Goal: Obtain resource: Obtain resource

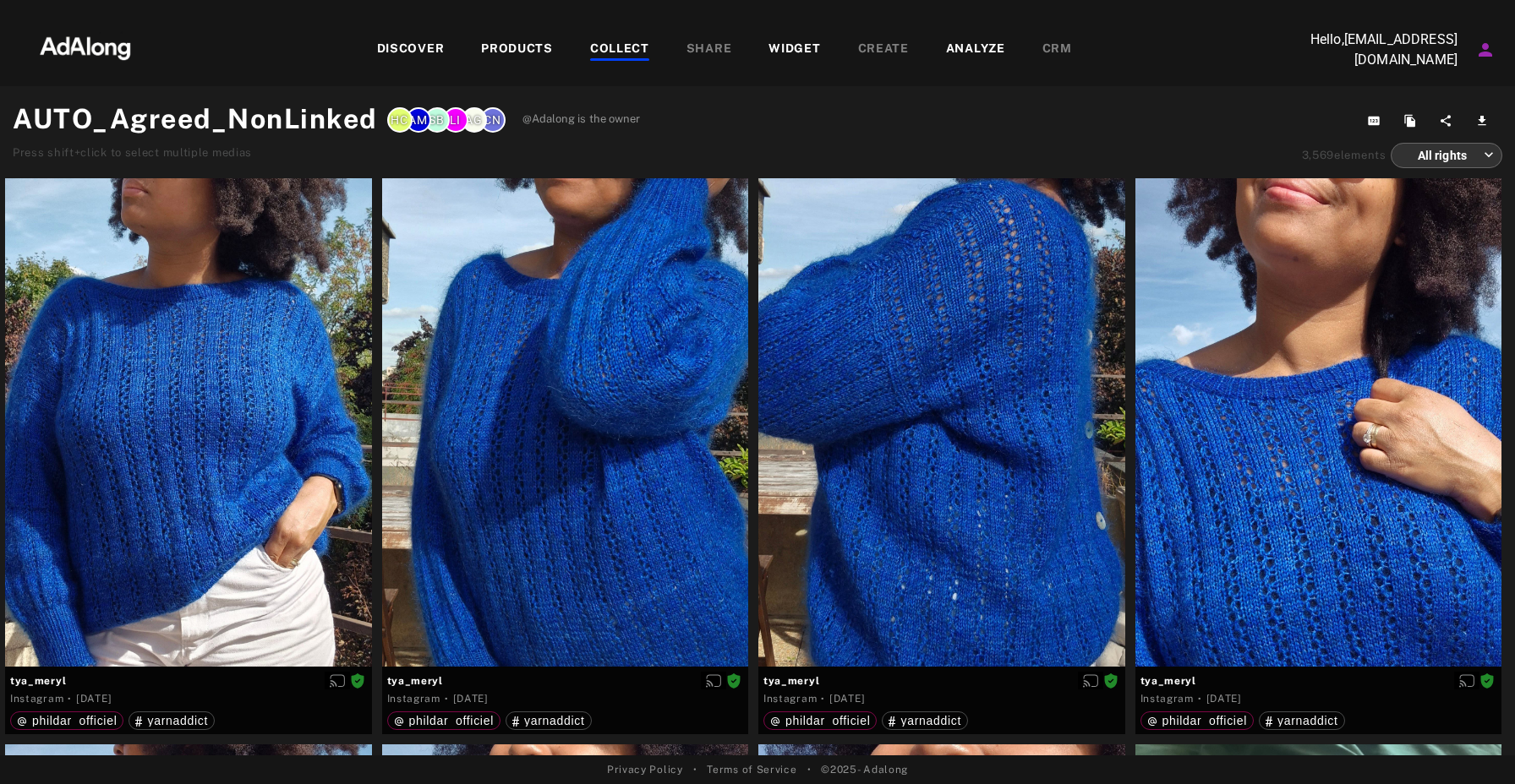
scroll to position [4588, 0]
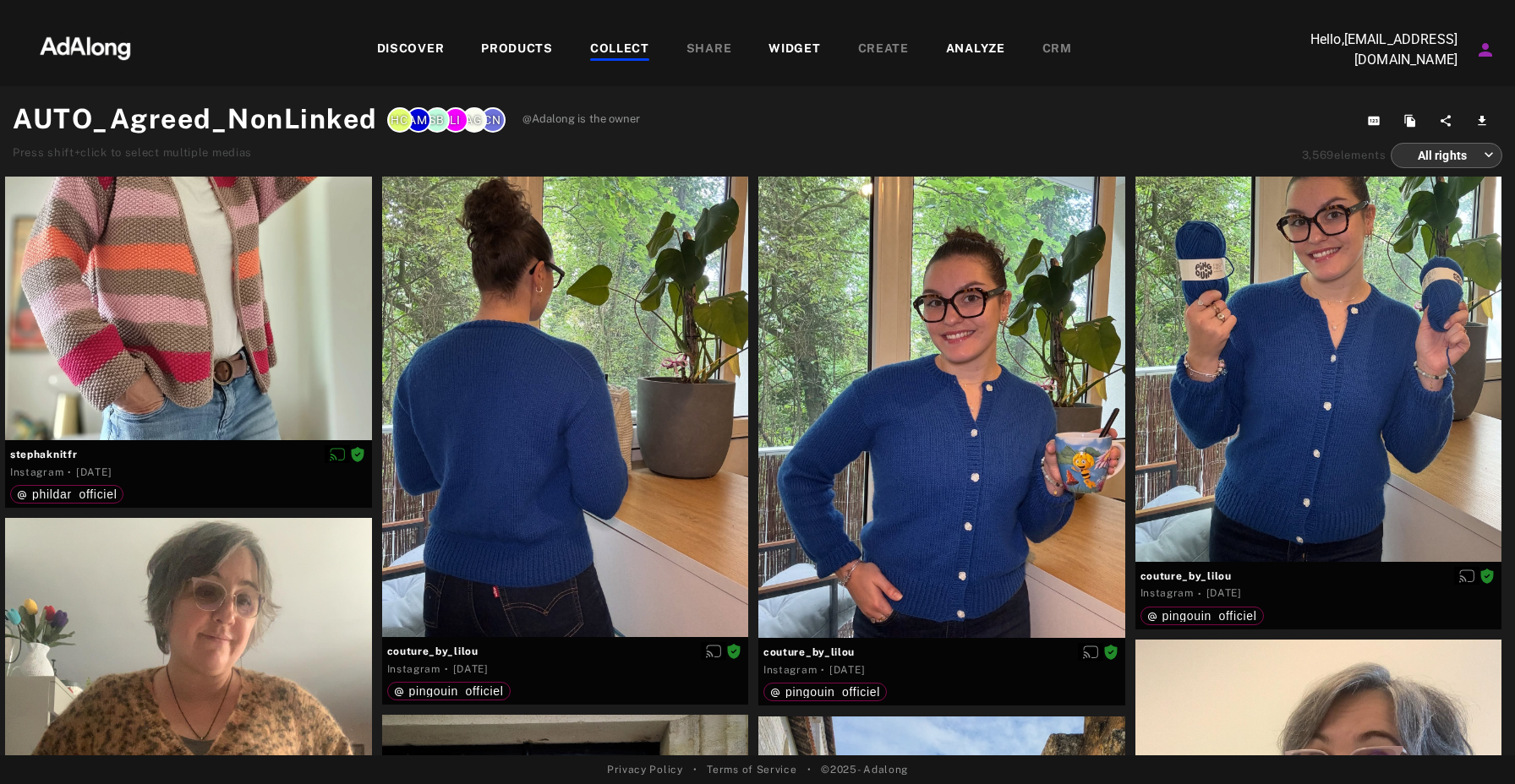
click at [610, 48] on div "COLLECT" at bounding box center [620, 50] width 59 height 20
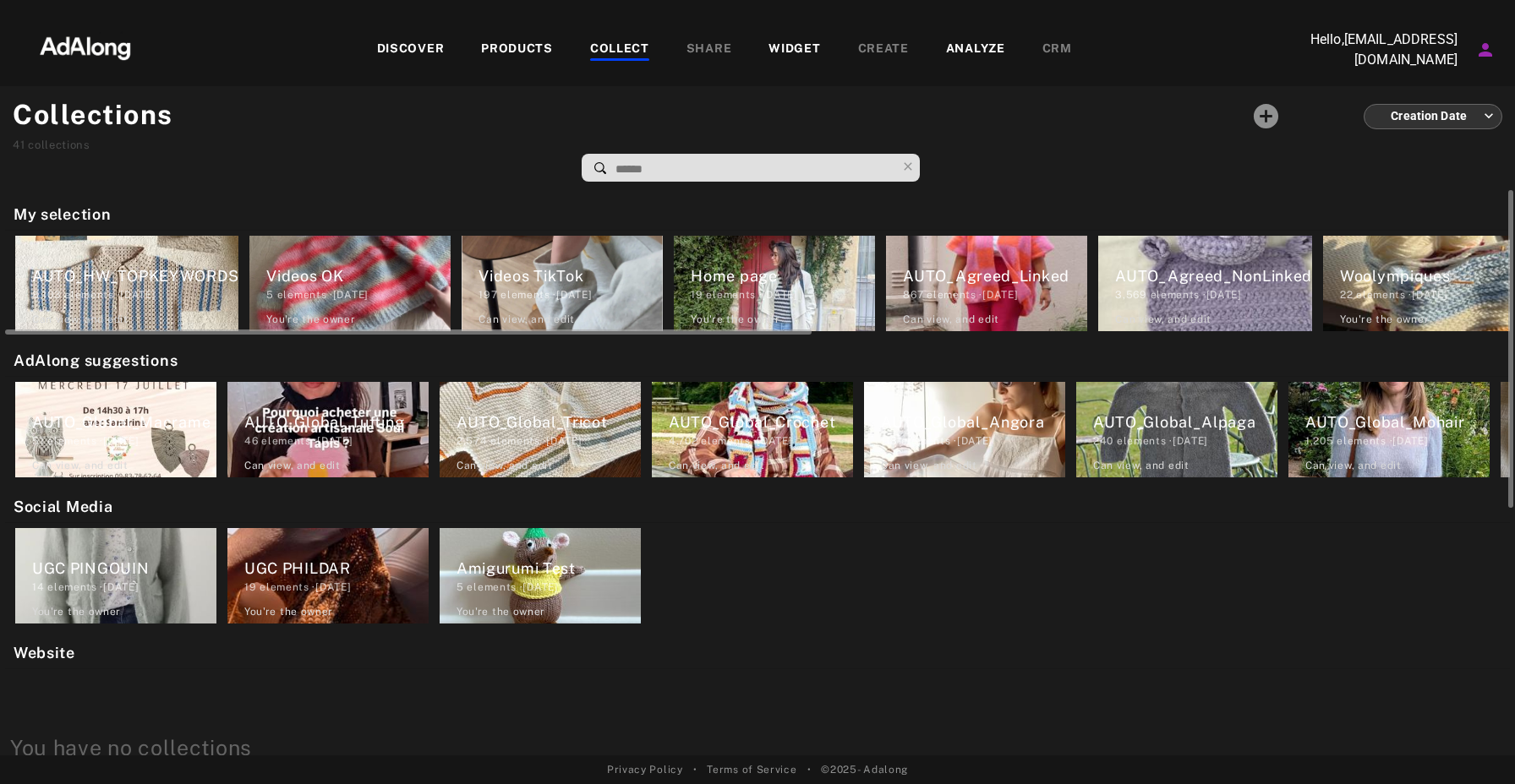
click at [1189, 301] on div "3,569 elements · [DATE]" at bounding box center [1213, 295] width 197 height 16
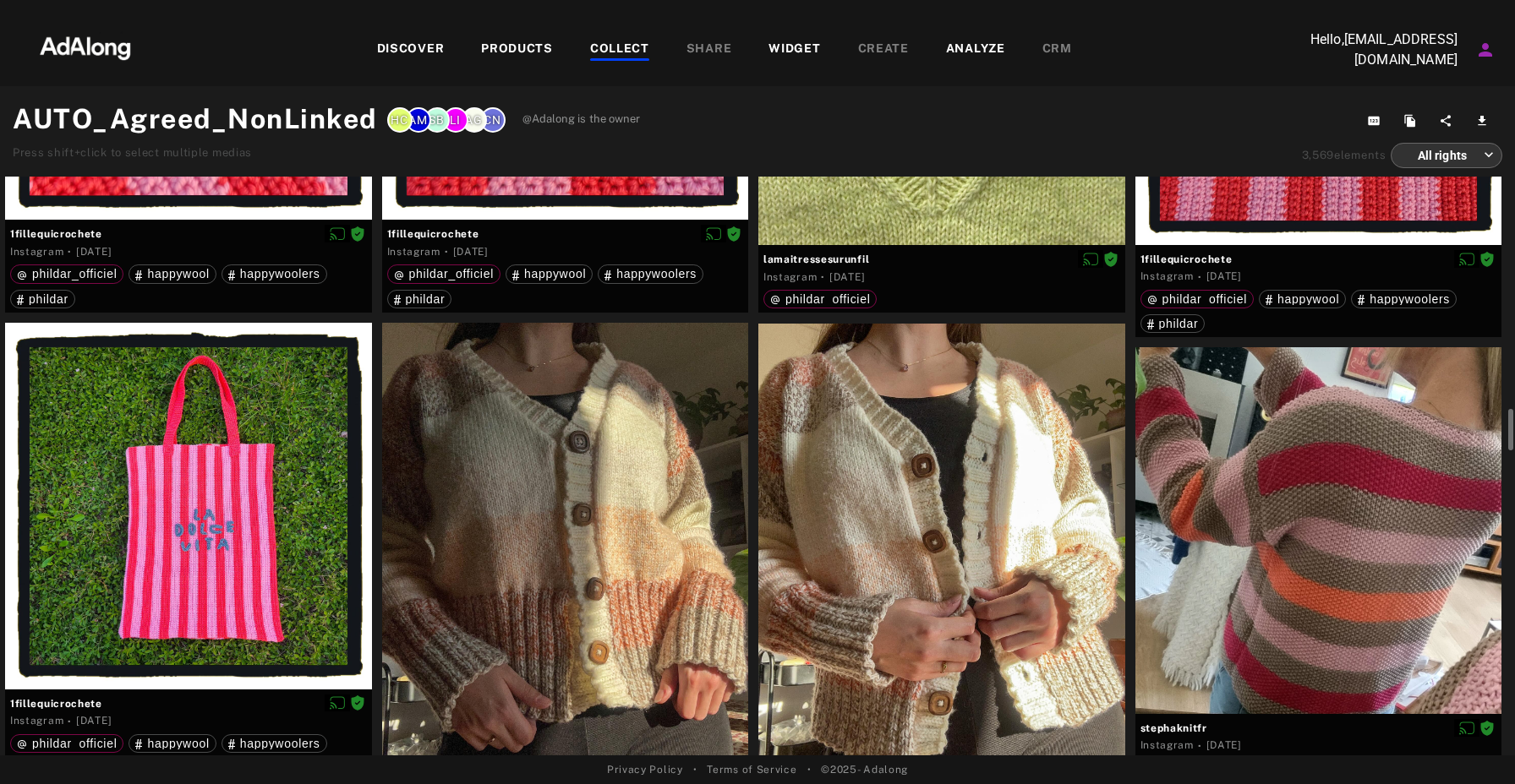
scroll to position [3880, 0]
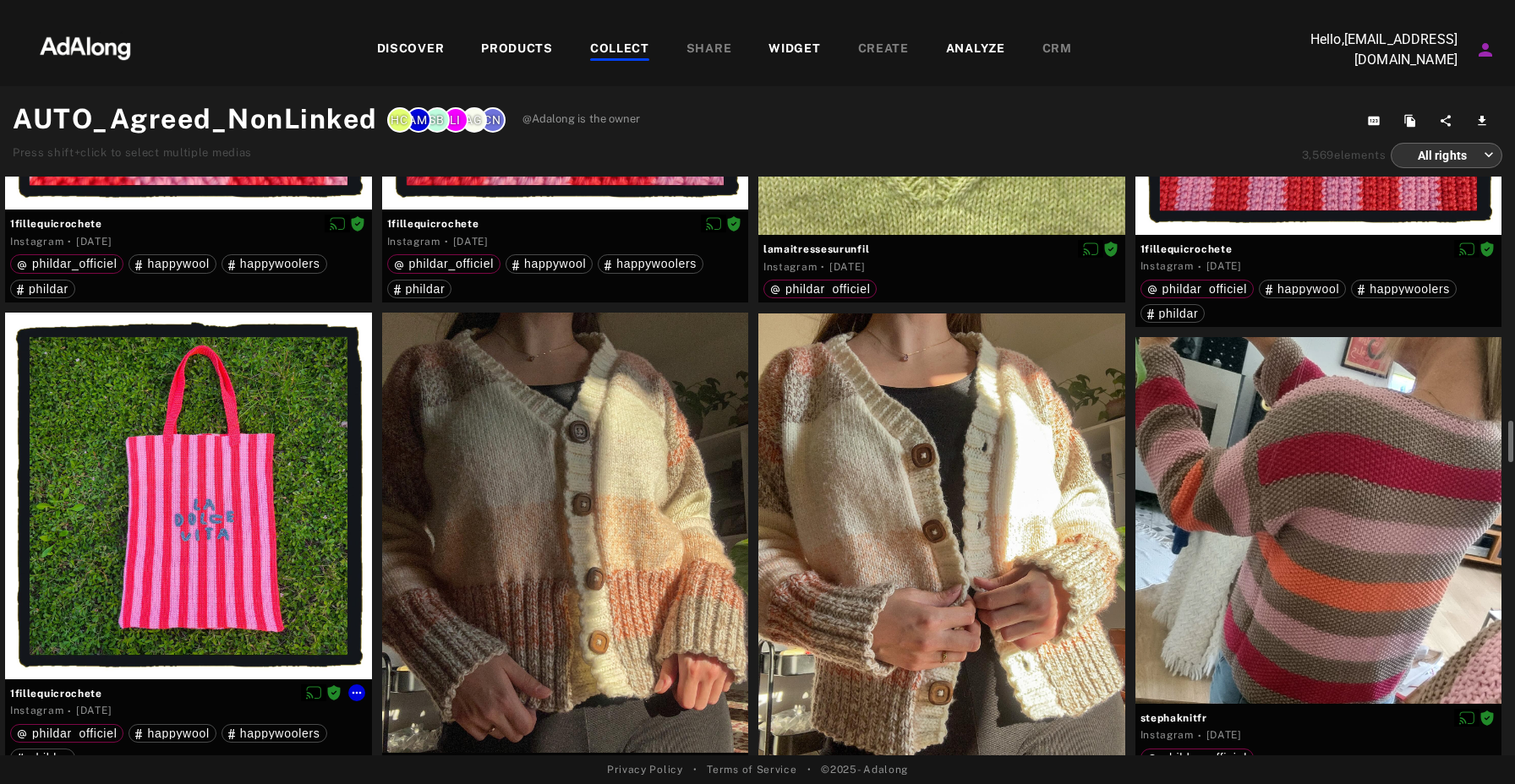
click at [275, 507] on div at bounding box center [188, 495] width 367 height 367
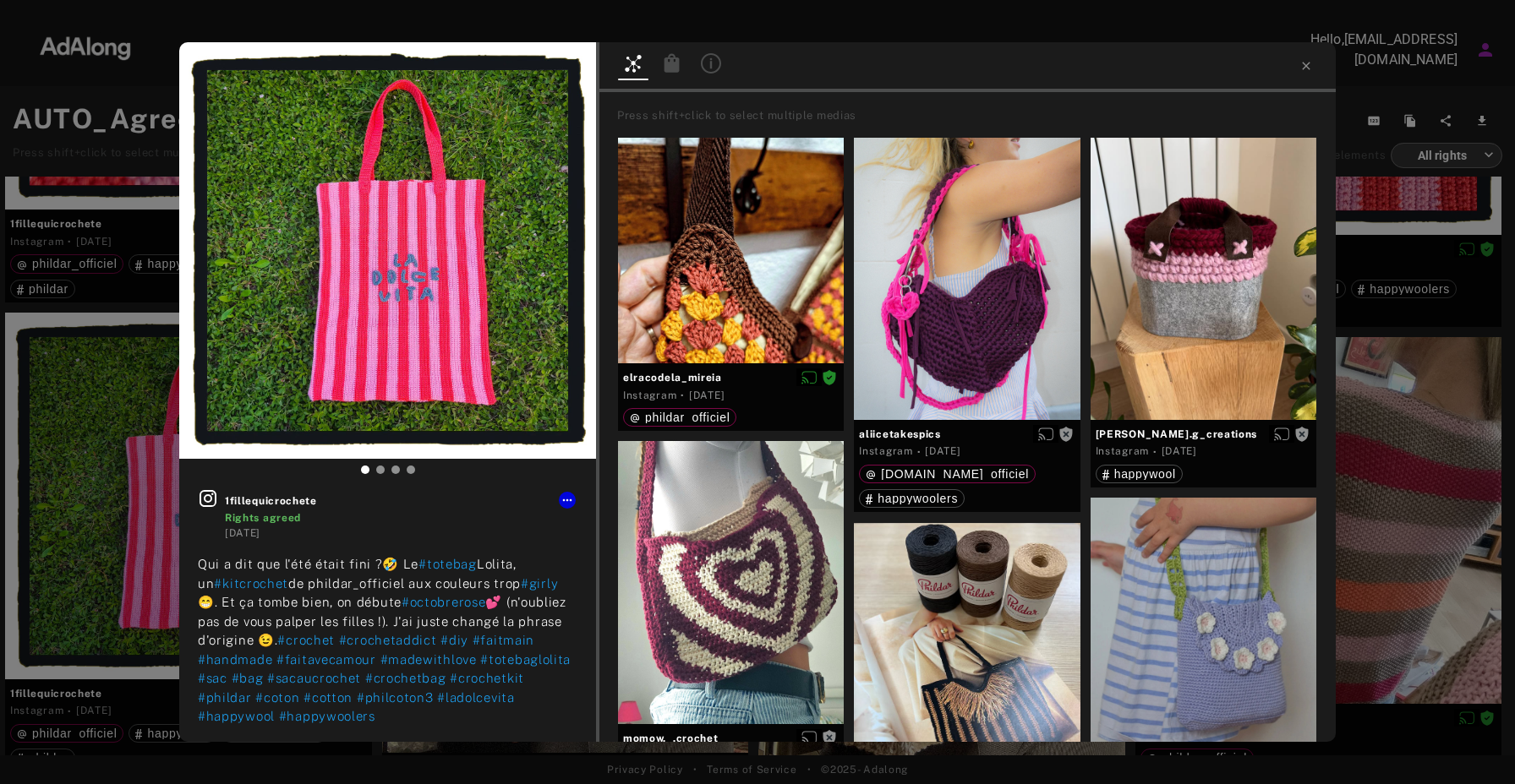
click at [668, 68] on icon at bounding box center [672, 62] width 16 height 18
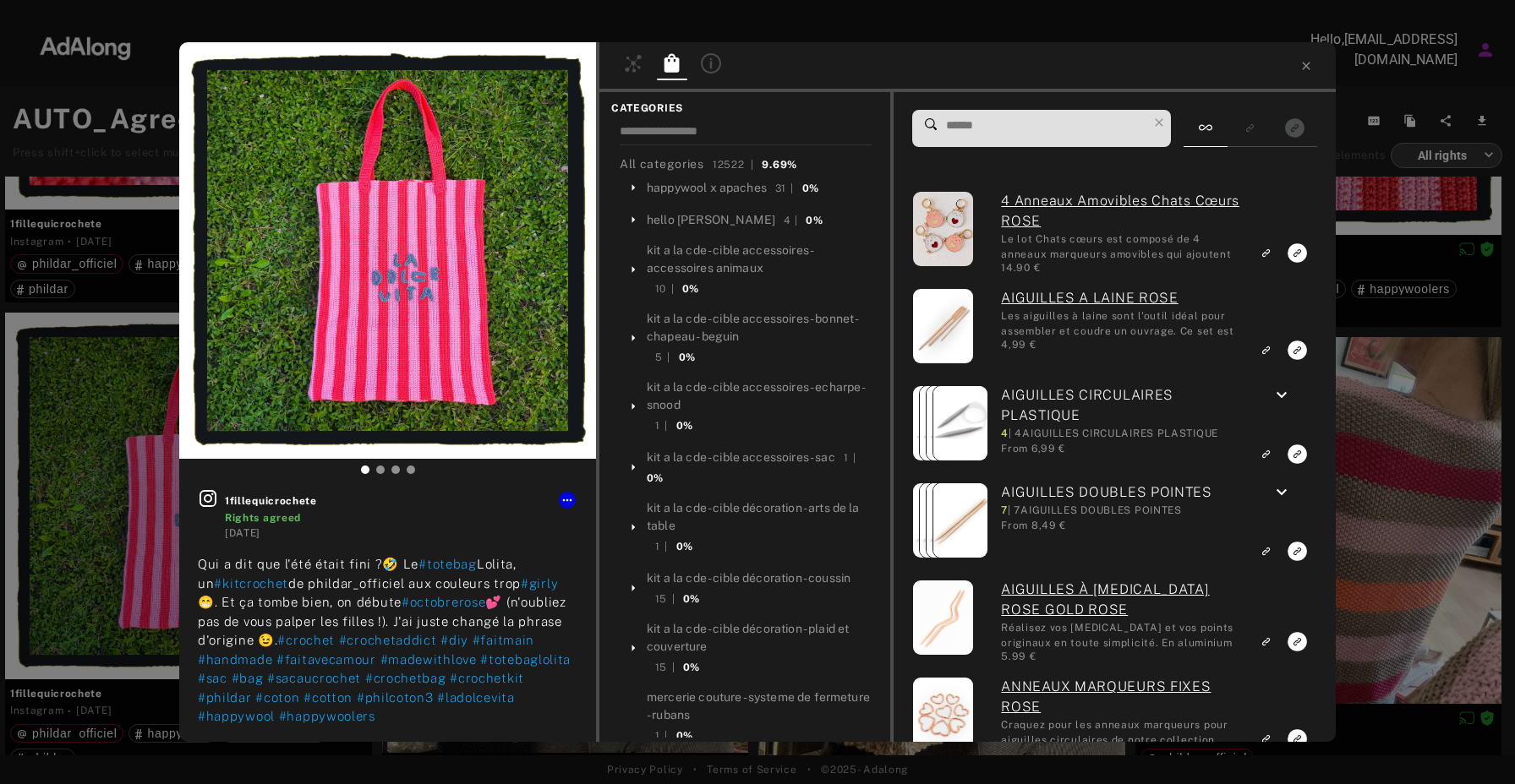
click at [1012, 133] on input at bounding box center [1045, 125] width 203 height 23
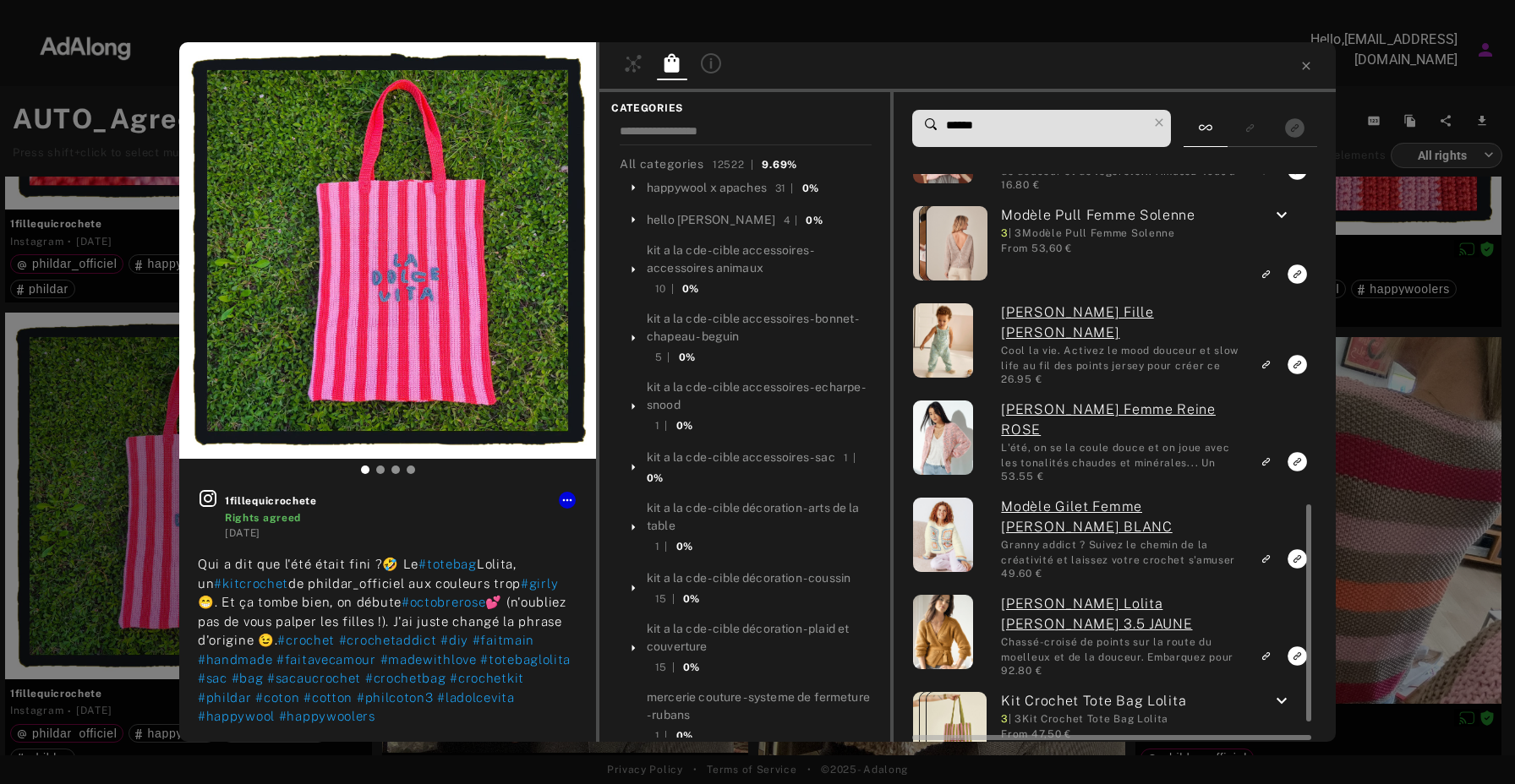
scroll to position [907, 0]
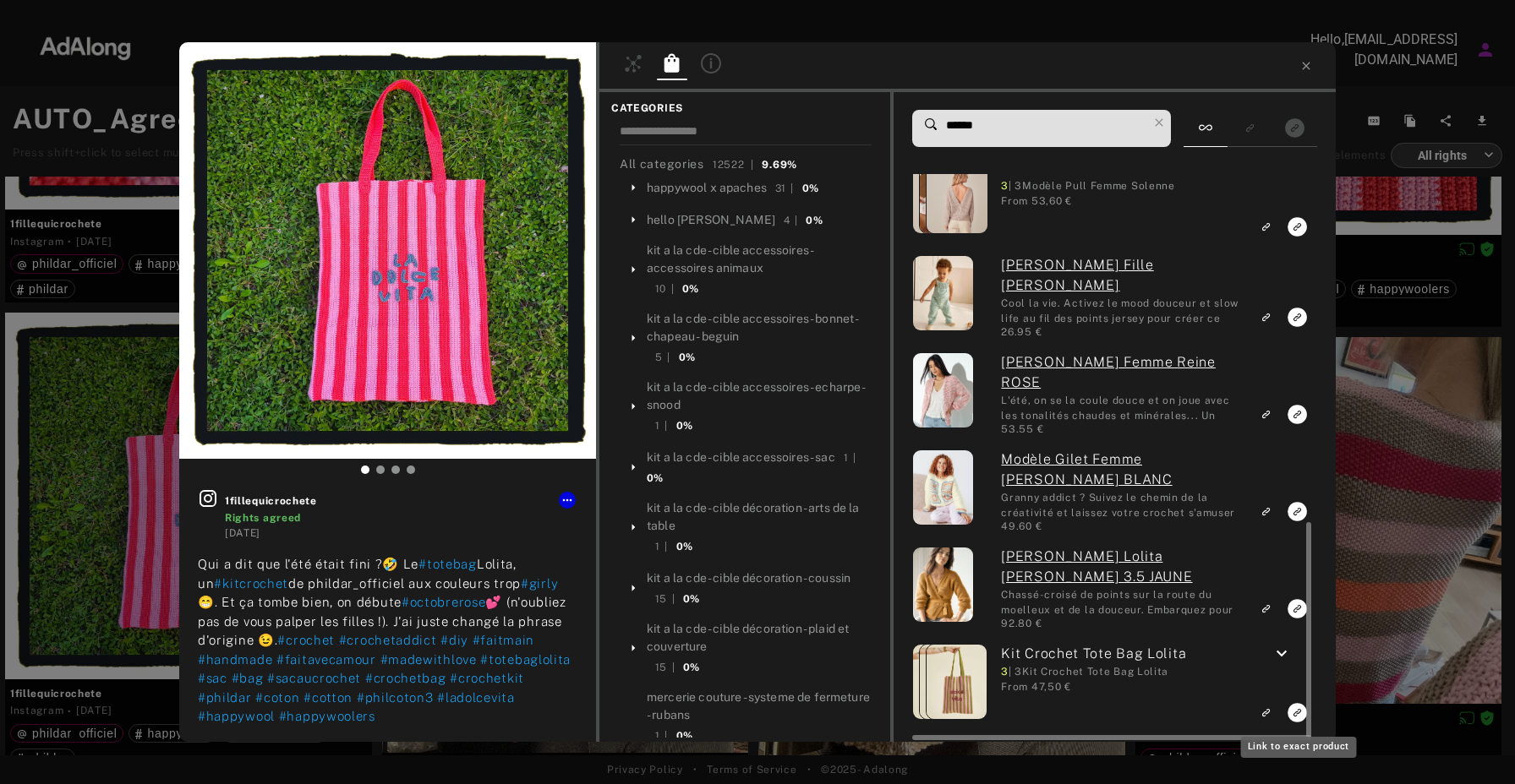
type input "******"
click at [1292, 711] on icon "Link to exact product" at bounding box center [1296, 712] width 19 height 19
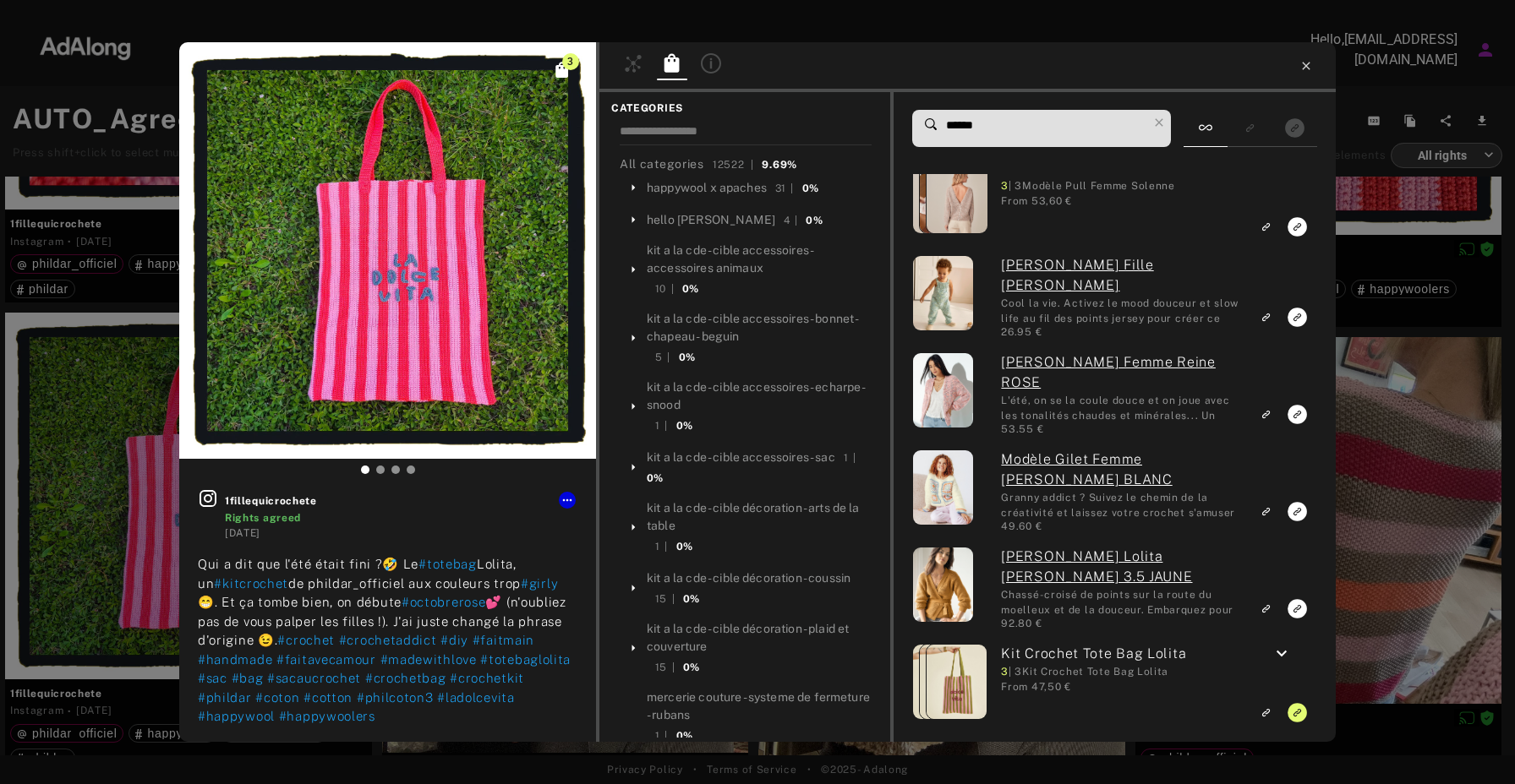
click at [1310, 62] on icon at bounding box center [1305, 65] width 14 height 14
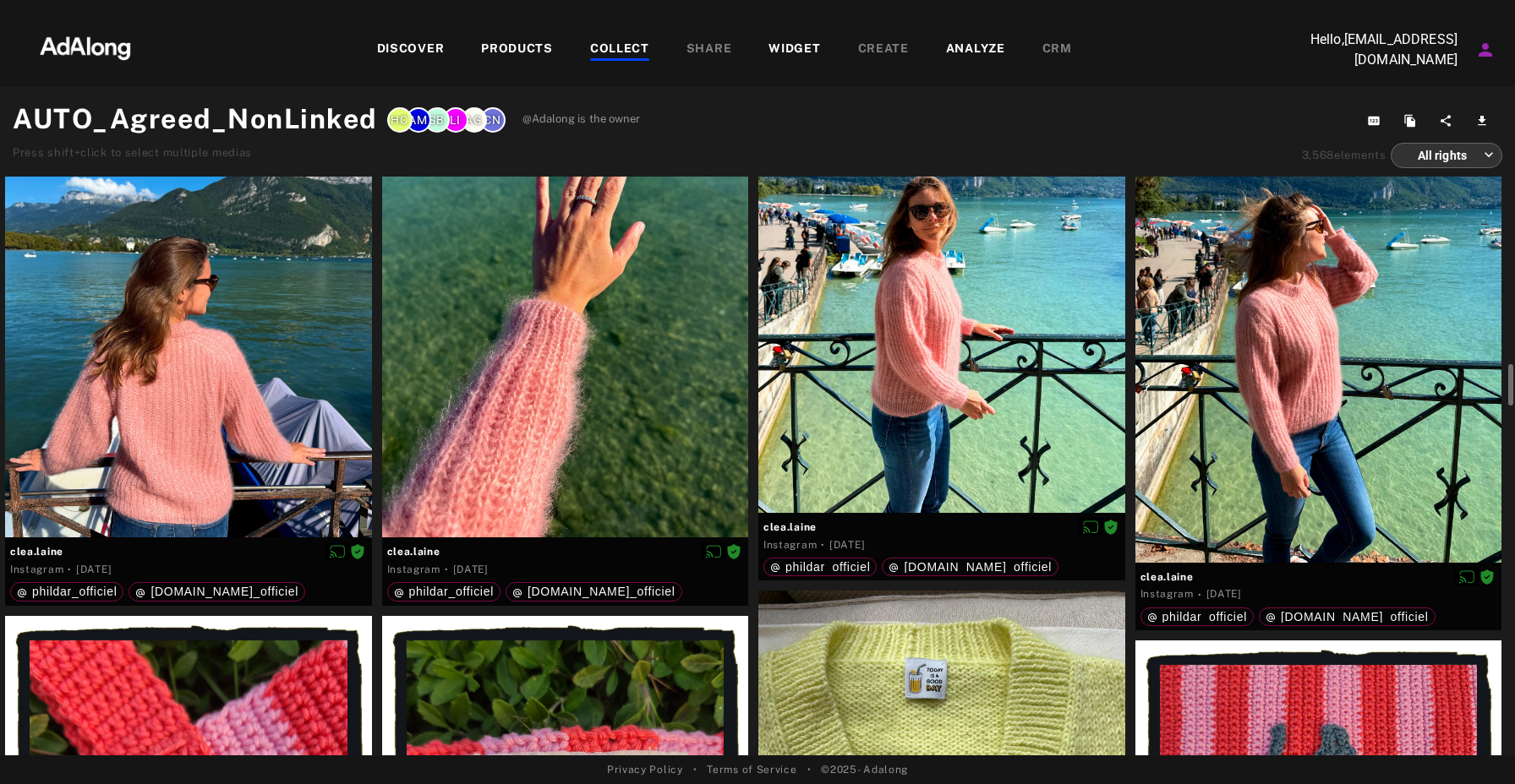
scroll to position [3138, 0]
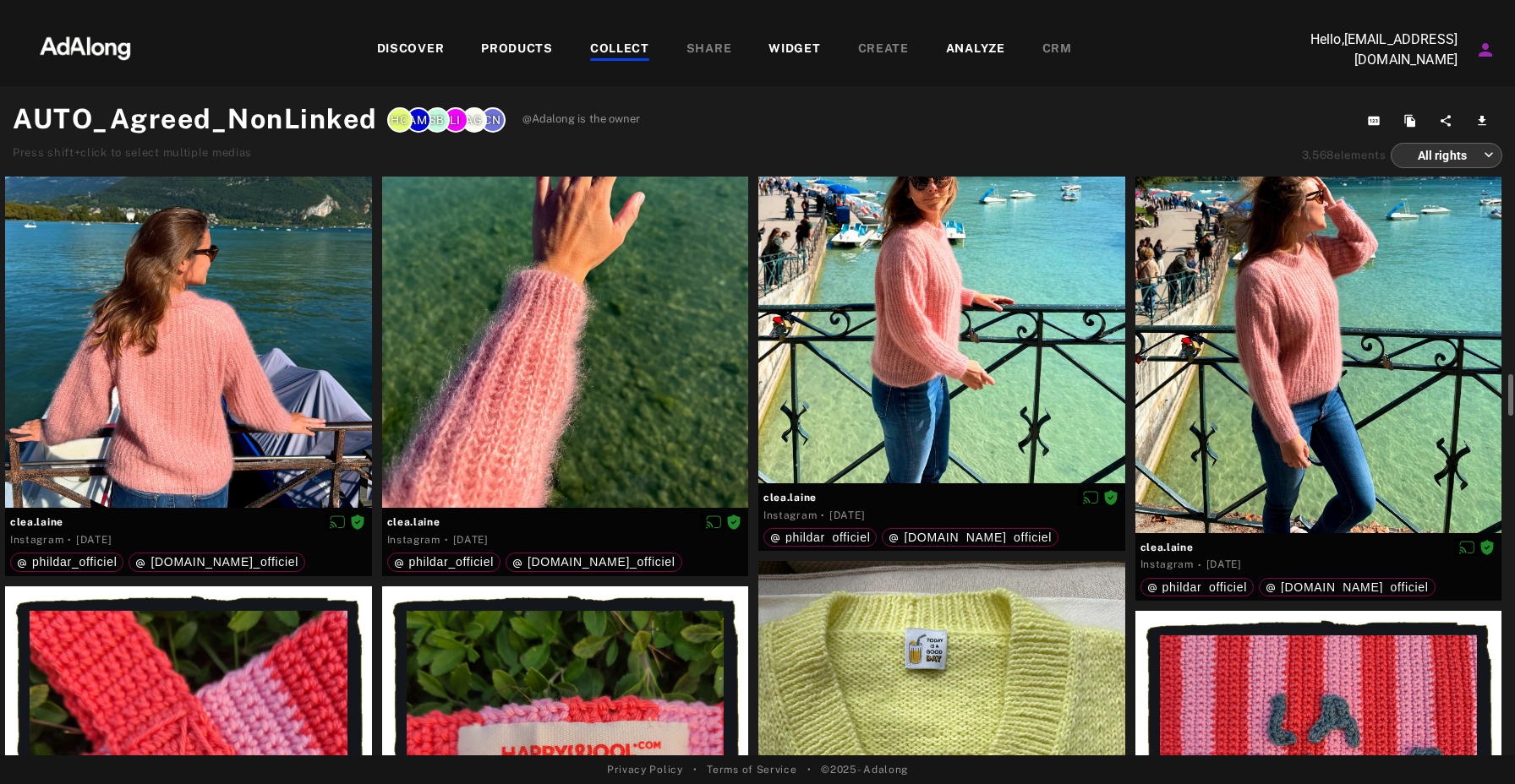
click at [435, 47] on div "DISCOVER" at bounding box center [411, 50] width 68 height 20
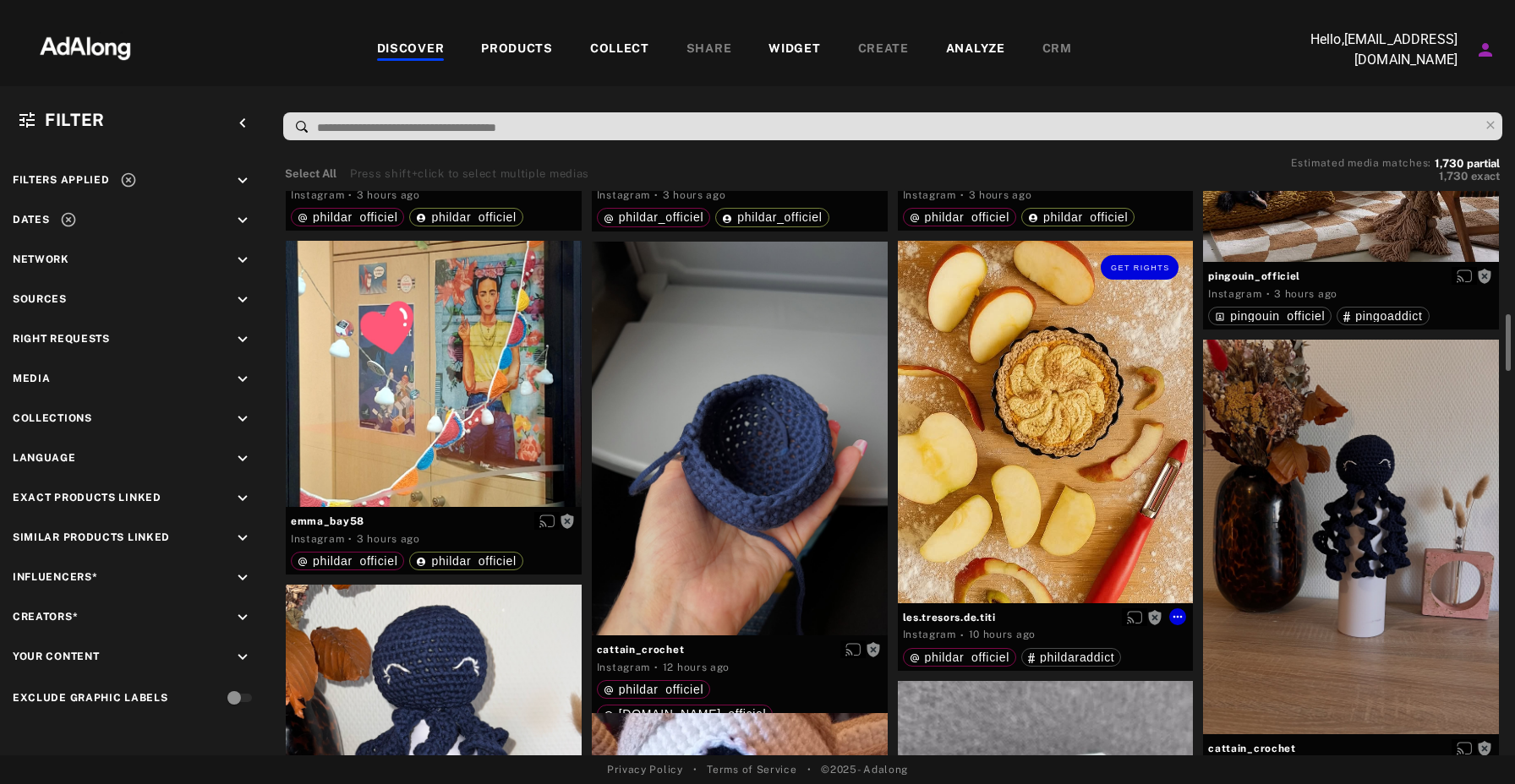
scroll to position [1148, 0]
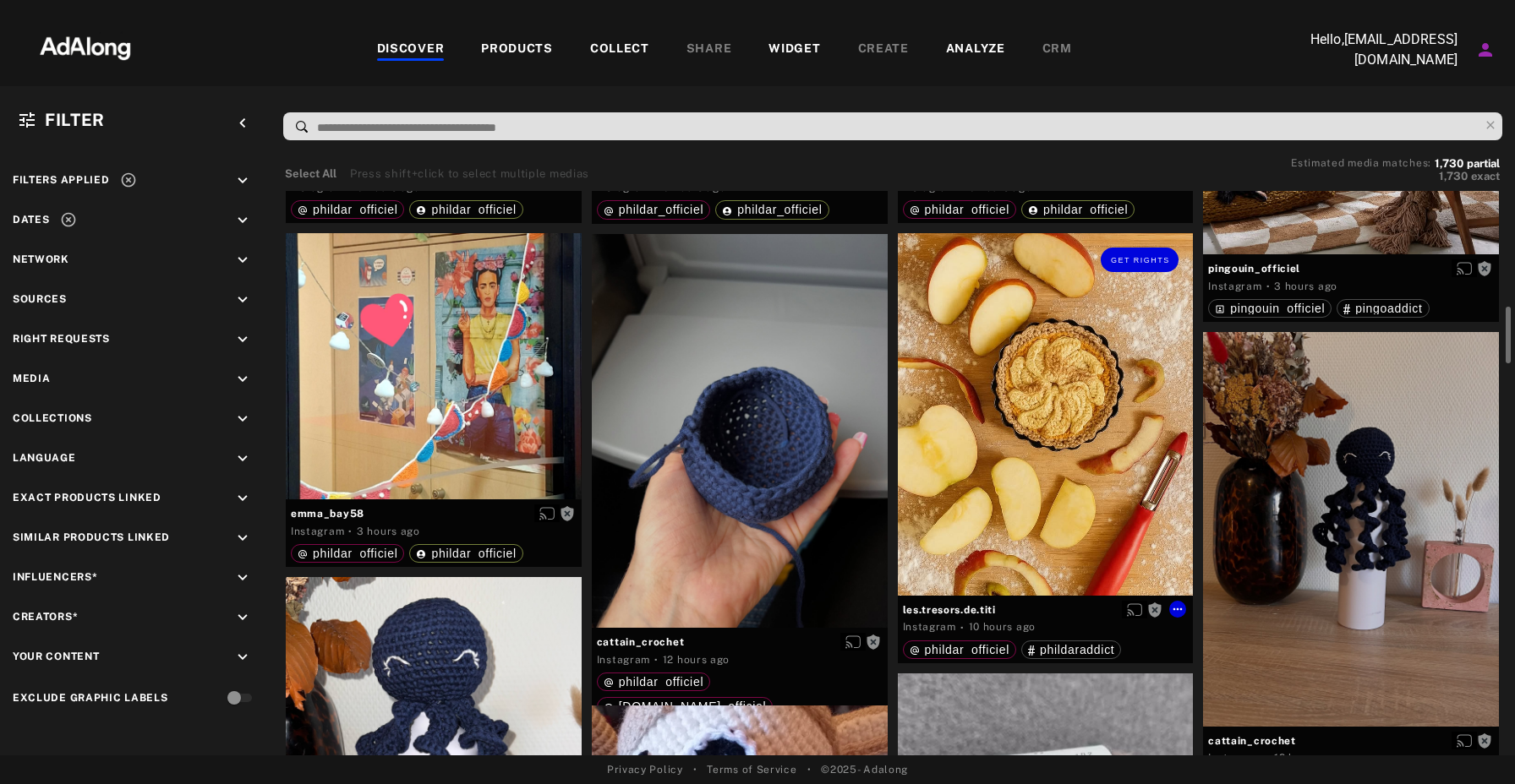
click at [1100, 449] on div "Get rights" at bounding box center [1045, 415] width 296 height 362
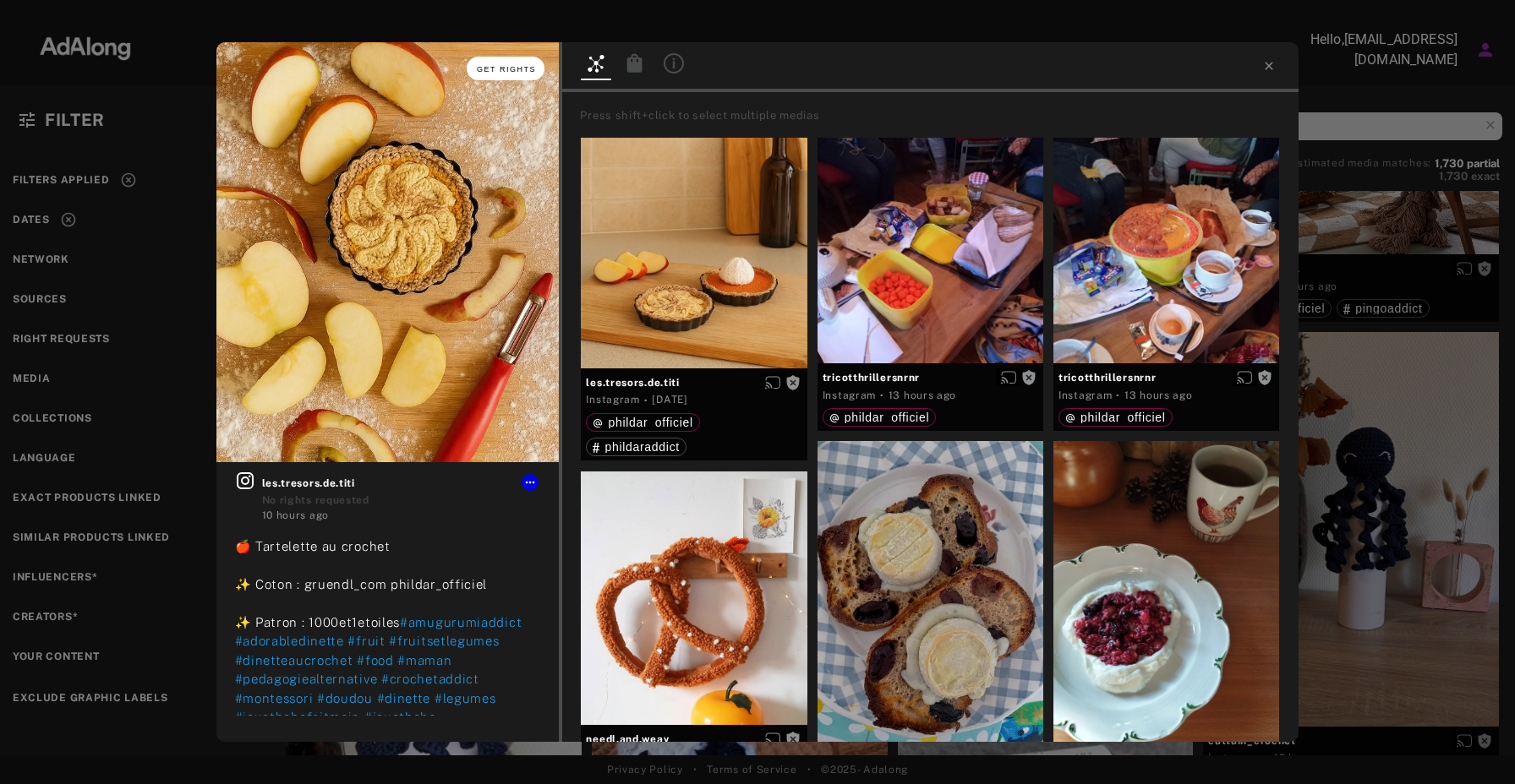
click at [518, 72] on span "Get rights" at bounding box center [507, 69] width 59 height 8
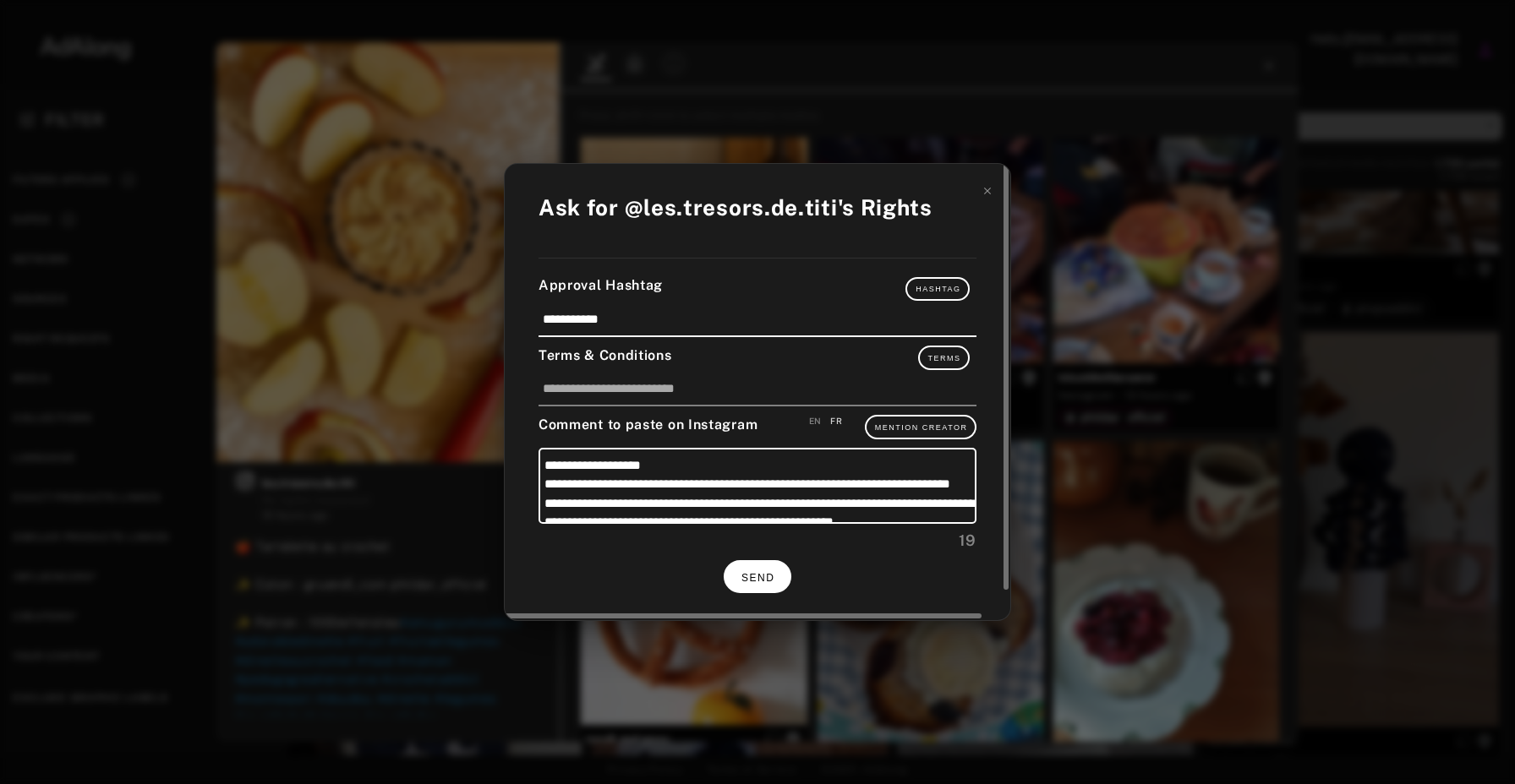
click at [765, 570] on button "SEND" at bounding box center [758, 577] width 68 height 33
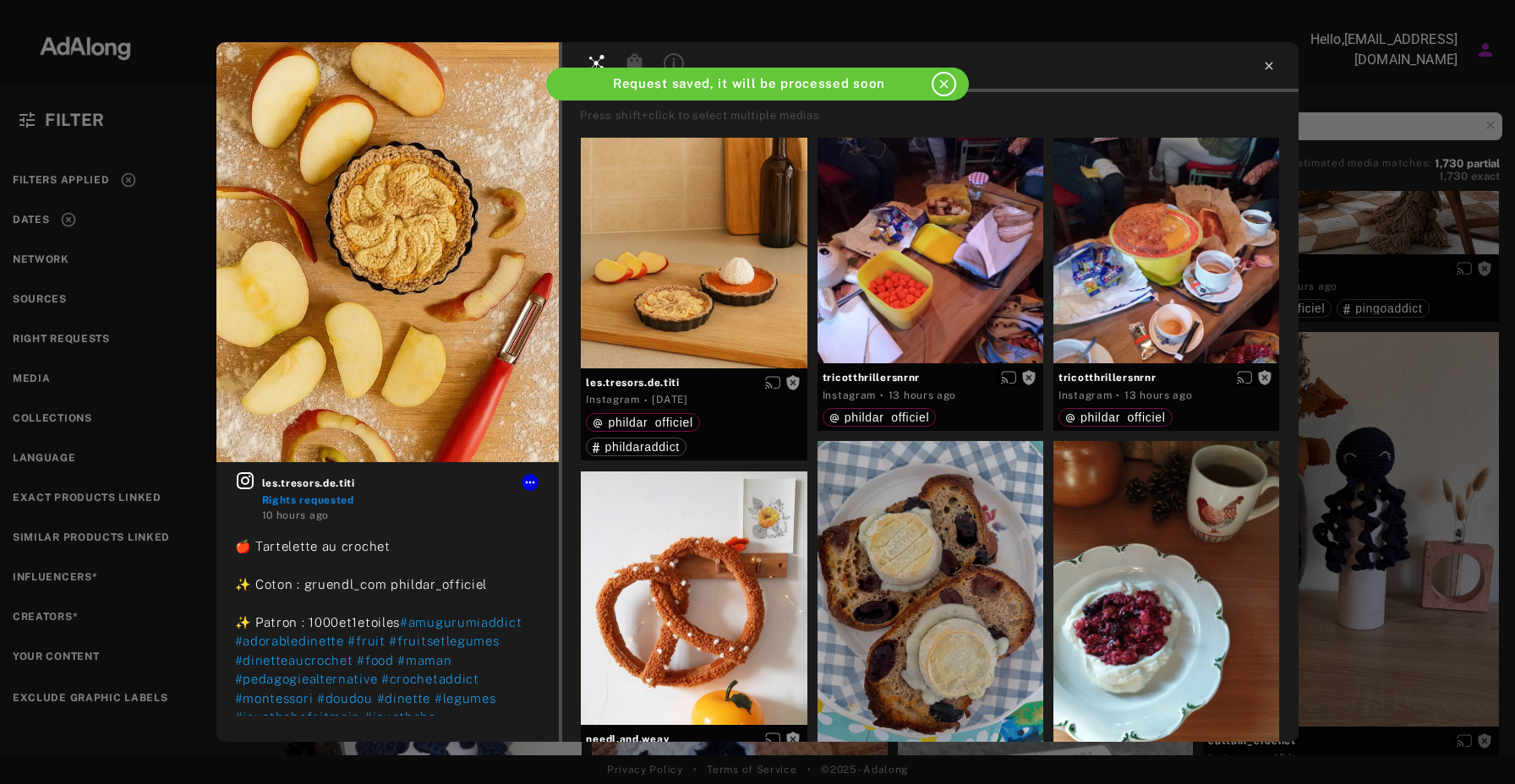
click at [1263, 68] on icon at bounding box center [1269, 65] width 14 height 14
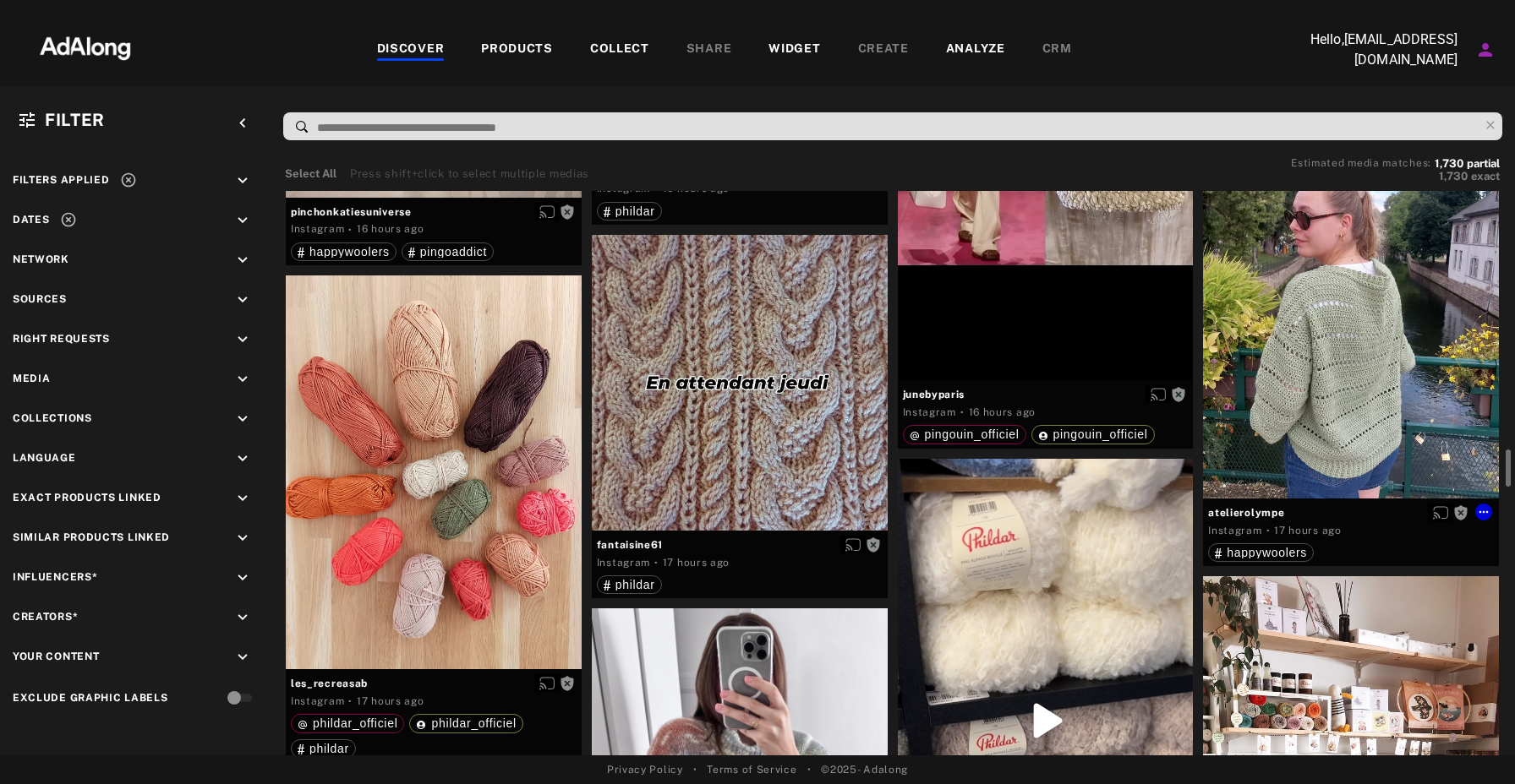
scroll to position [3846, 0]
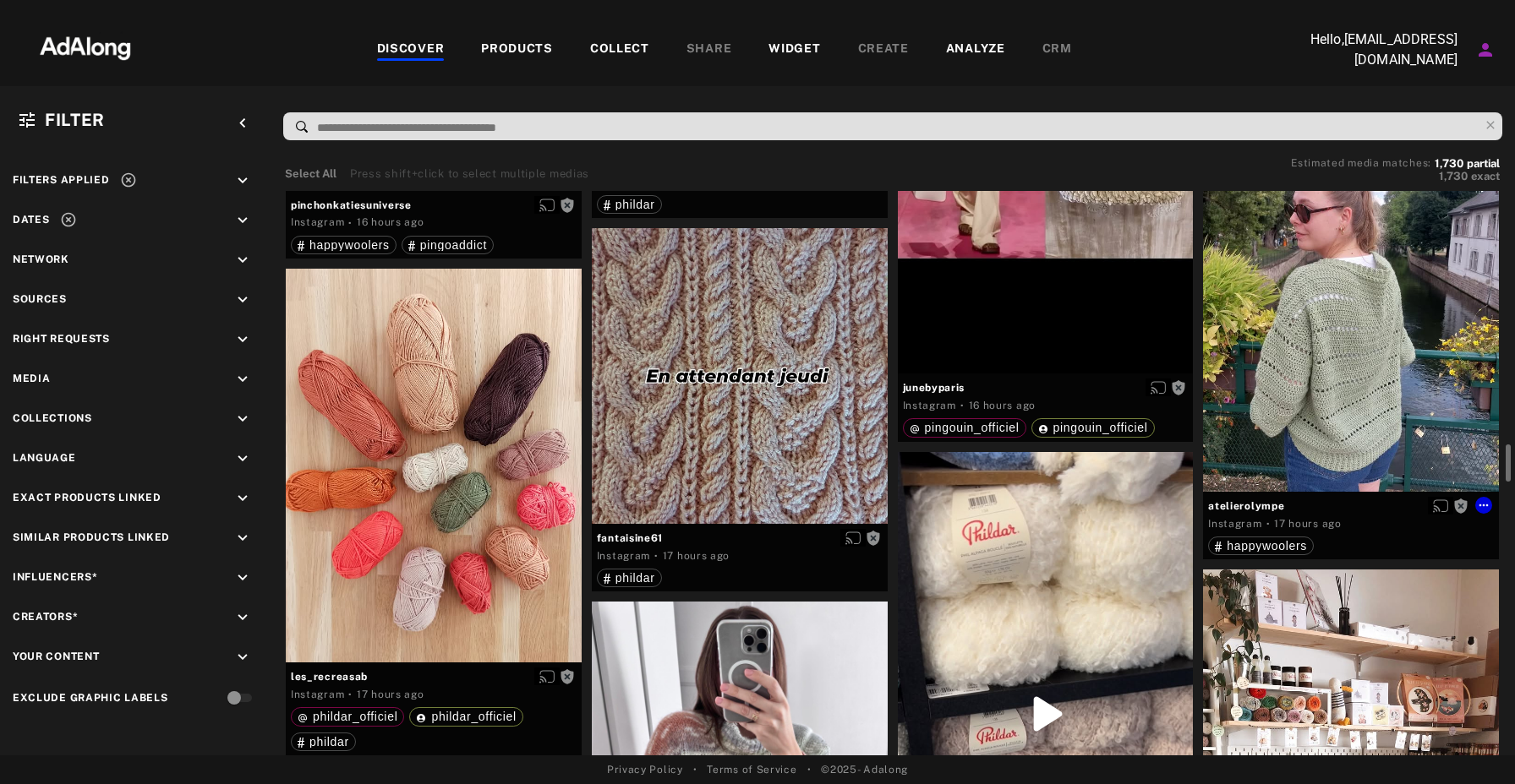
click at [1313, 392] on div "Get rights" at bounding box center [1350, 295] width 296 height 393
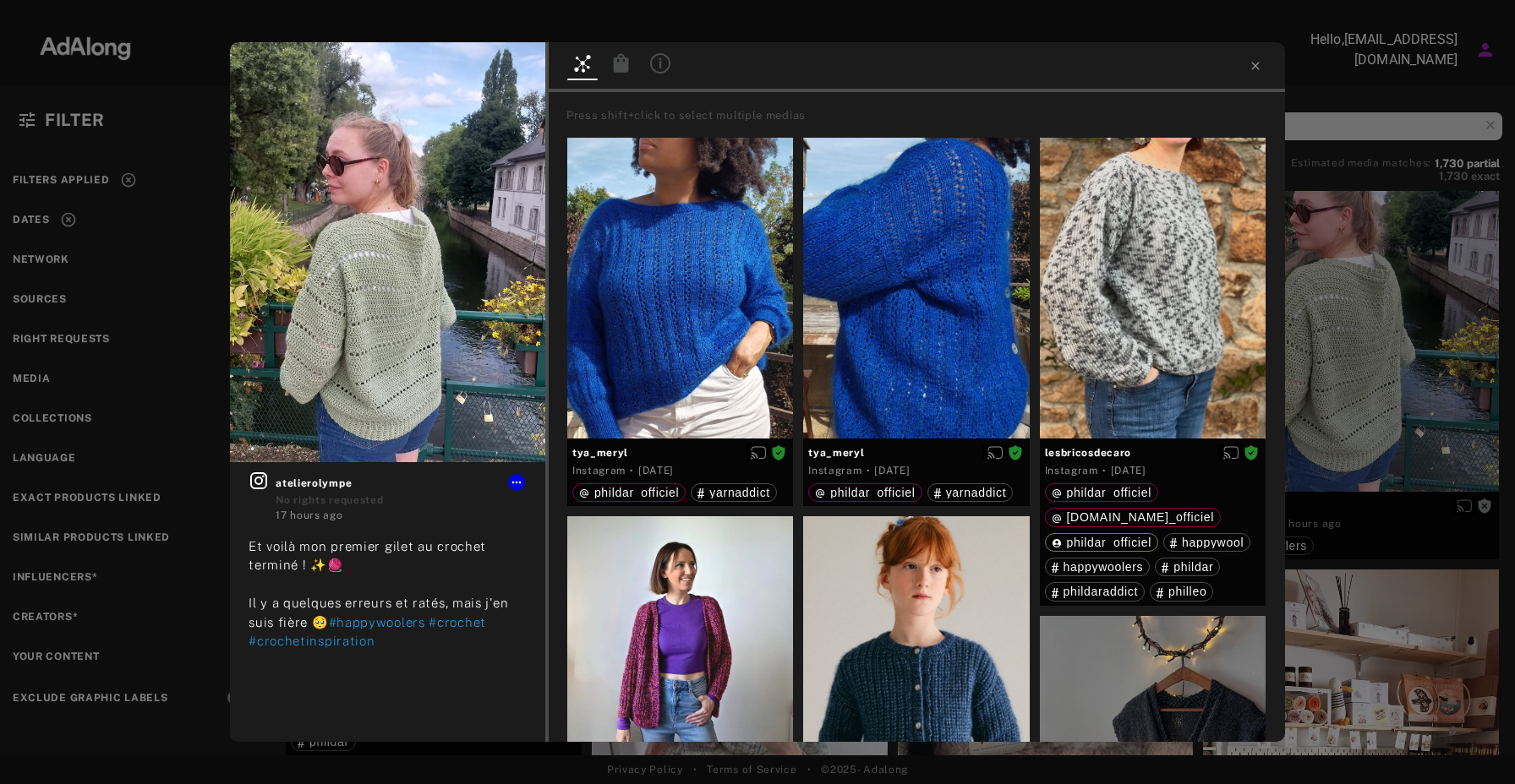
click at [612, 64] on icon at bounding box center [621, 63] width 20 height 20
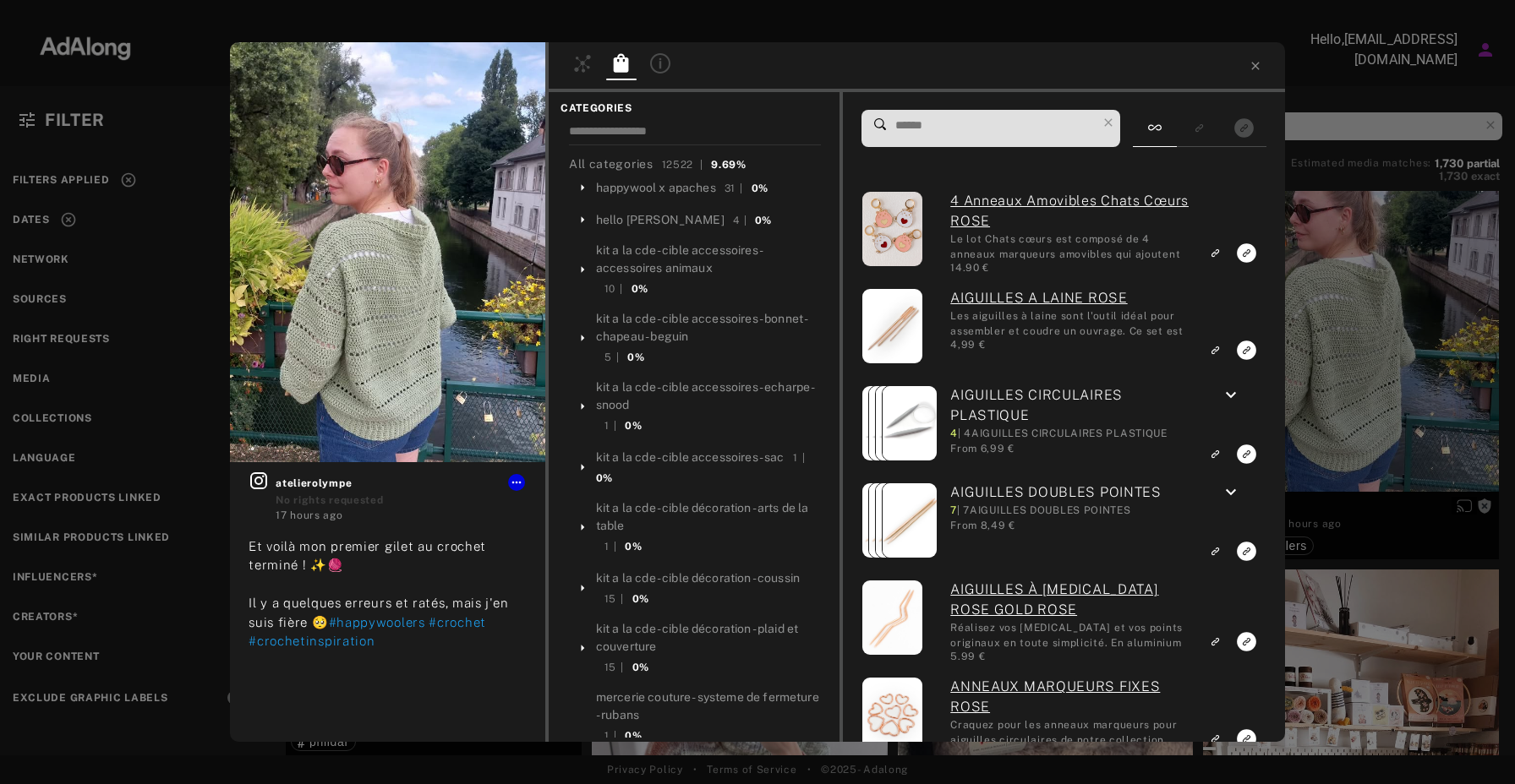
click at [583, 62] on icon at bounding box center [581, 63] width 16 height 17
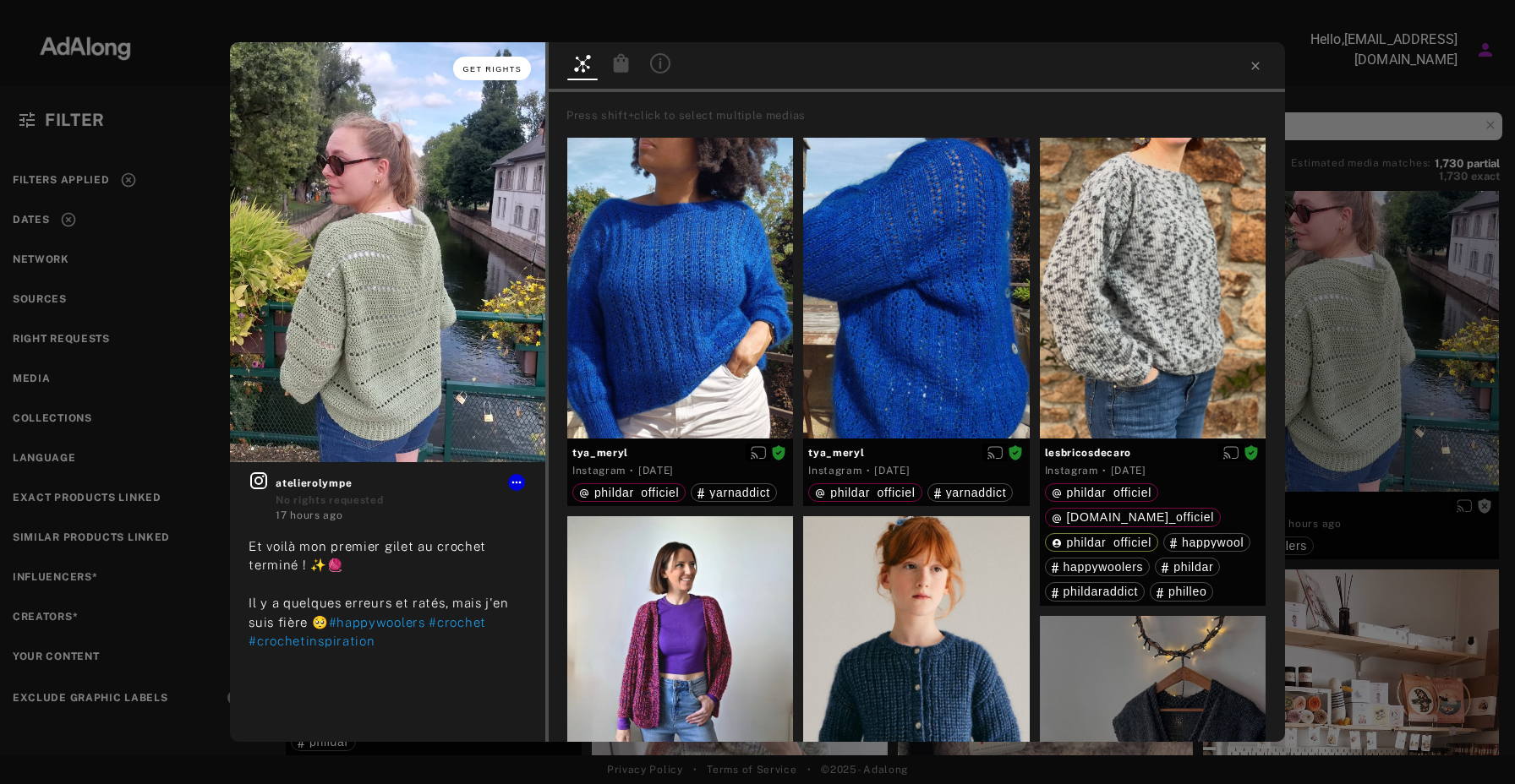
click at [507, 65] on span "Get rights" at bounding box center [493, 69] width 59 height 8
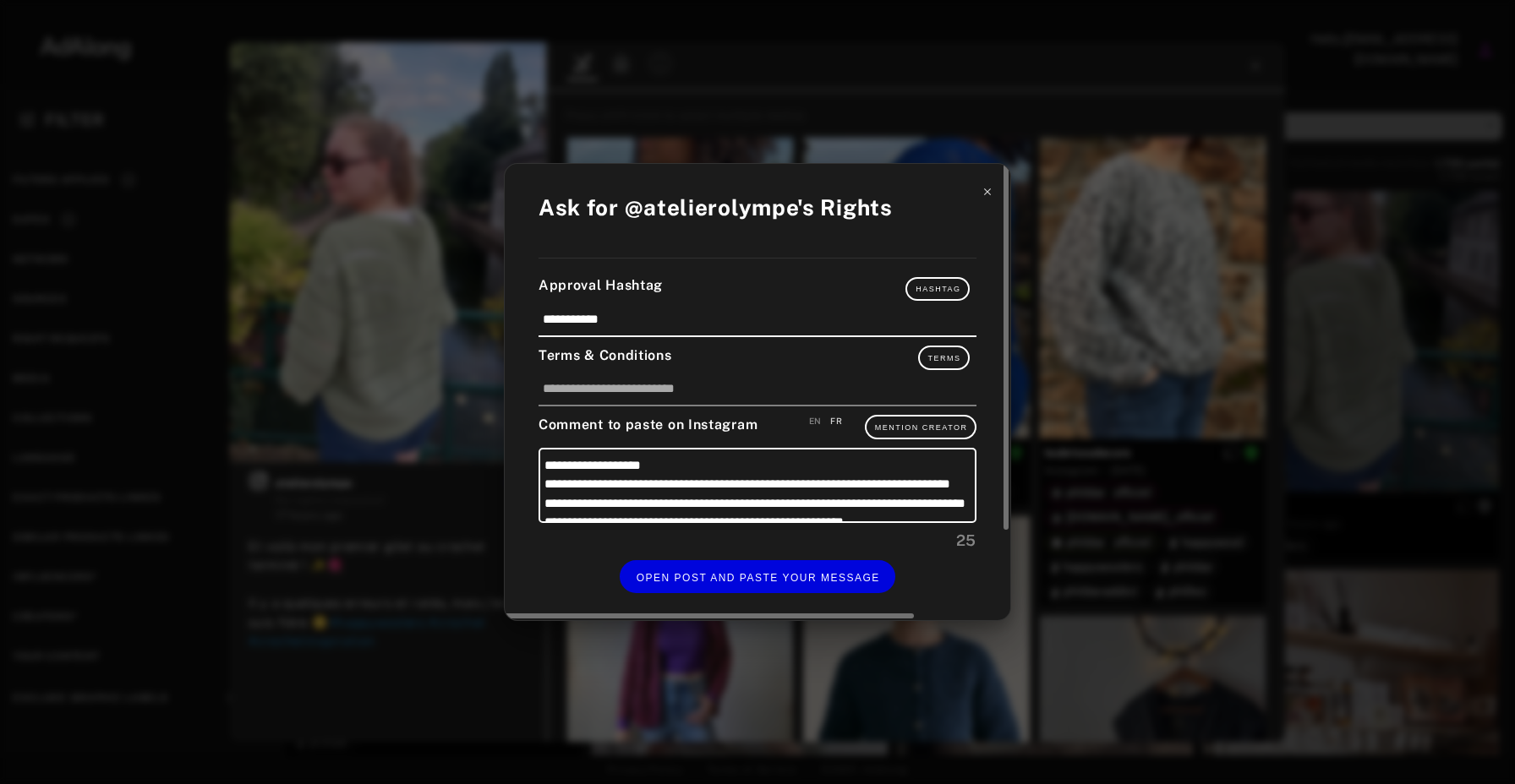
click at [987, 190] on icon at bounding box center [986, 191] width 12 height 12
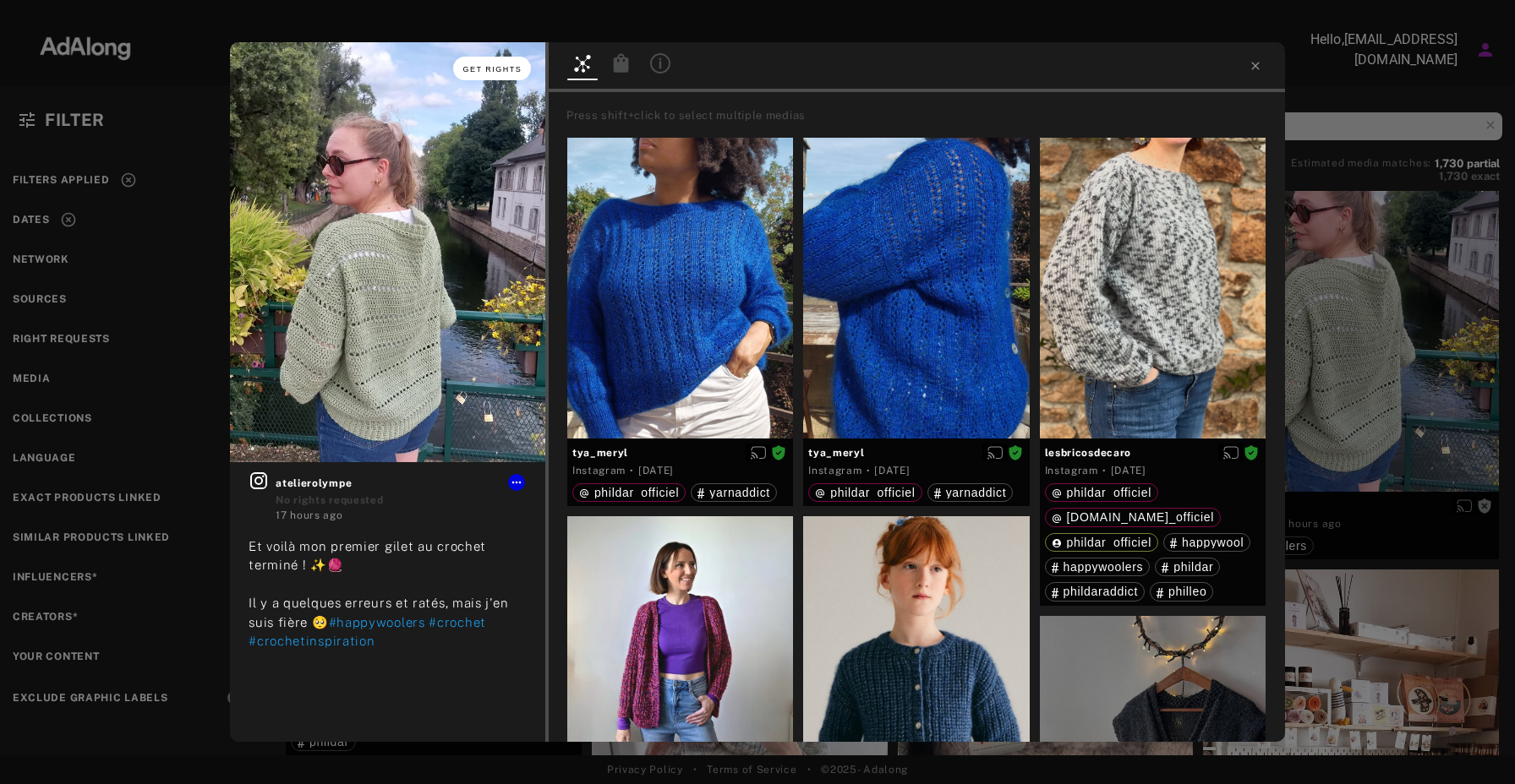
click at [483, 75] on button "Get rights" at bounding box center [492, 69] width 78 height 24
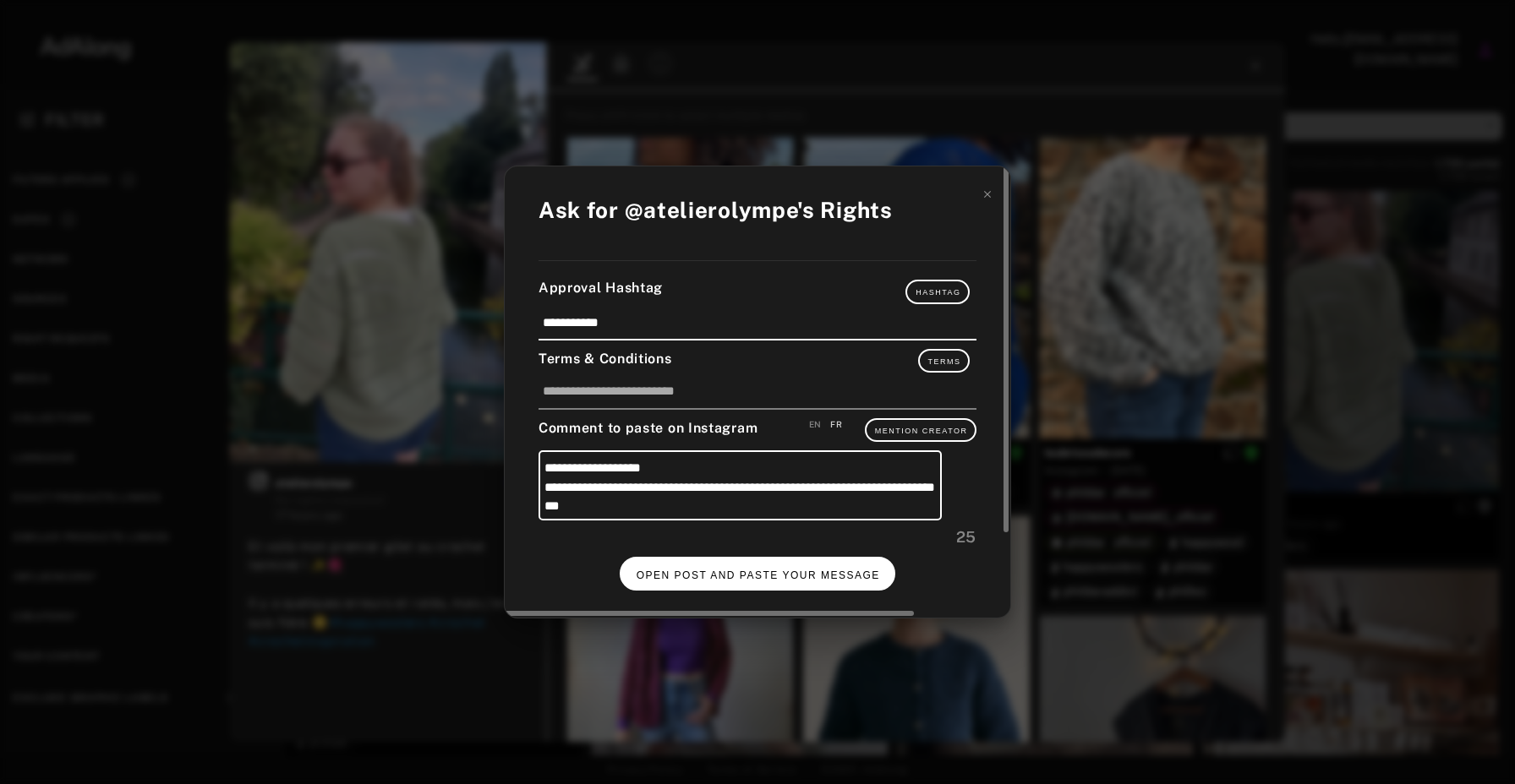
click at [771, 581] on span "OPEN POST AND PASTE YOUR MESSAGE" at bounding box center [758, 575] width 244 height 12
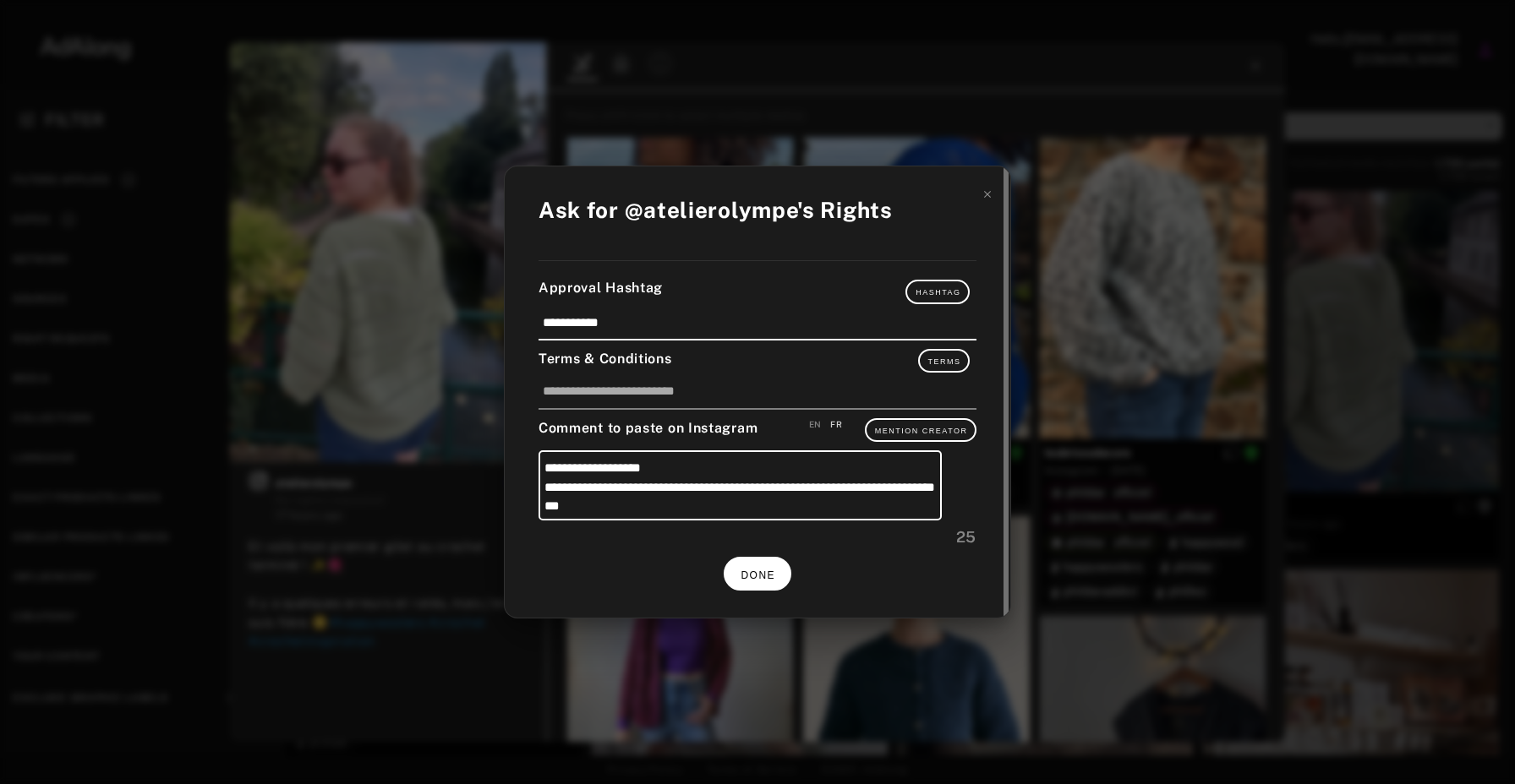
click at [765, 583] on button "DONE" at bounding box center [758, 574] width 68 height 33
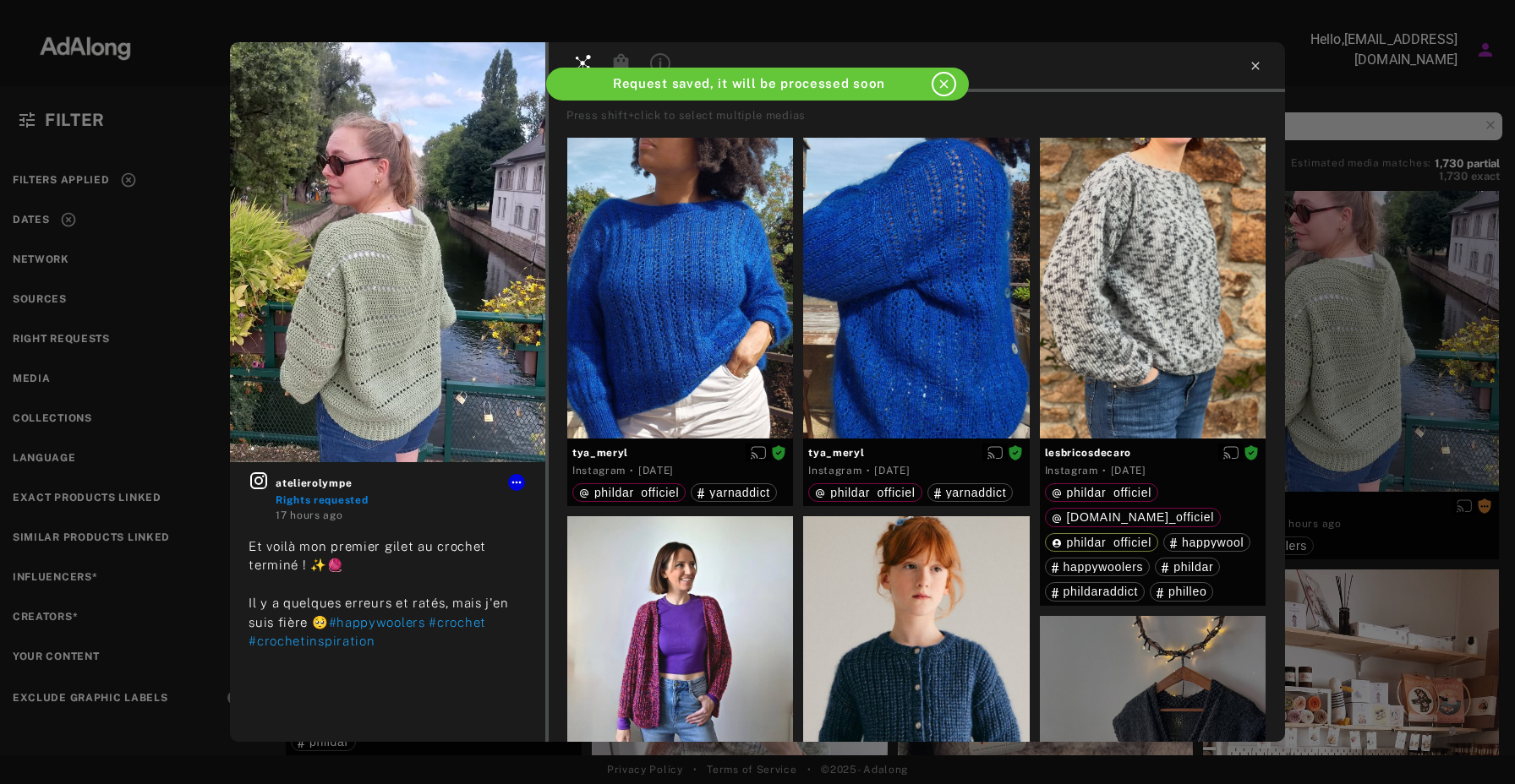
click at [1260, 62] on icon at bounding box center [1255, 65] width 14 height 14
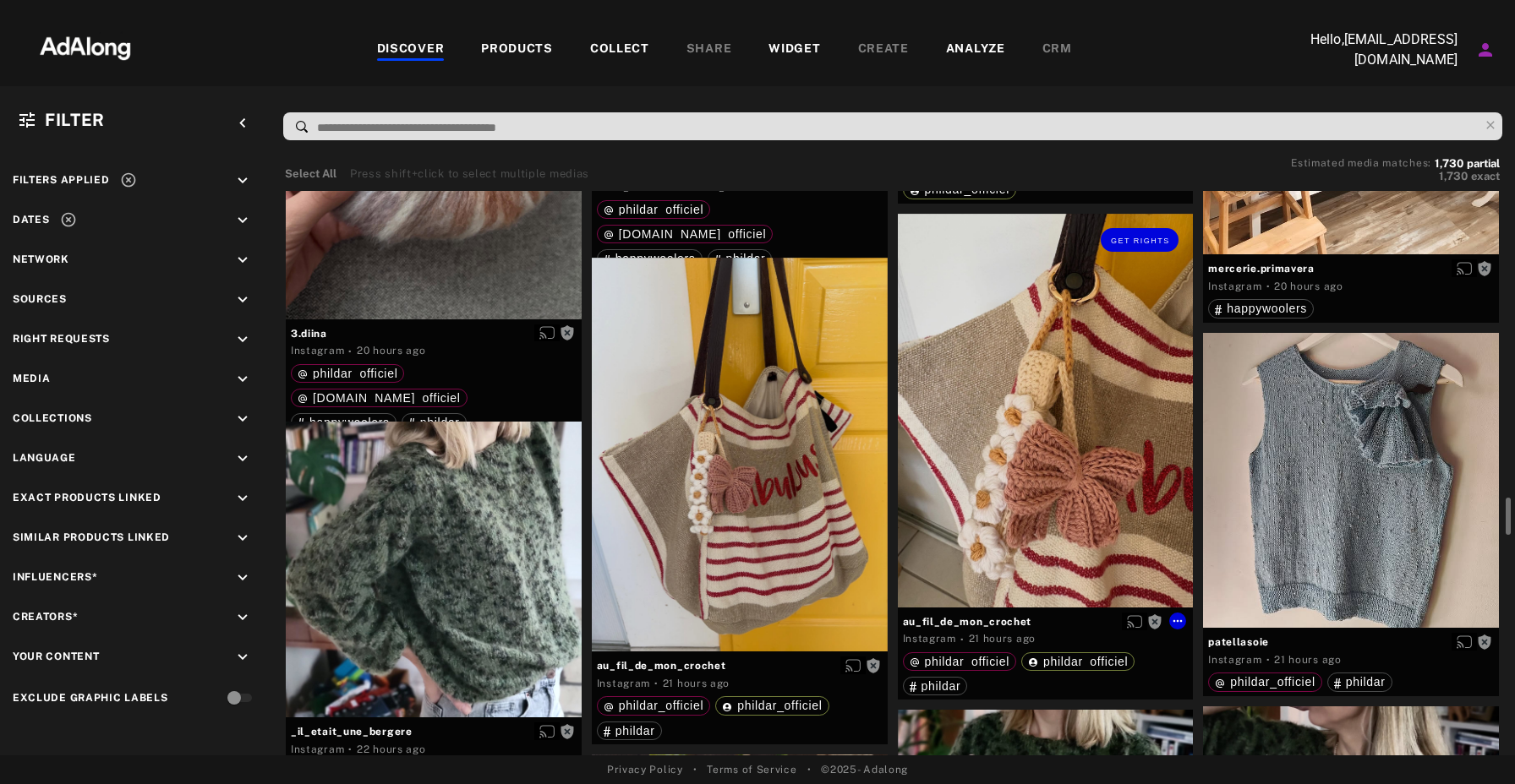
scroll to position [4685, 0]
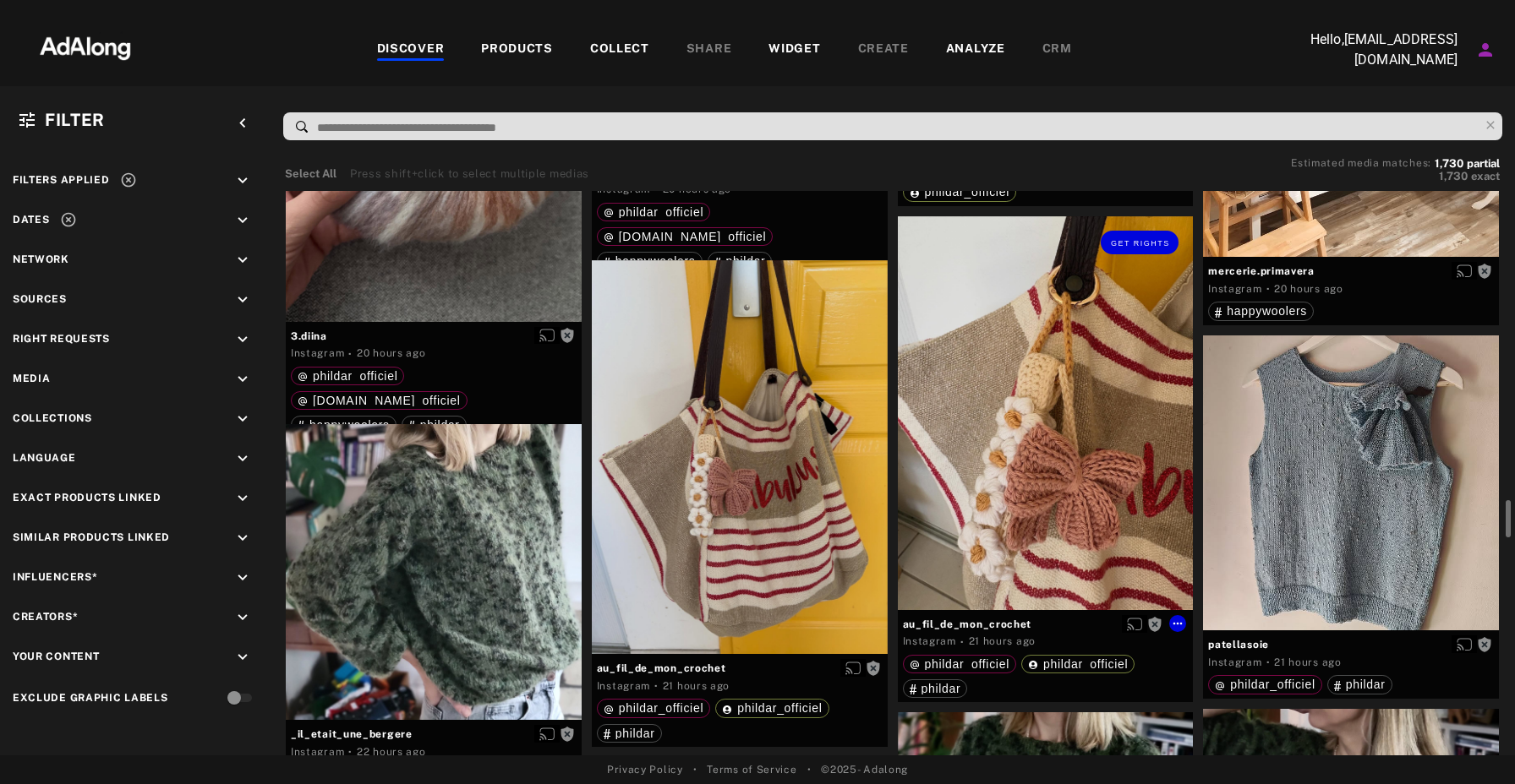
click at [1079, 431] on div "Get rights" at bounding box center [1045, 413] width 296 height 393
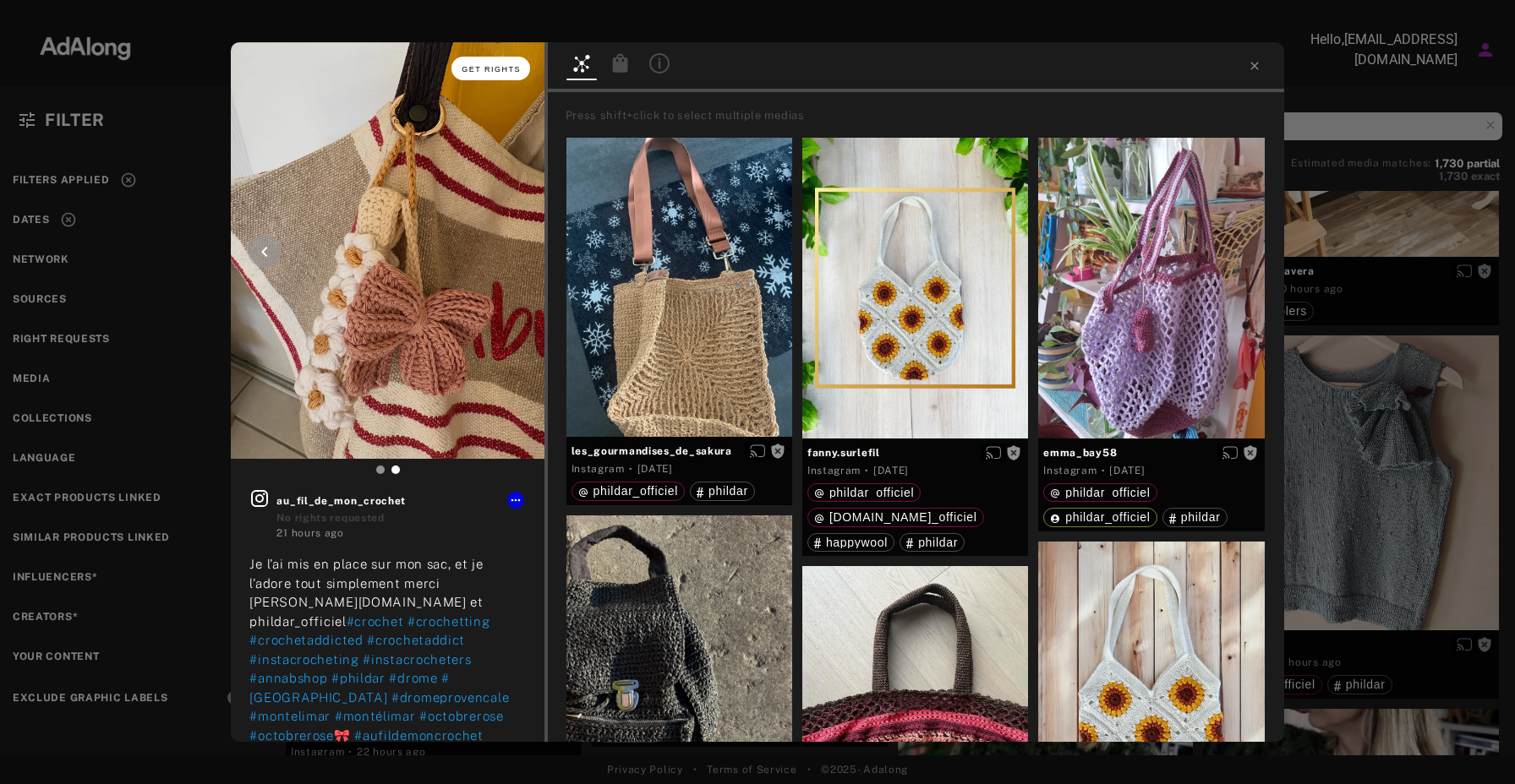
click at [488, 68] on span "Get rights" at bounding box center [491, 69] width 59 height 8
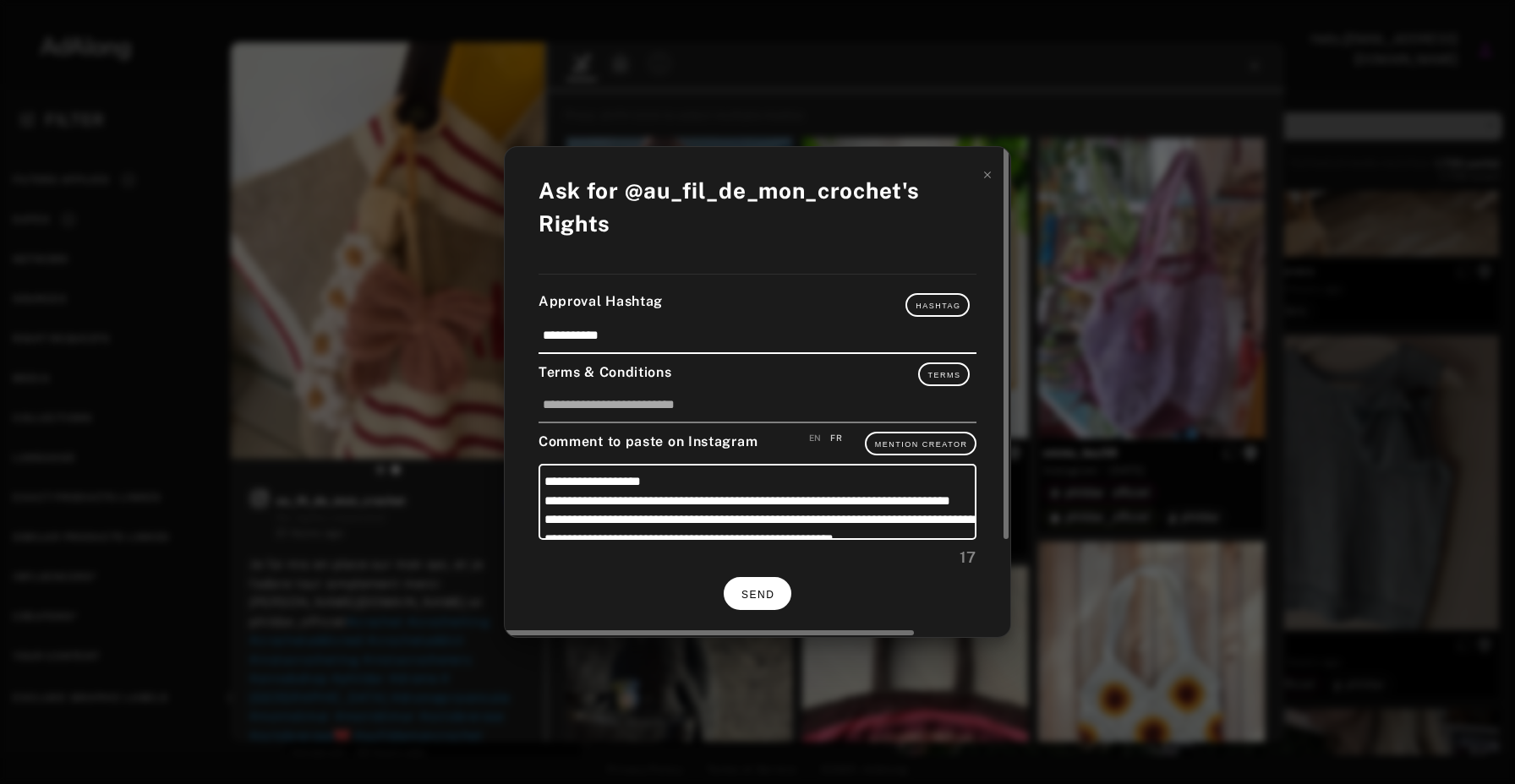
click at [765, 590] on span "SEND" at bounding box center [758, 595] width 33 height 12
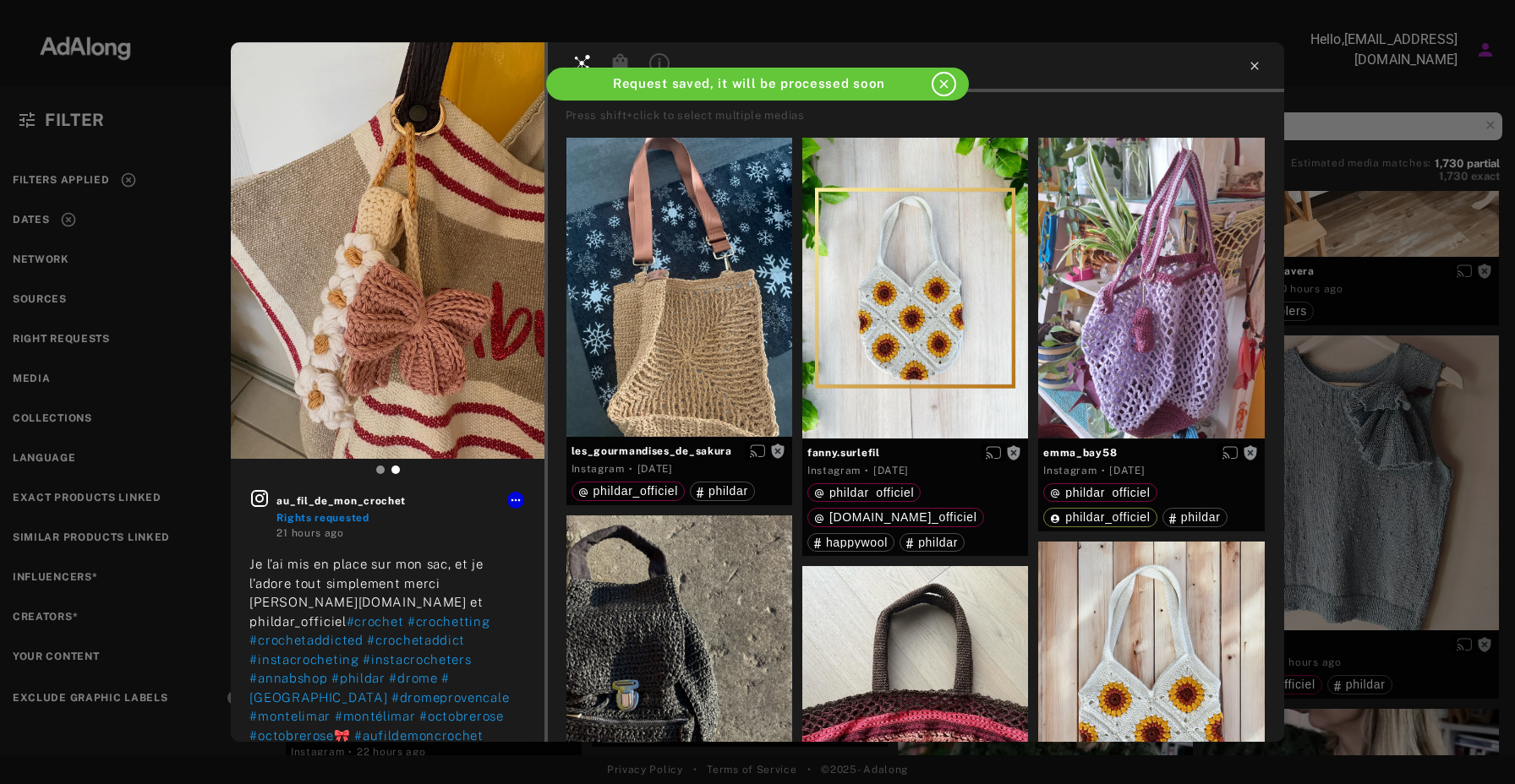
click at [1255, 64] on icon at bounding box center [1254, 65] width 7 height 7
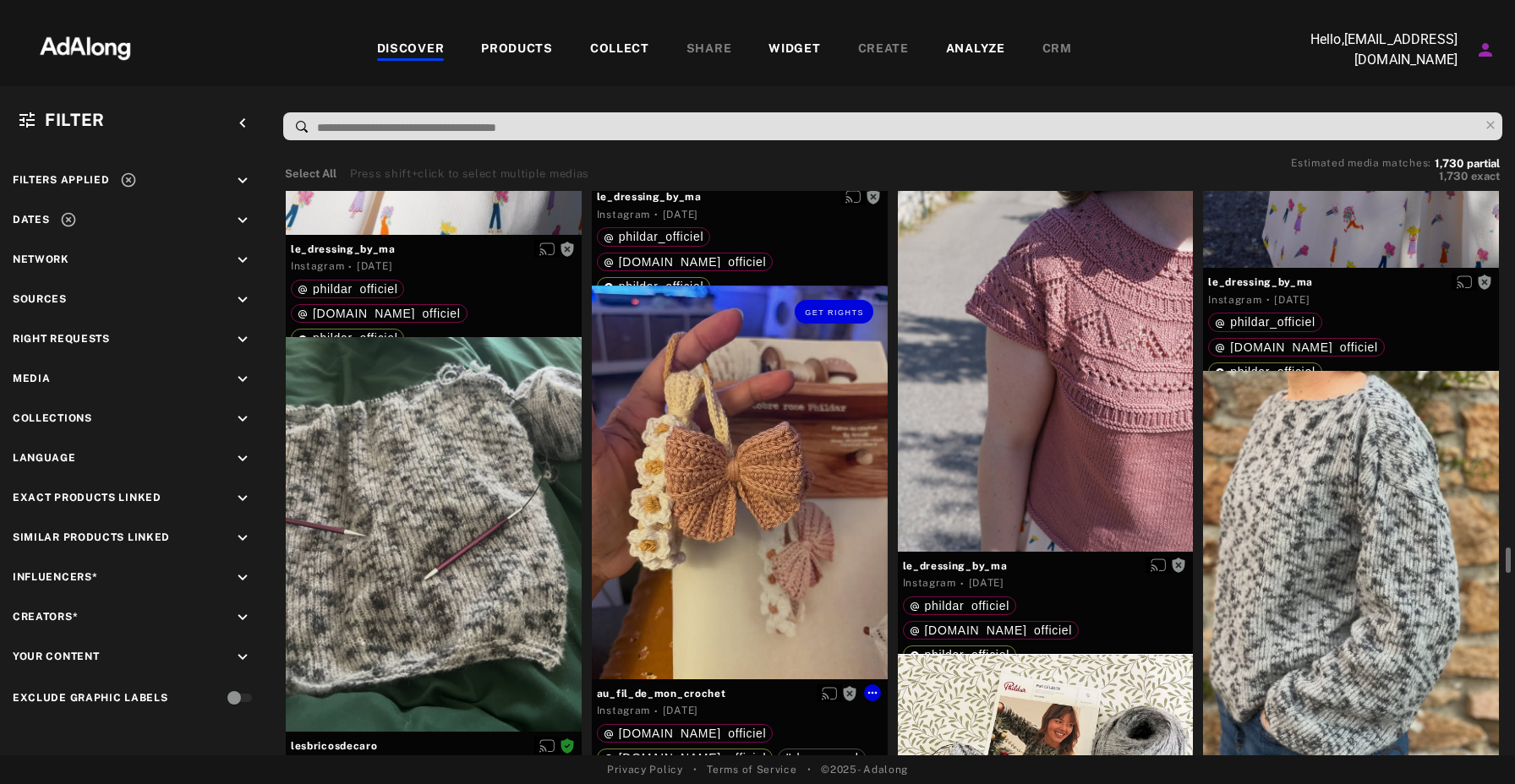
scroll to position [9845, 0]
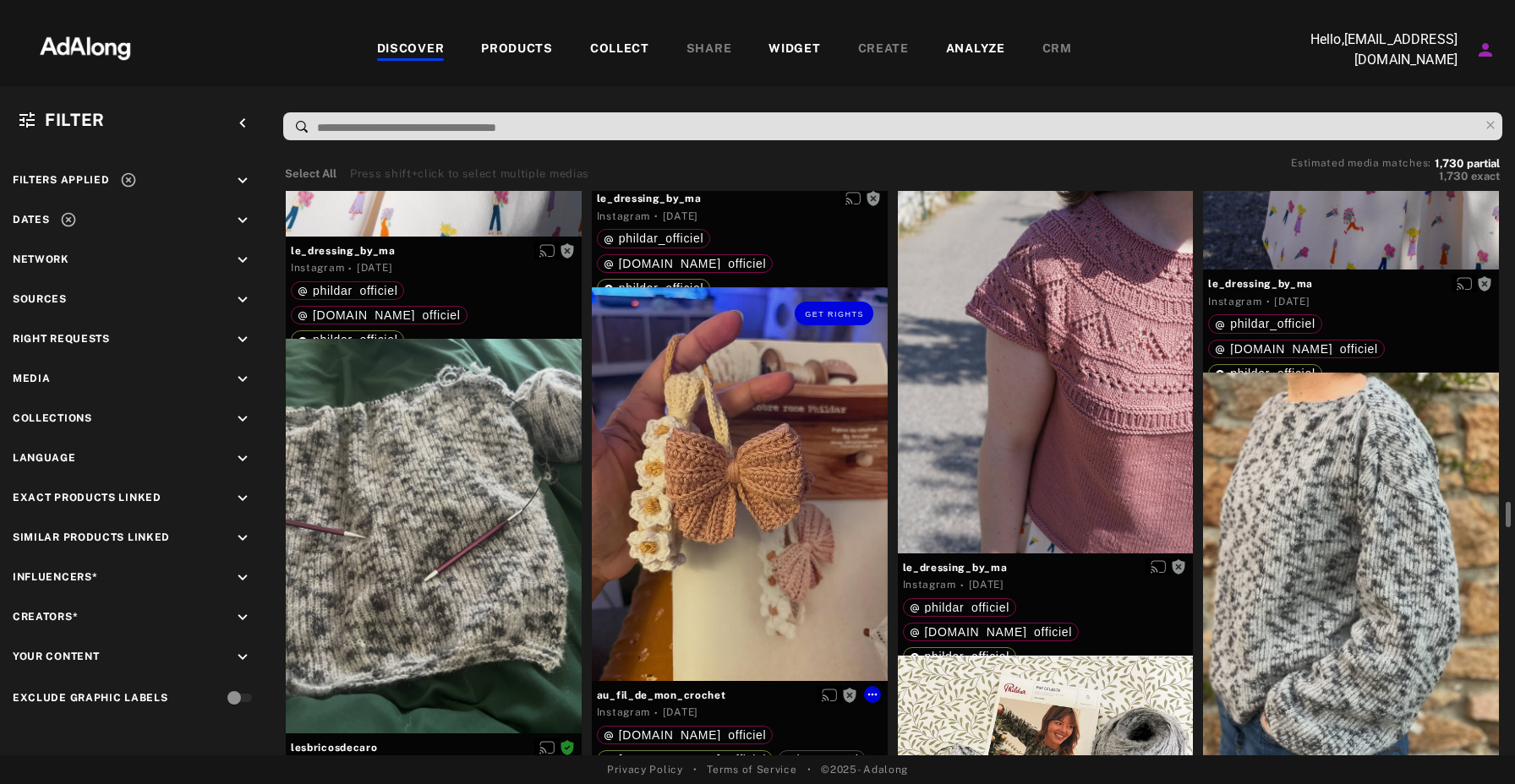
click at [776, 471] on div "Get rights" at bounding box center [740, 484] width 296 height 393
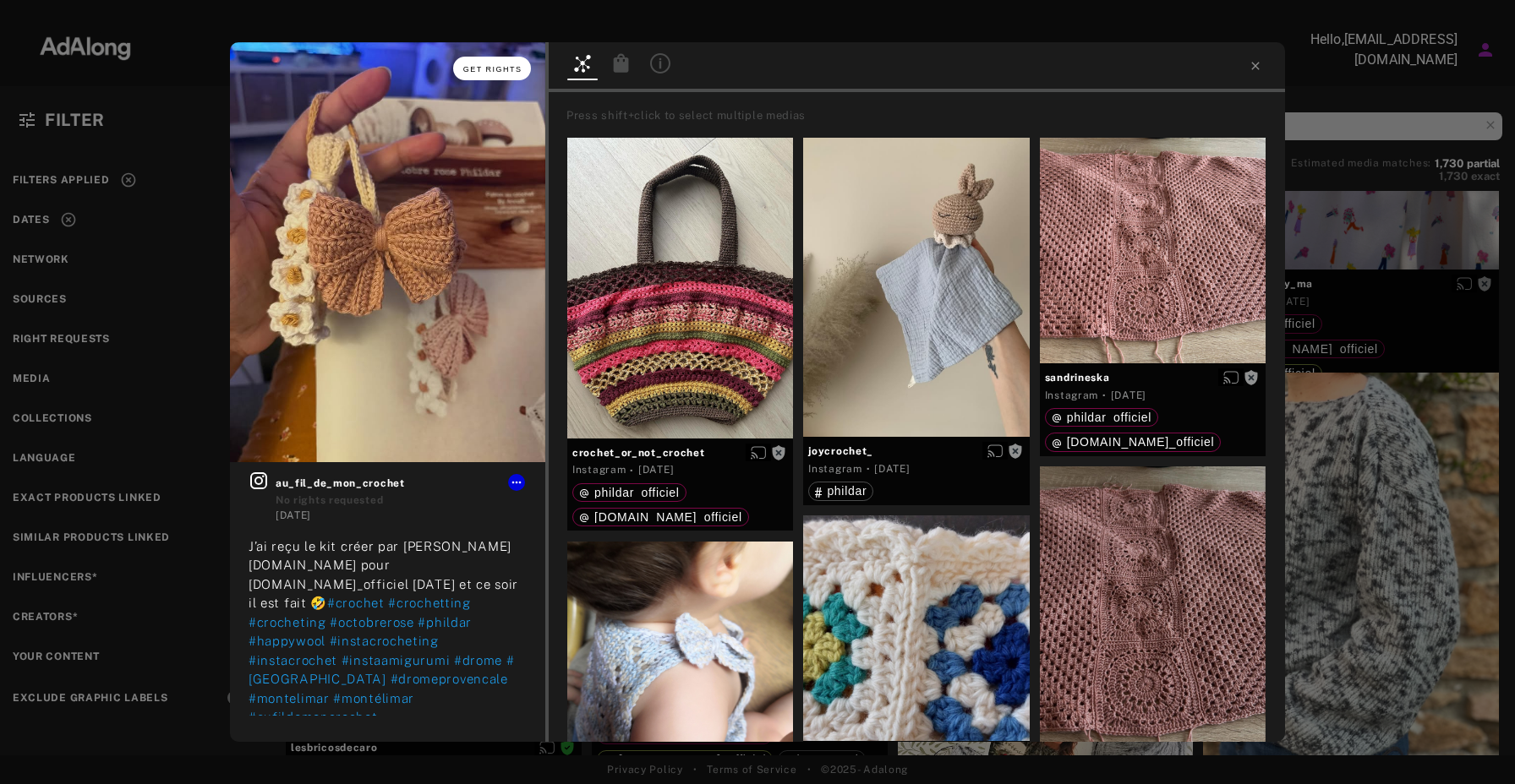
click at [490, 62] on button "Get rights" at bounding box center [492, 69] width 78 height 24
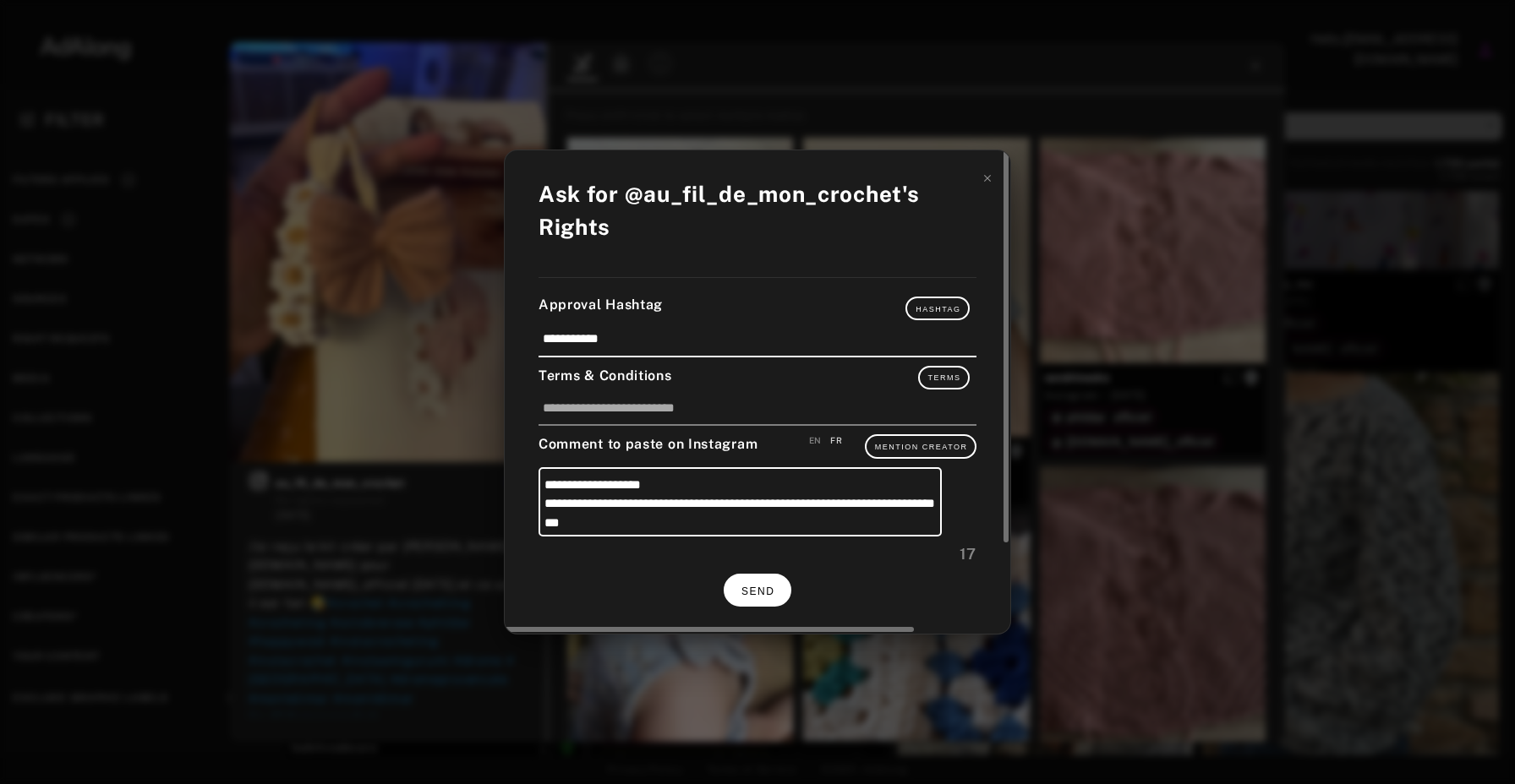
click at [759, 589] on span "SEND" at bounding box center [758, 591] width 33 height 12
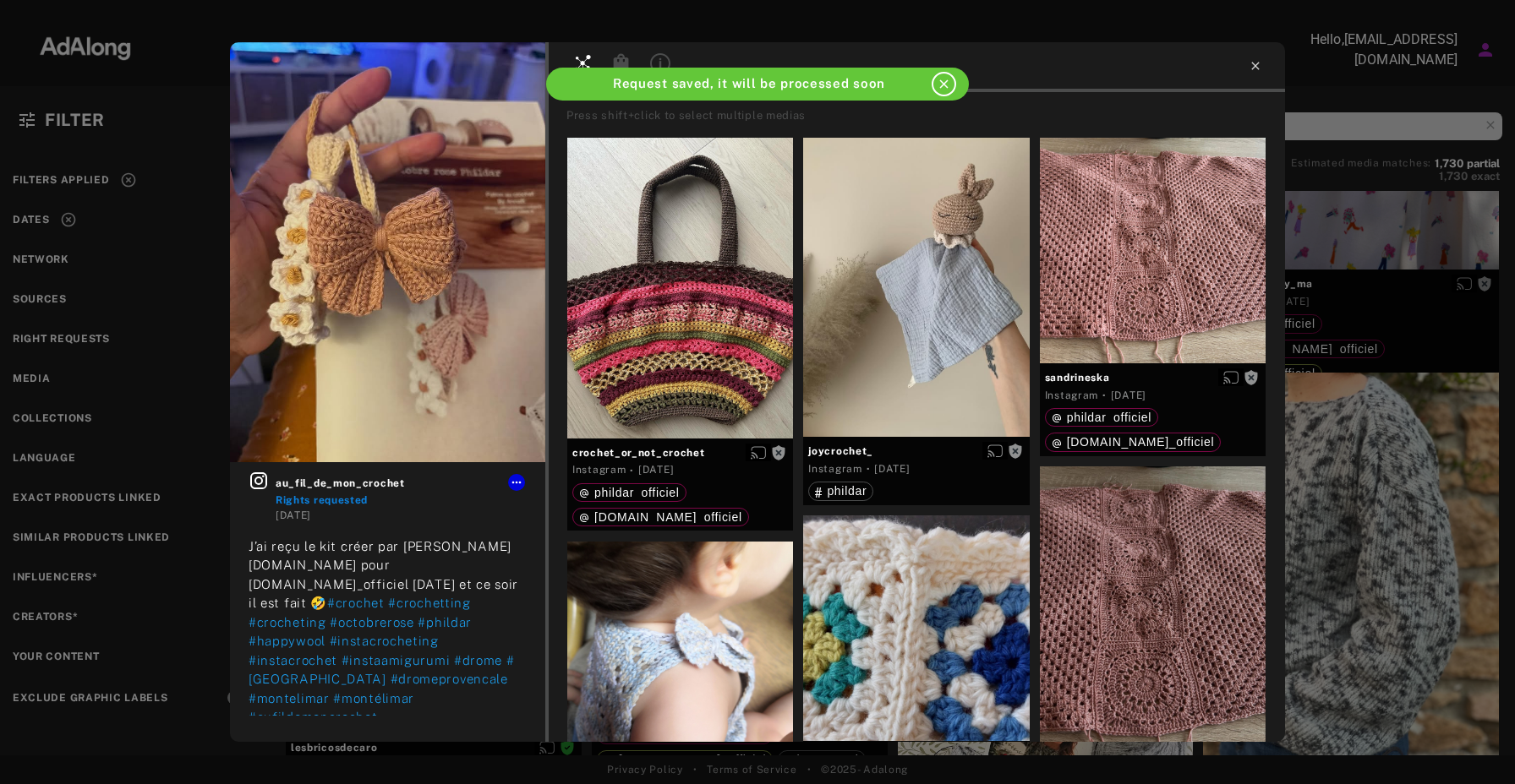
click at [1258, 62] on icon at bounding box center [1255, 65] width 7 height 7
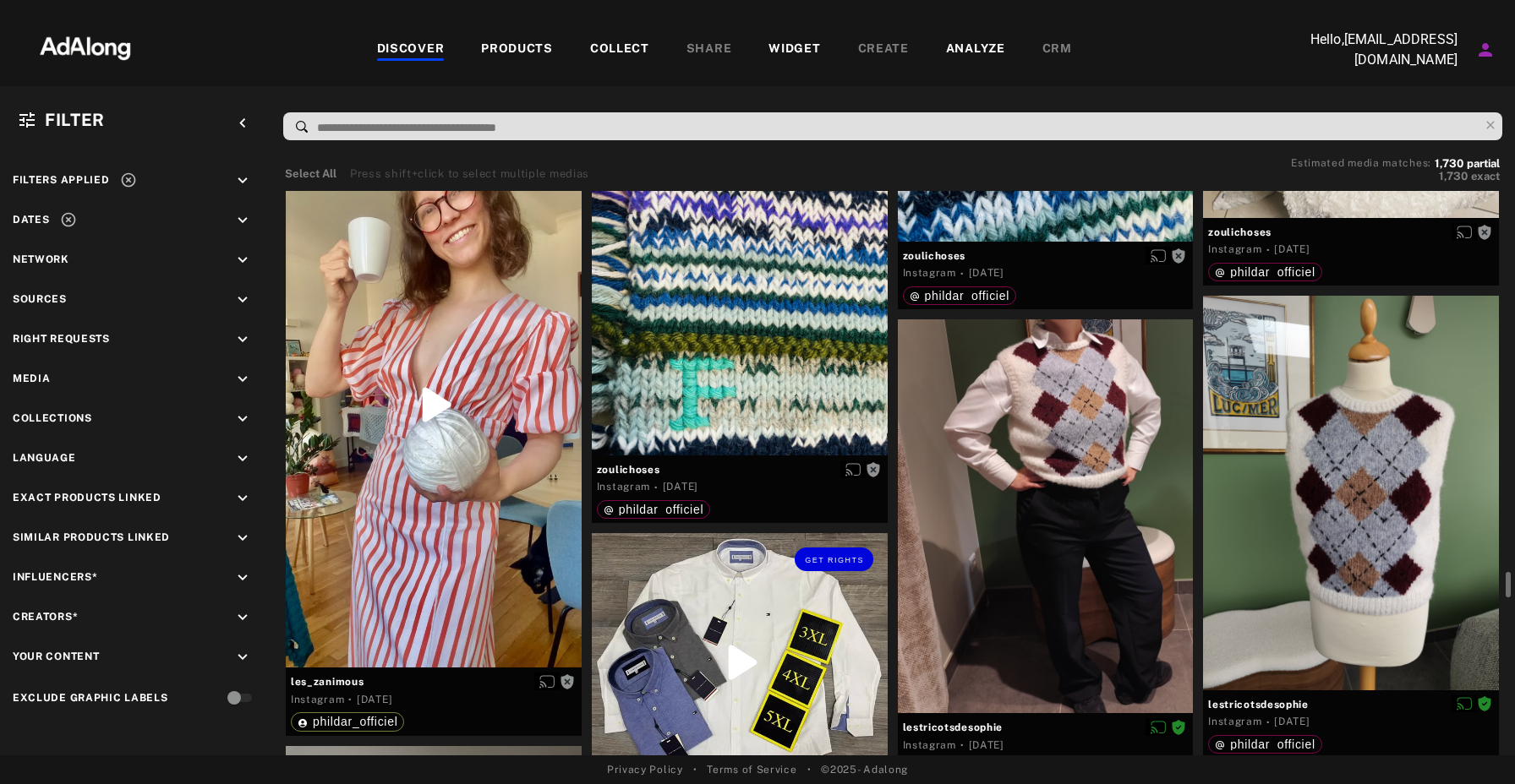
scroll to position [16576, 0]
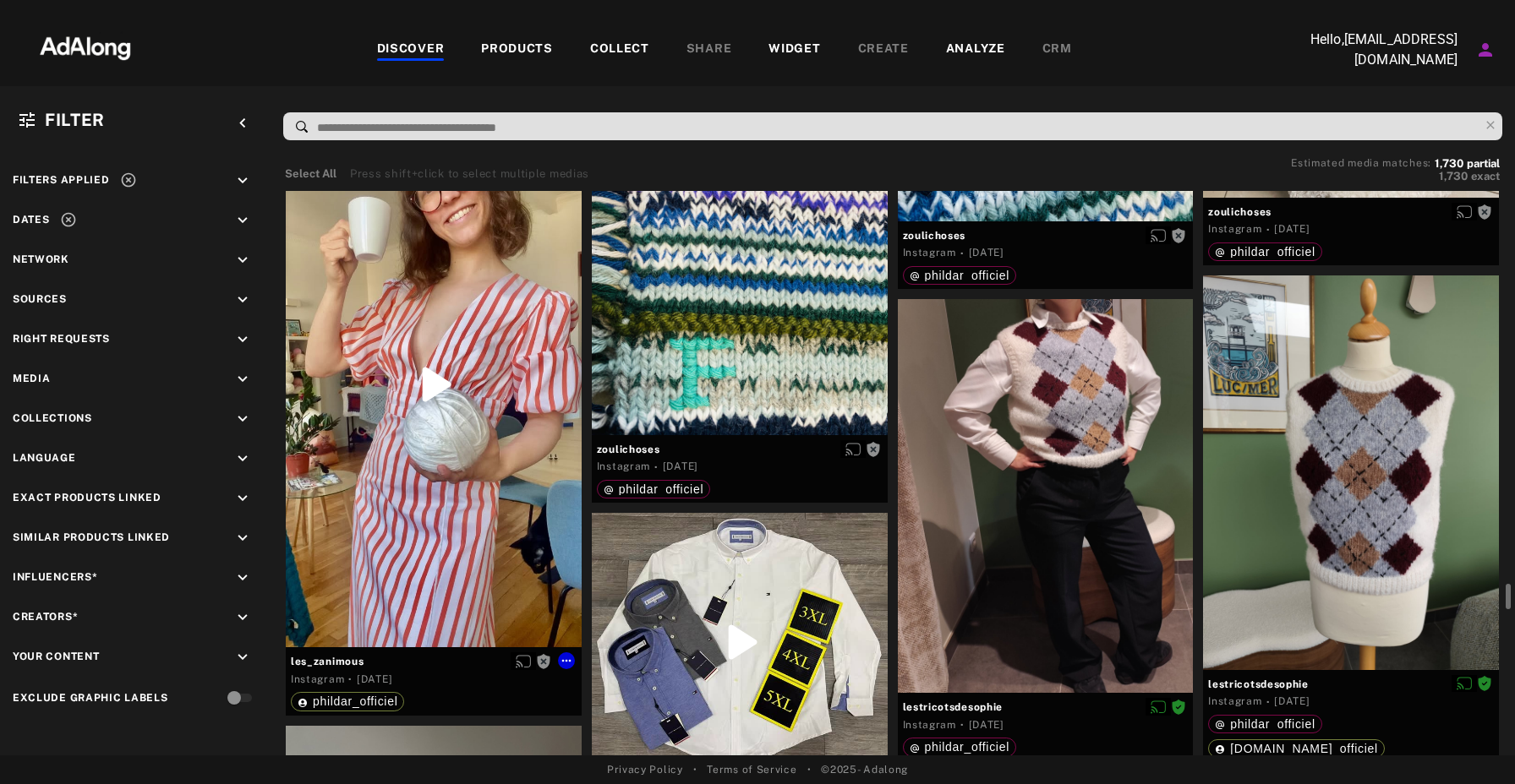
click at [463, 477] on div "Get rights" at bounding box center [434, 383] width 296 height 527
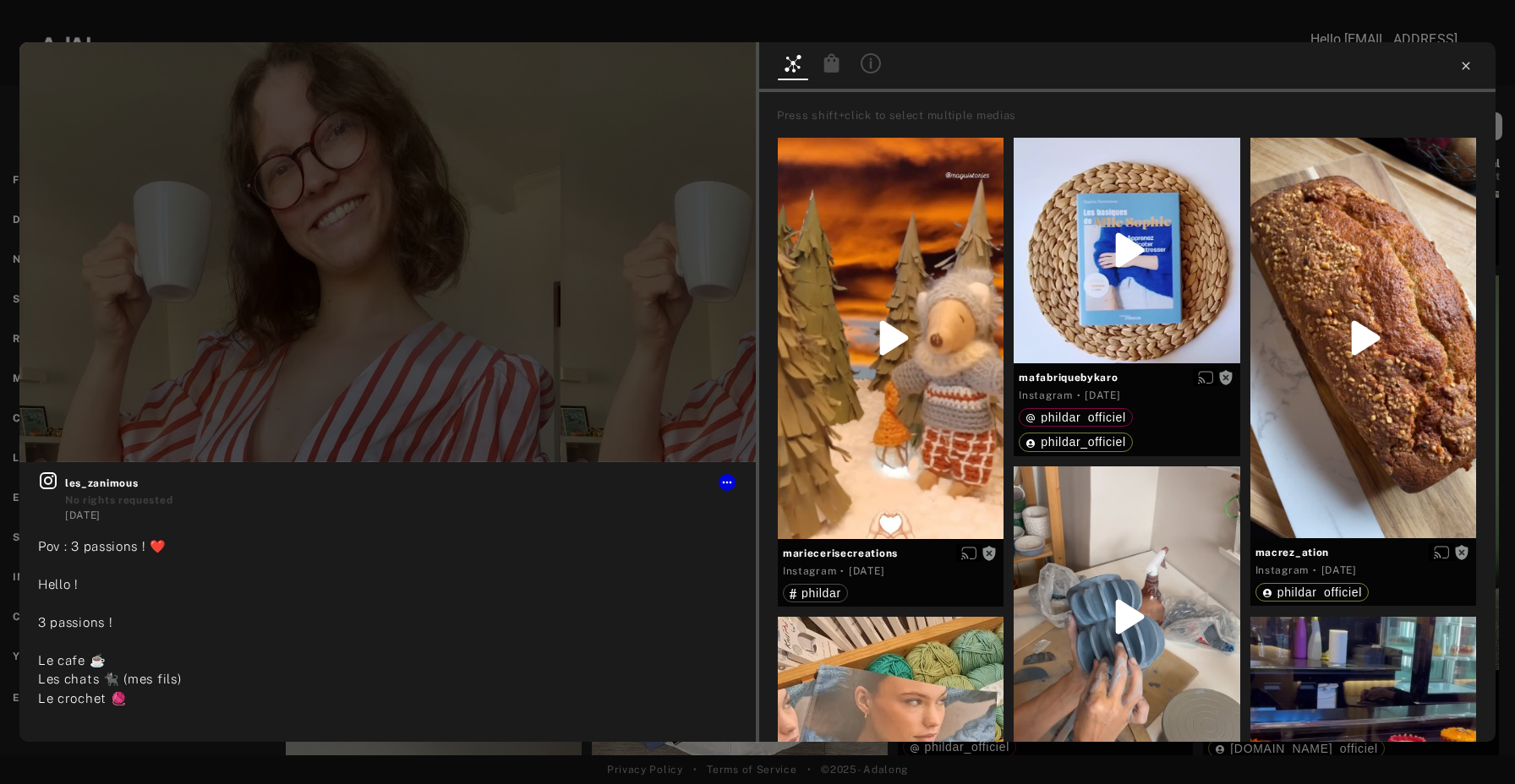
click at [1459, 61] on icon at bounding box center [1465, 65] width 14 height 14
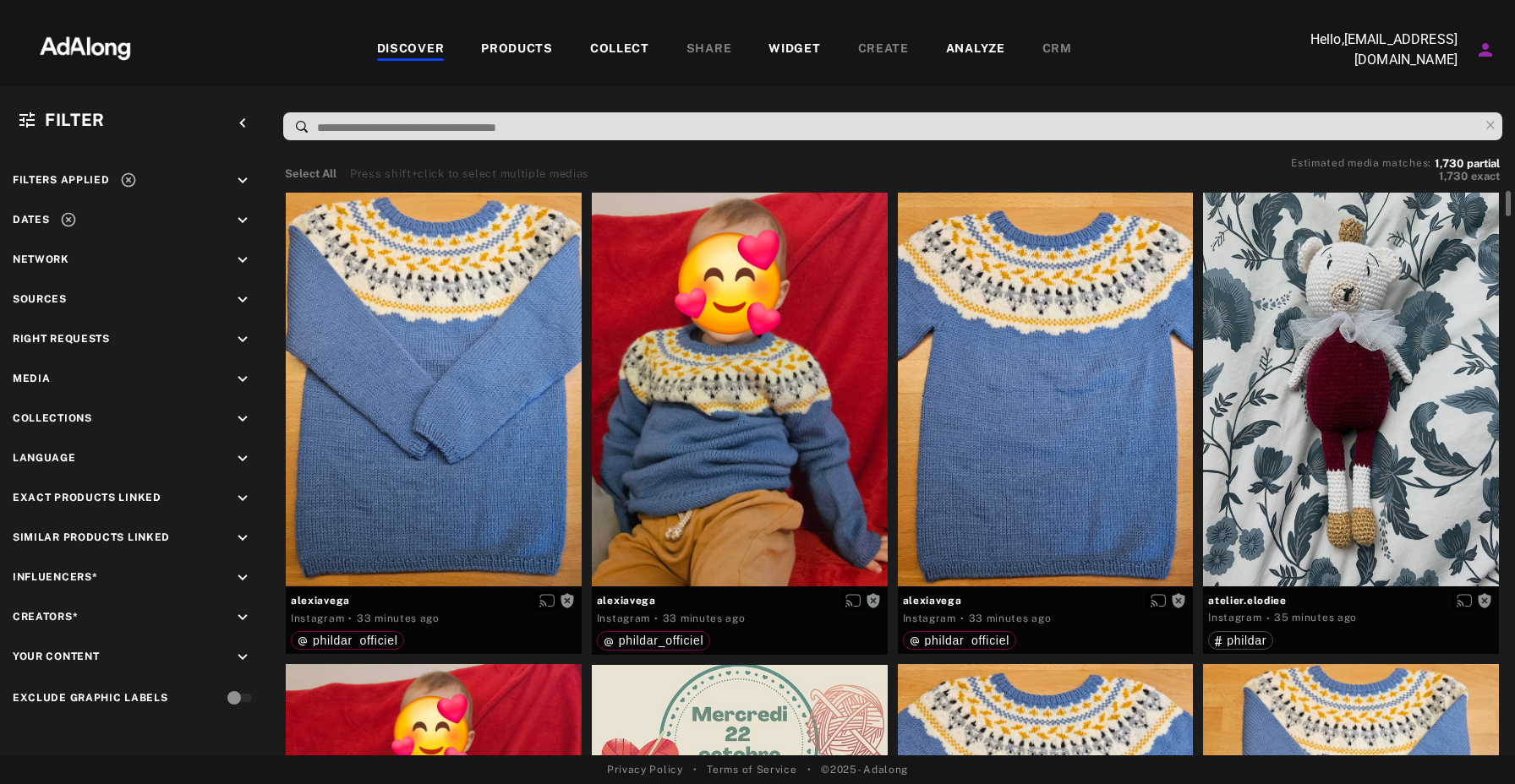
click at [625, 43] on div "COLLECT" at bounding box center [620, 50] width 59 height 20
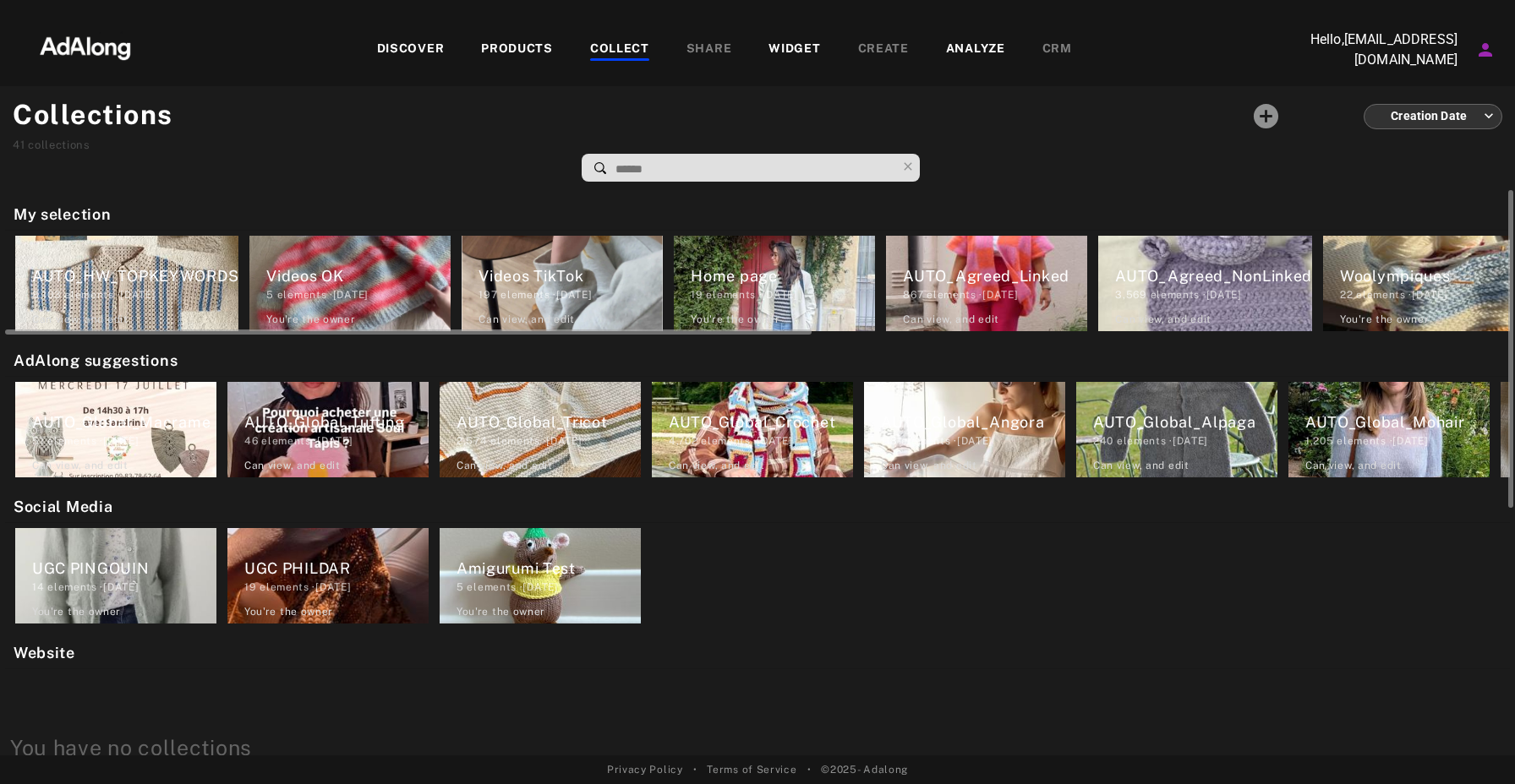
click at [341, 276] on div "Videos OK" at bounding box center [359, 276] width 184 height 23
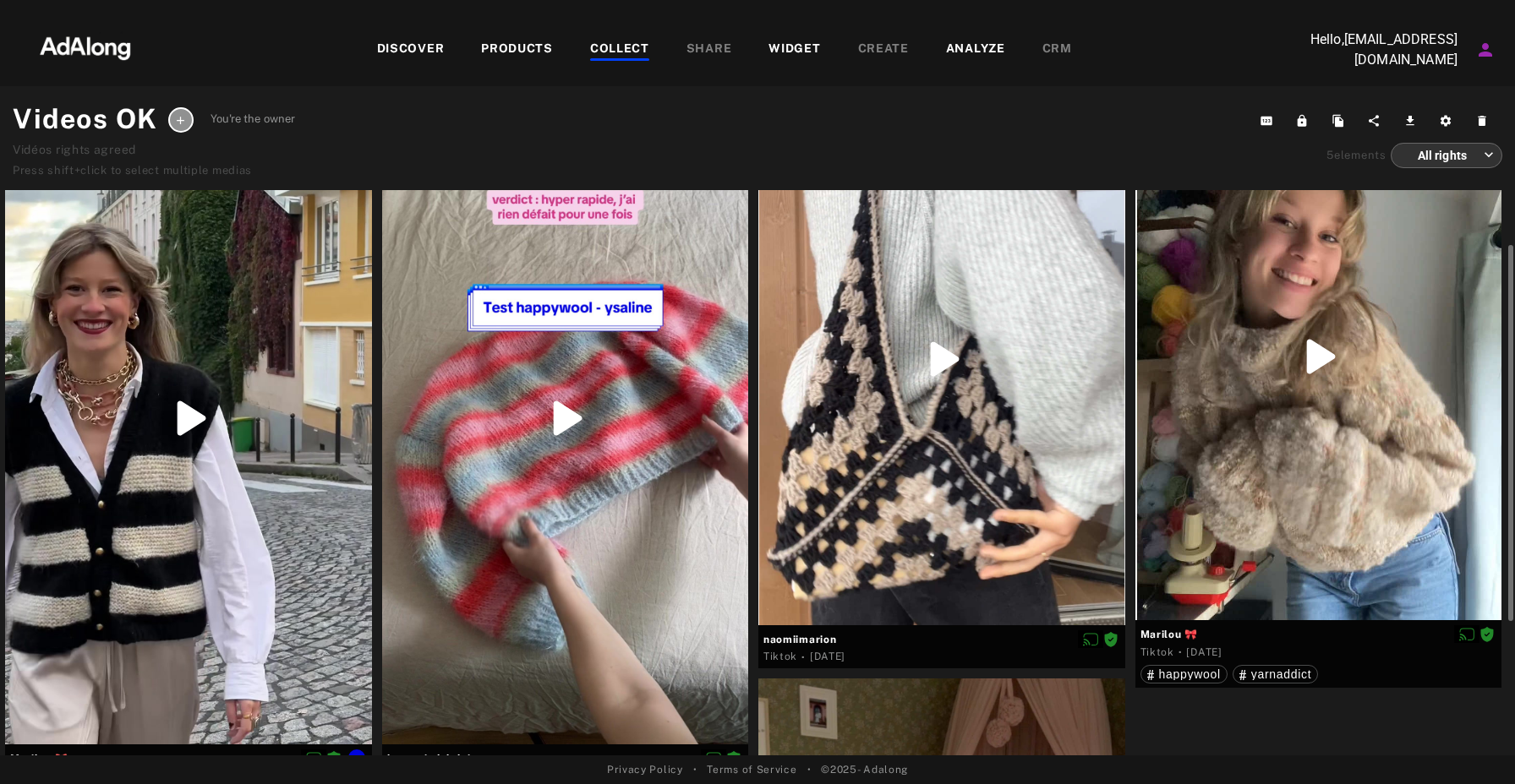
scroll to position [110, 0]
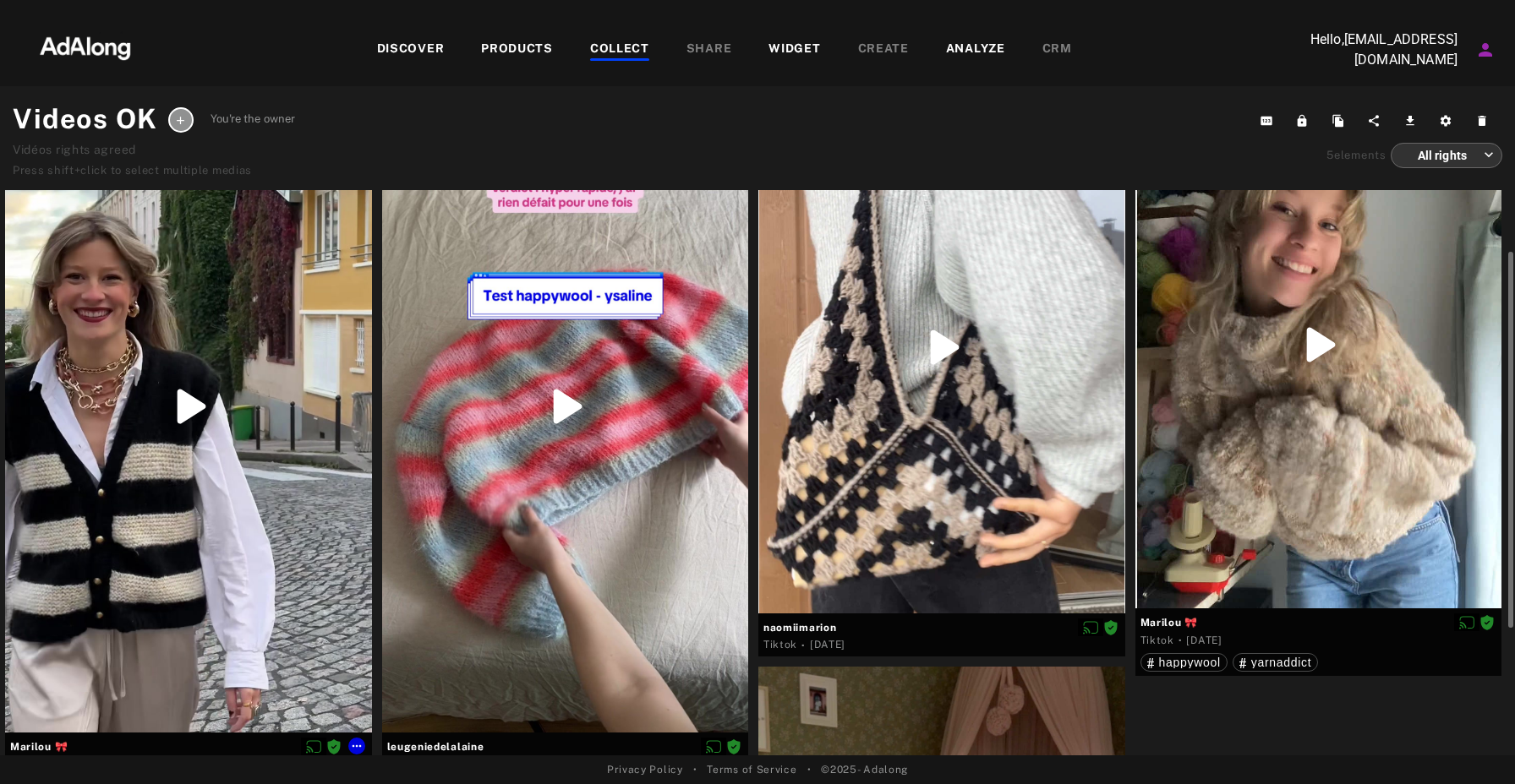
click at [253, 473] on div at bounding box center [188, 406] width 367 height 652
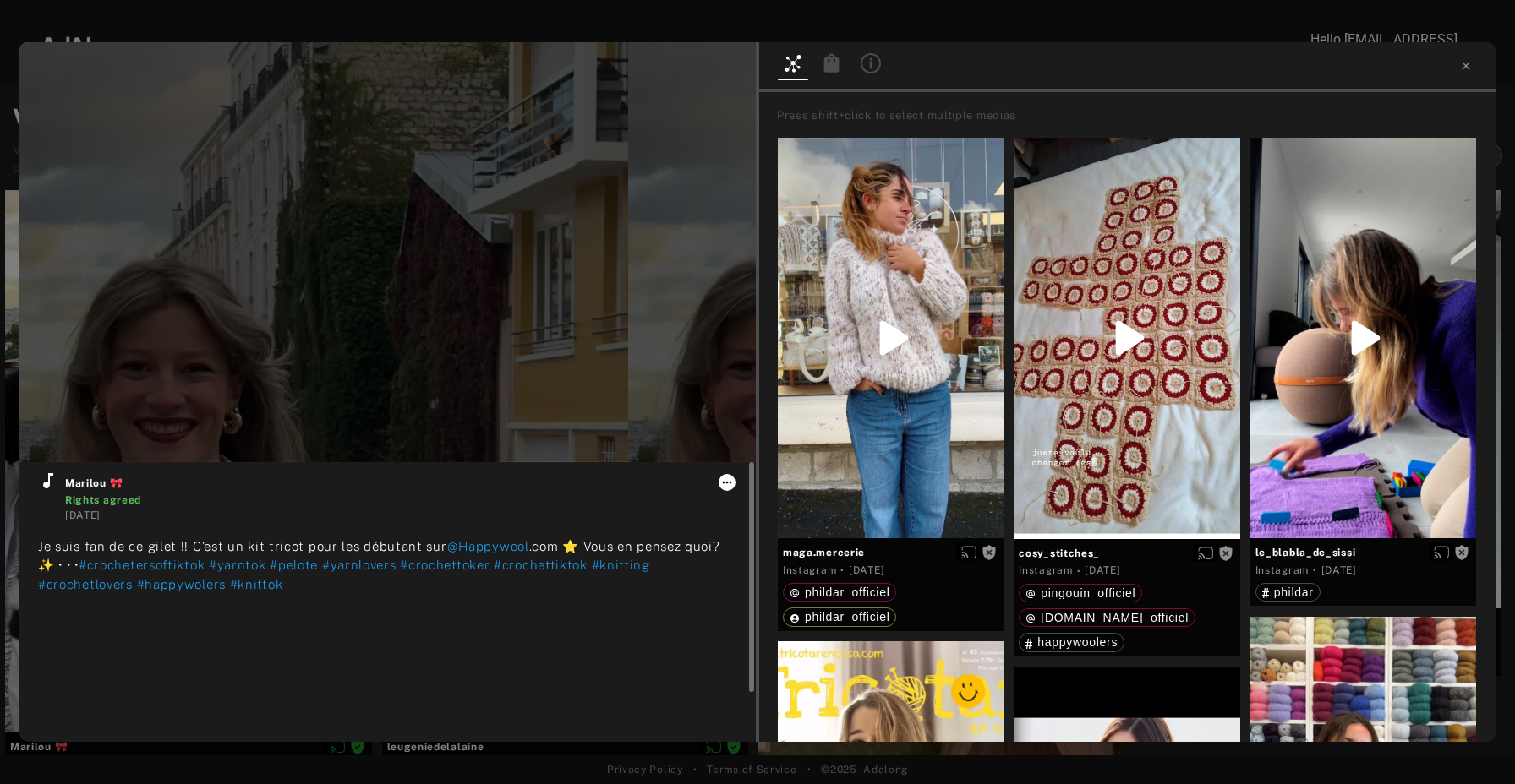
click at [730, 485] on icon at bounding box center [726, 483] width 14 height 14
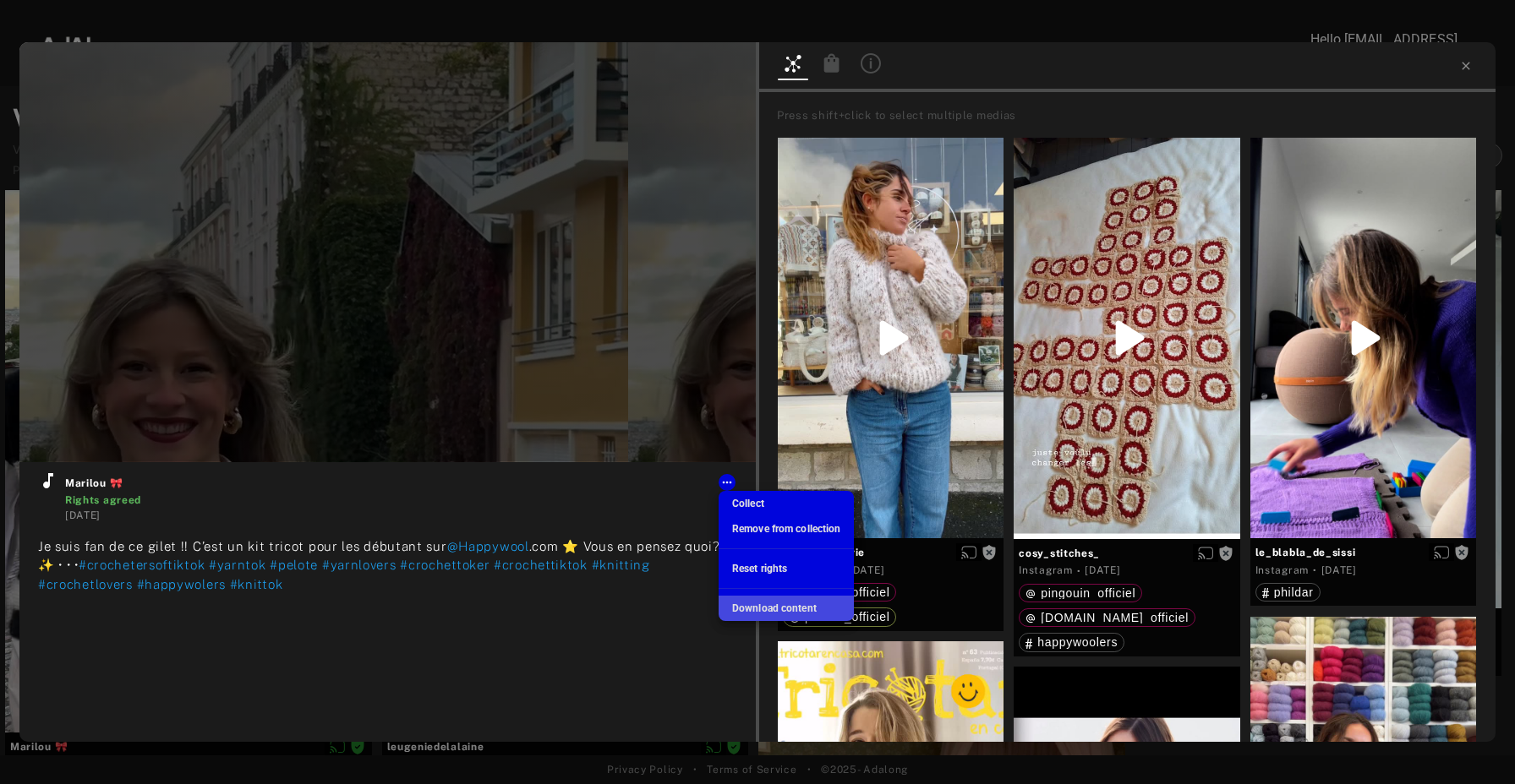
click at [774, 609] on span "Download content" at bounding box center [774, 608] width 85 height 12
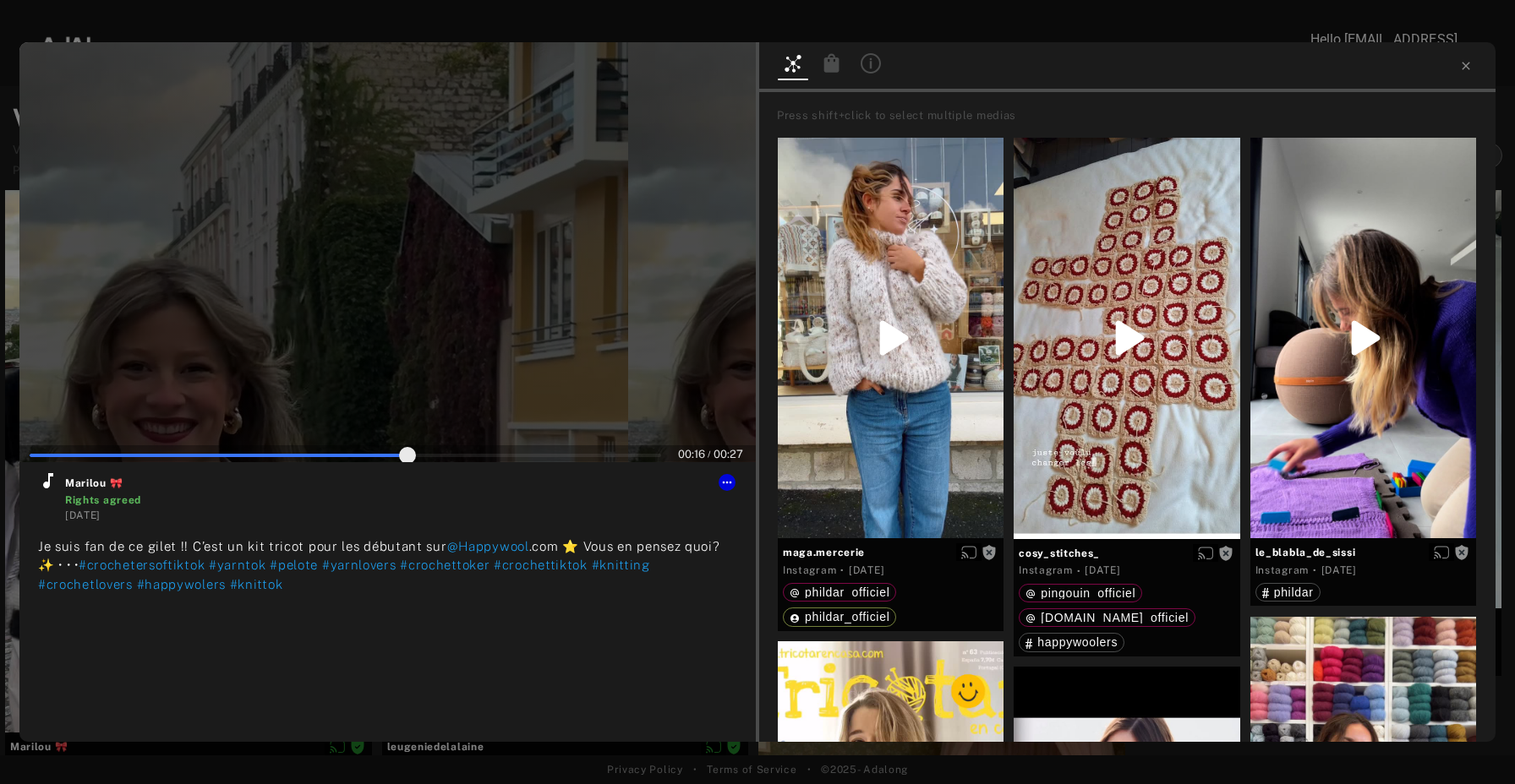
click at [484, 455] on span at bounding box center [345, 456] width 632 height 26
click at [544, 450] on span at bounding box center [345, 454] width 632 height 26
click at [603, 451] on span at bounding box center [345, 454] width 632 height 26
type input "**"
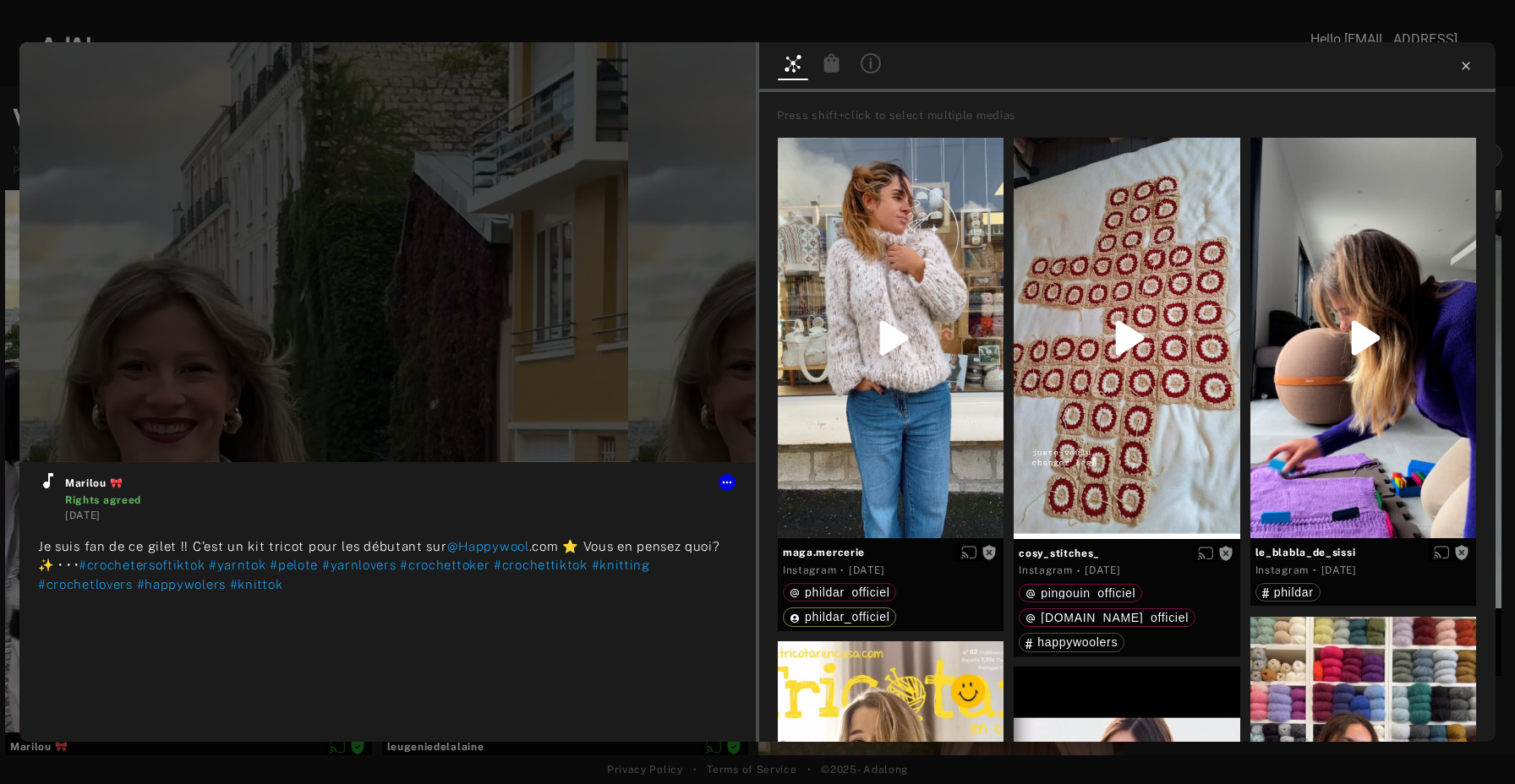
click at [1462, 62] on icon at bounding box center [1465, 65] width 14 height 14
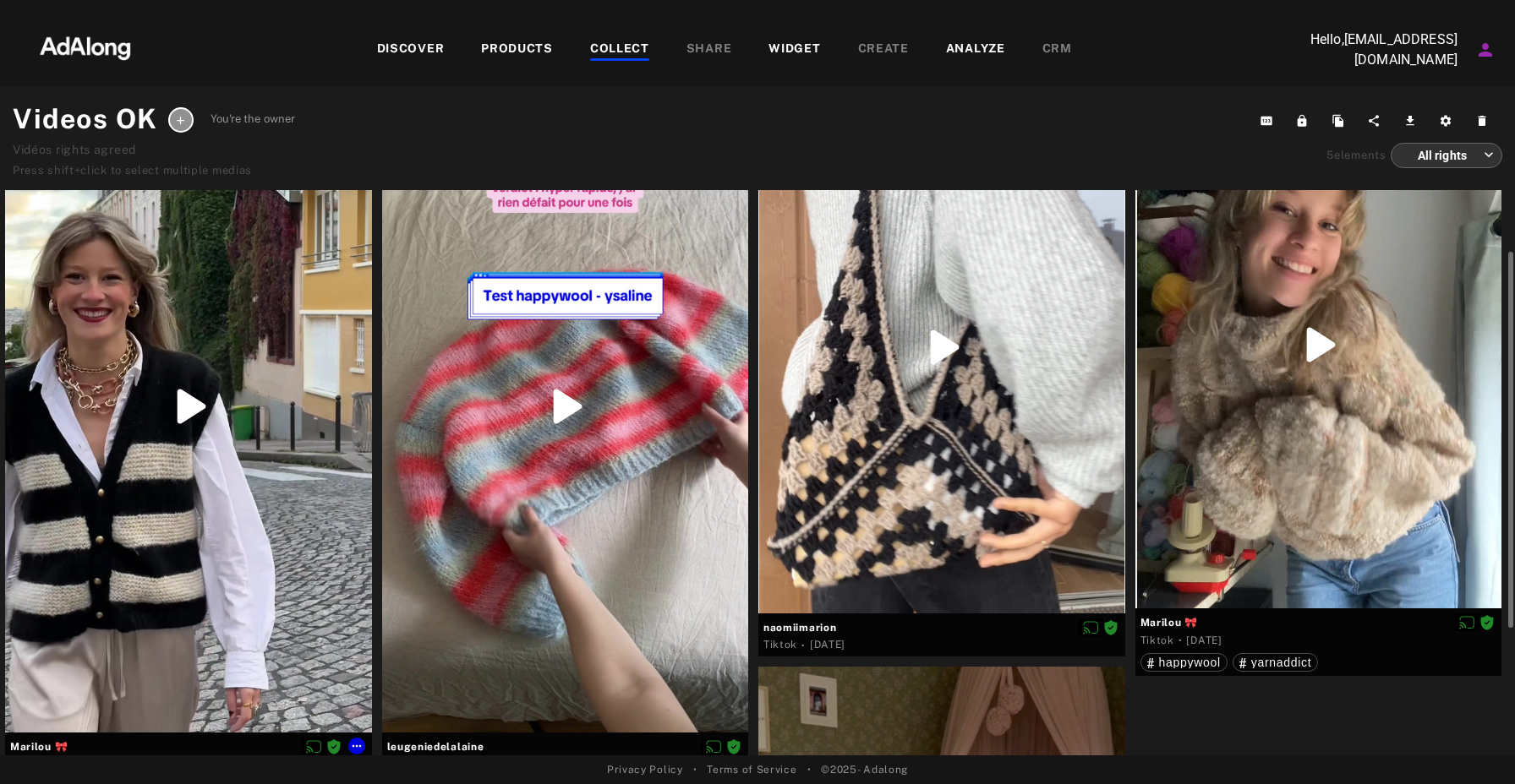
click at [274, 319] on div at bounding box center [188, 406] width 367 height 652
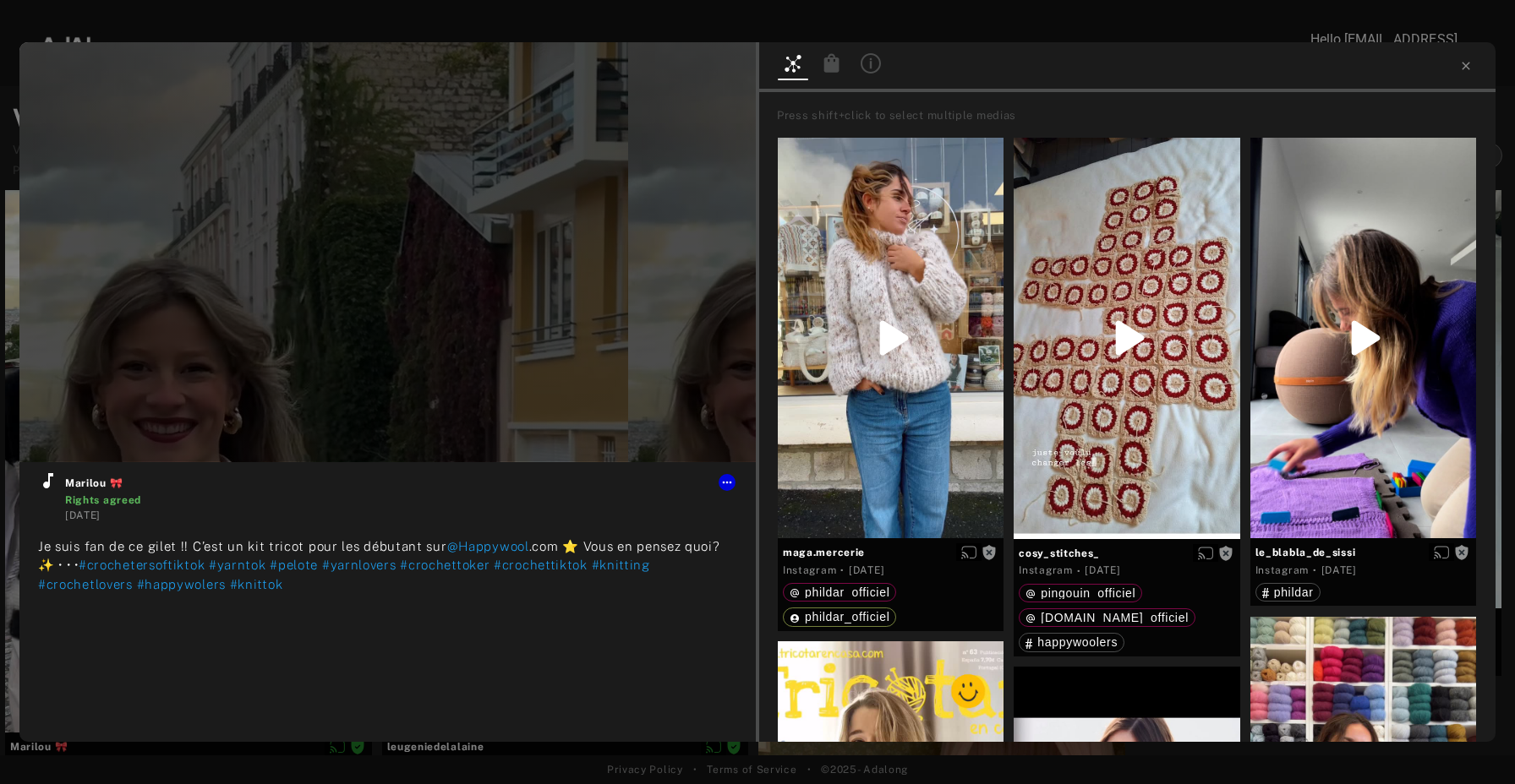
click at [1456, 64] on div at bounding box center [1127, 67] width 736 height 50
type input "*"
click at [1465, 64] on icon at bounding box center [1465, 65] width 7 height 7
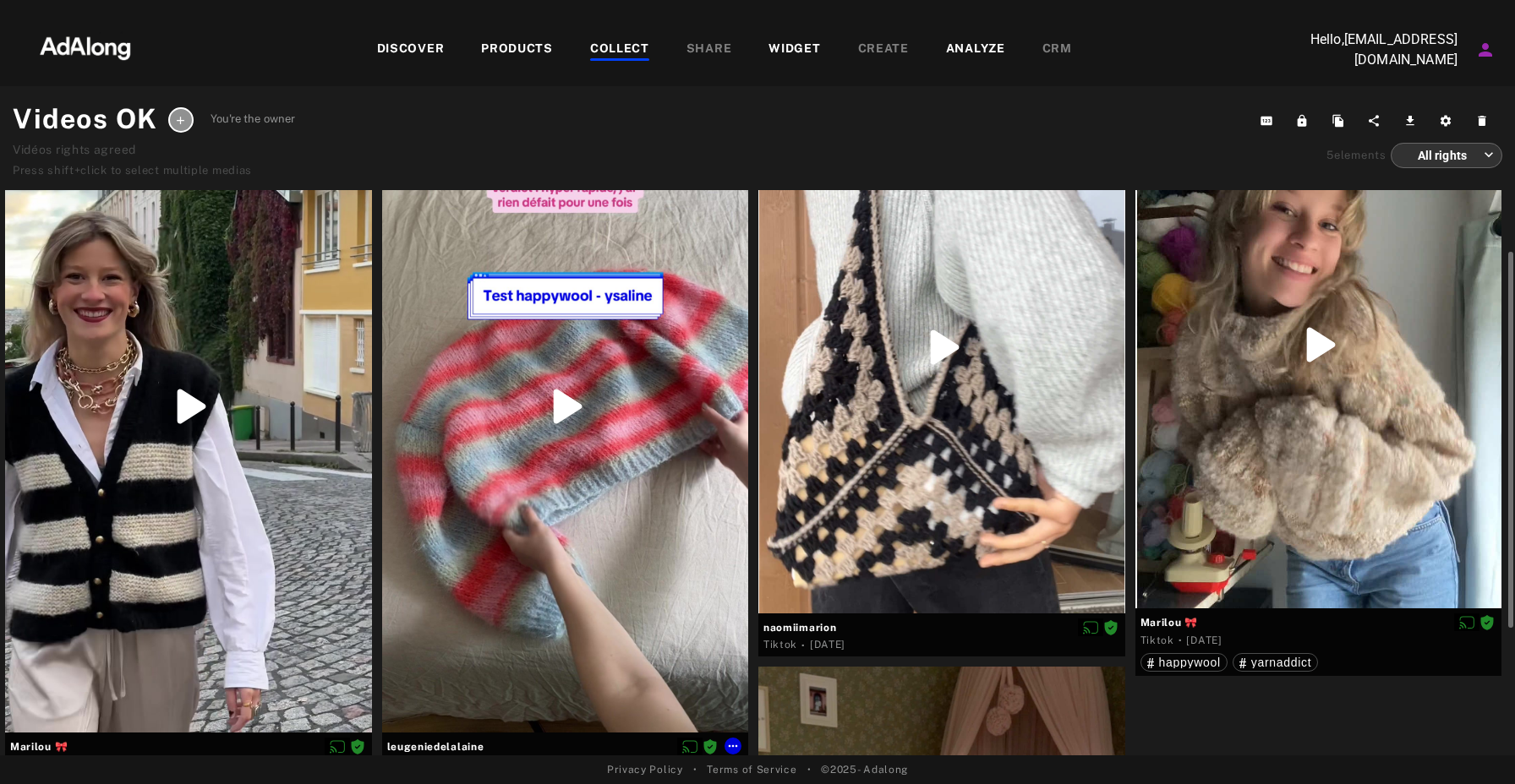
click at [712, 305] on div at bounding box center [565, 406] width 367 height 652
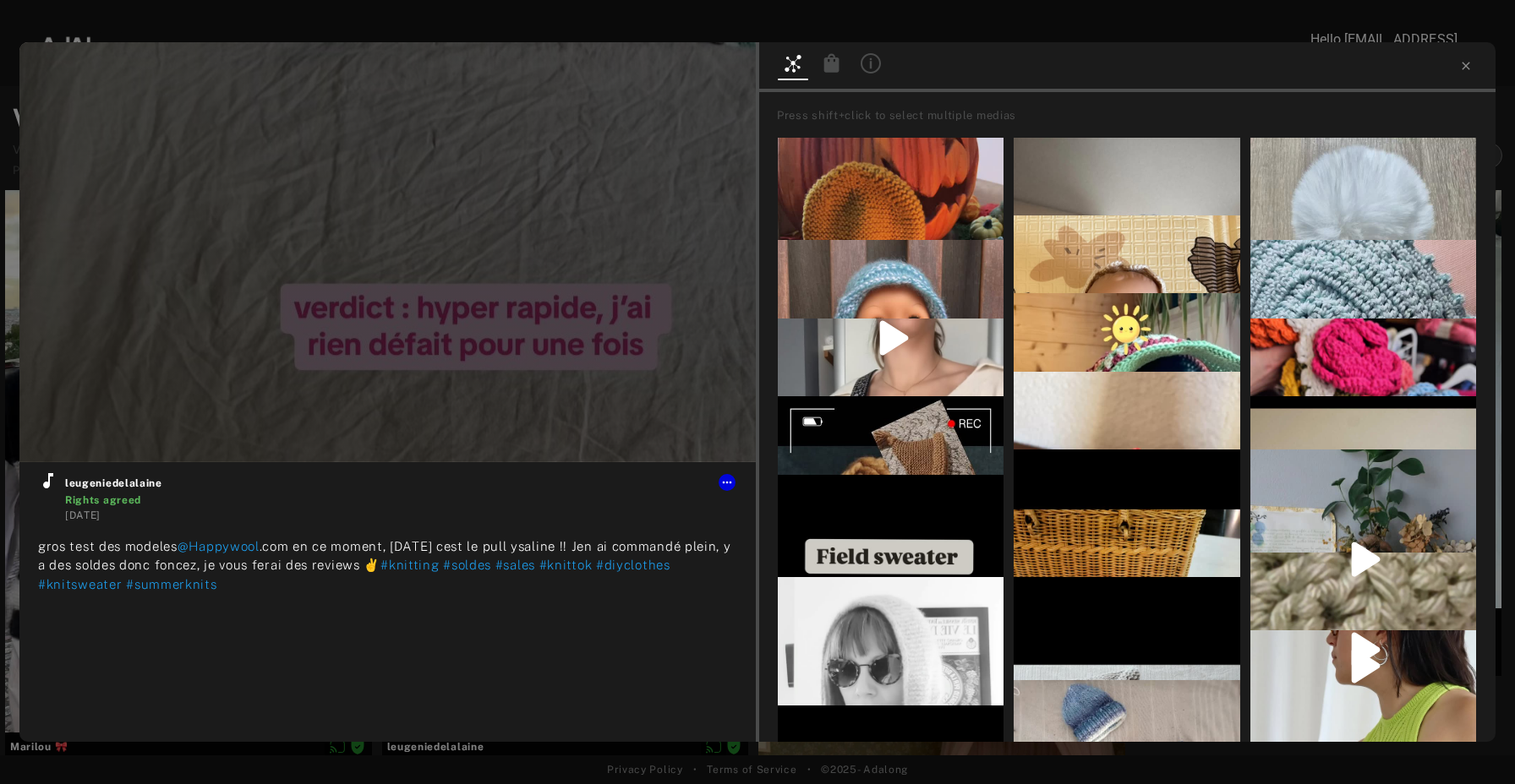
click at [1457, 55] on div at bounding box center [1127, 67] width 736 height 50
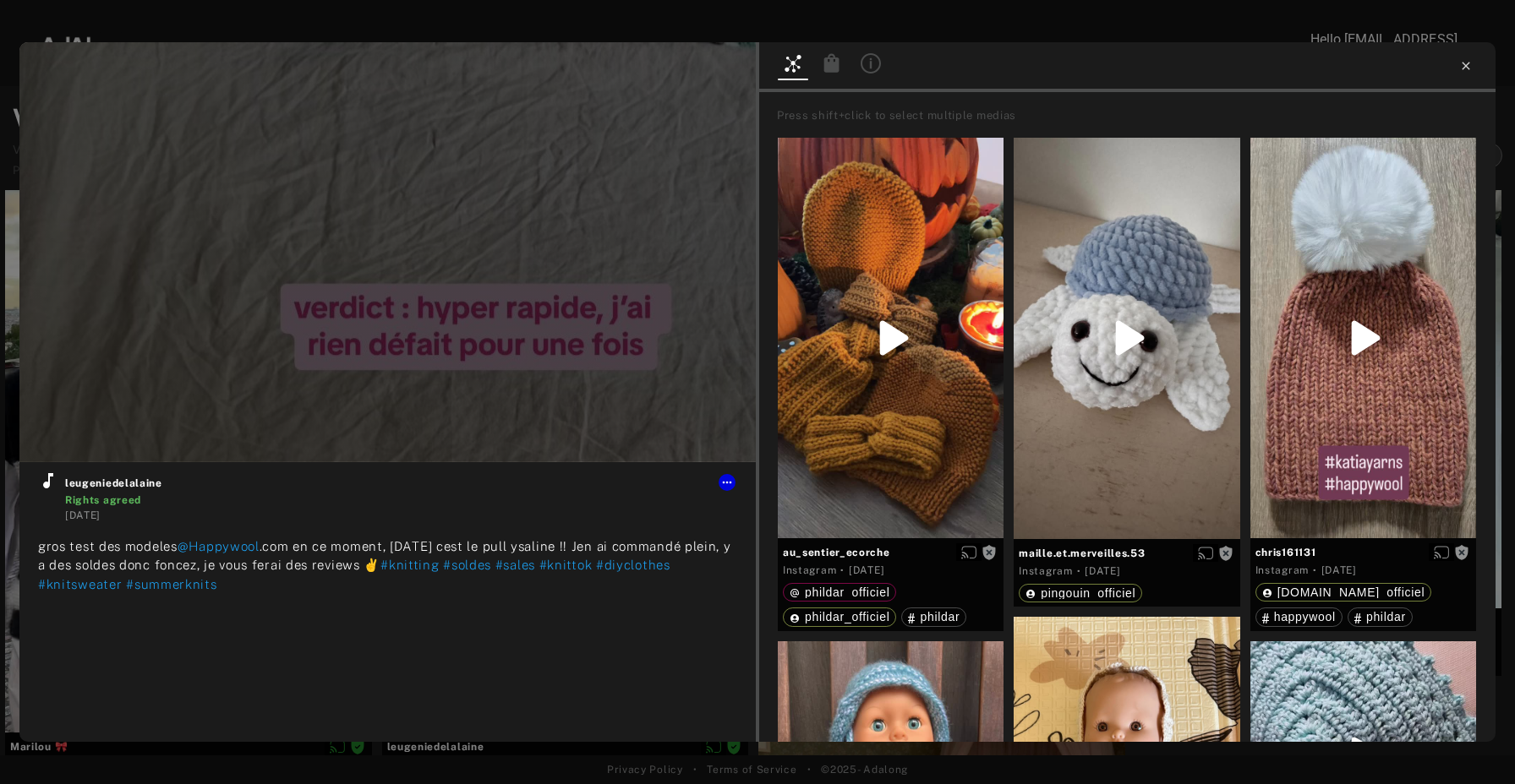
type input "*"
click at [1465, 61] on icon at bounding box center [1465, 65] width 14 height 14
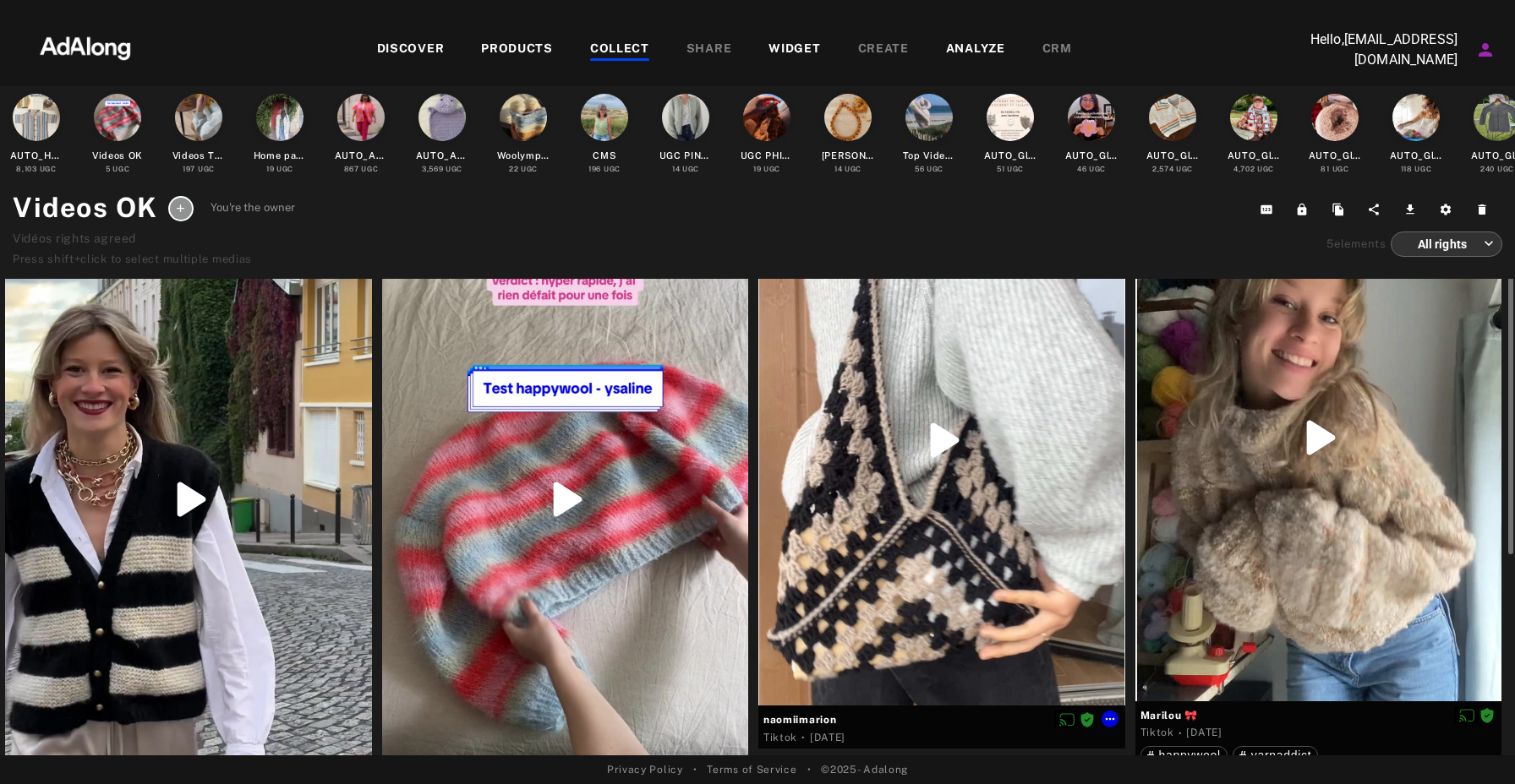
scroll to position [5, 0]
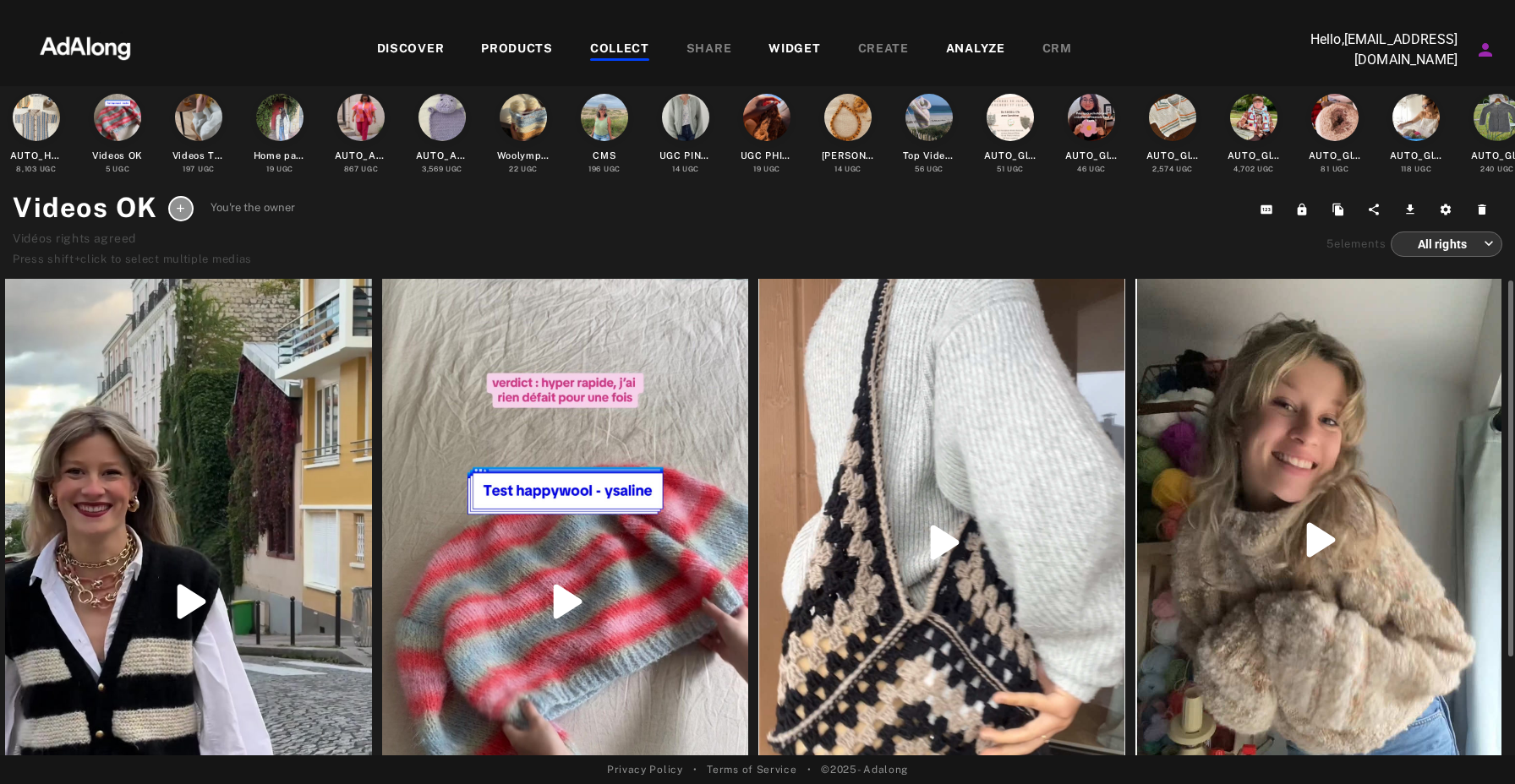
click at [1273, 399] on div at bounding box center [1318, 540] width 367 height 528
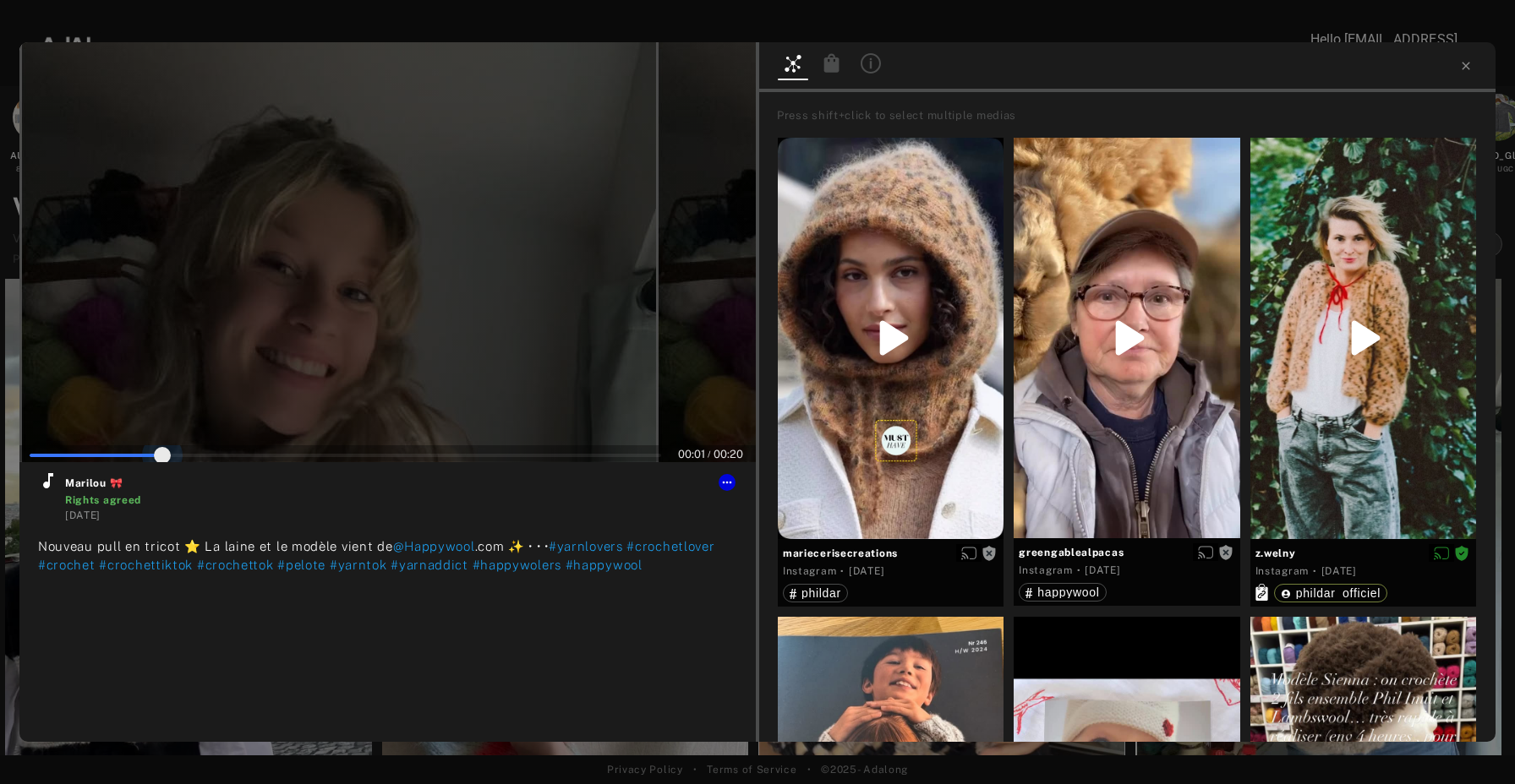
click at [163, 451] on span at bounding box center [345, 456] width 632 height 26
click at [248, 452] on span at bounding box center [345, 454] width 632 height 4
click at [359, 447] on span at bounding box center [345, 454] width 632 height 26
click at [461, 446] on span at bounding box center [345, 454] width 632 height 26
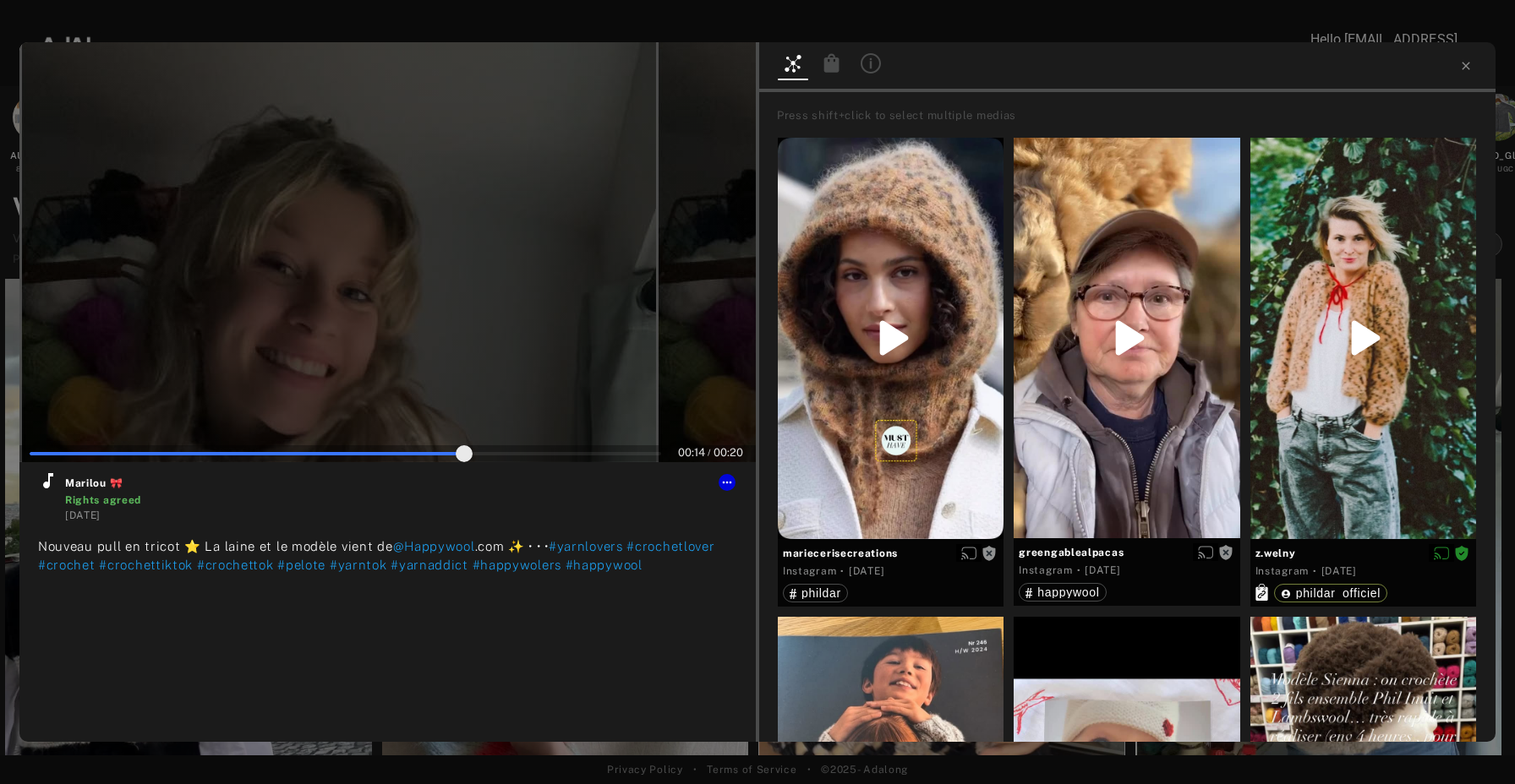
click at [560, 438] on div at bounding box center [387, 252] width 736 height 420
click at [600, 449] on span at bounding box center [345, 454] width 632 height 26
click at [637, 449] on span at bounding box center [345, 454] width 632 height 26
type input "**"
click at [1464, 60] on icon at bounding box center [1465, 65] width 14 height 14
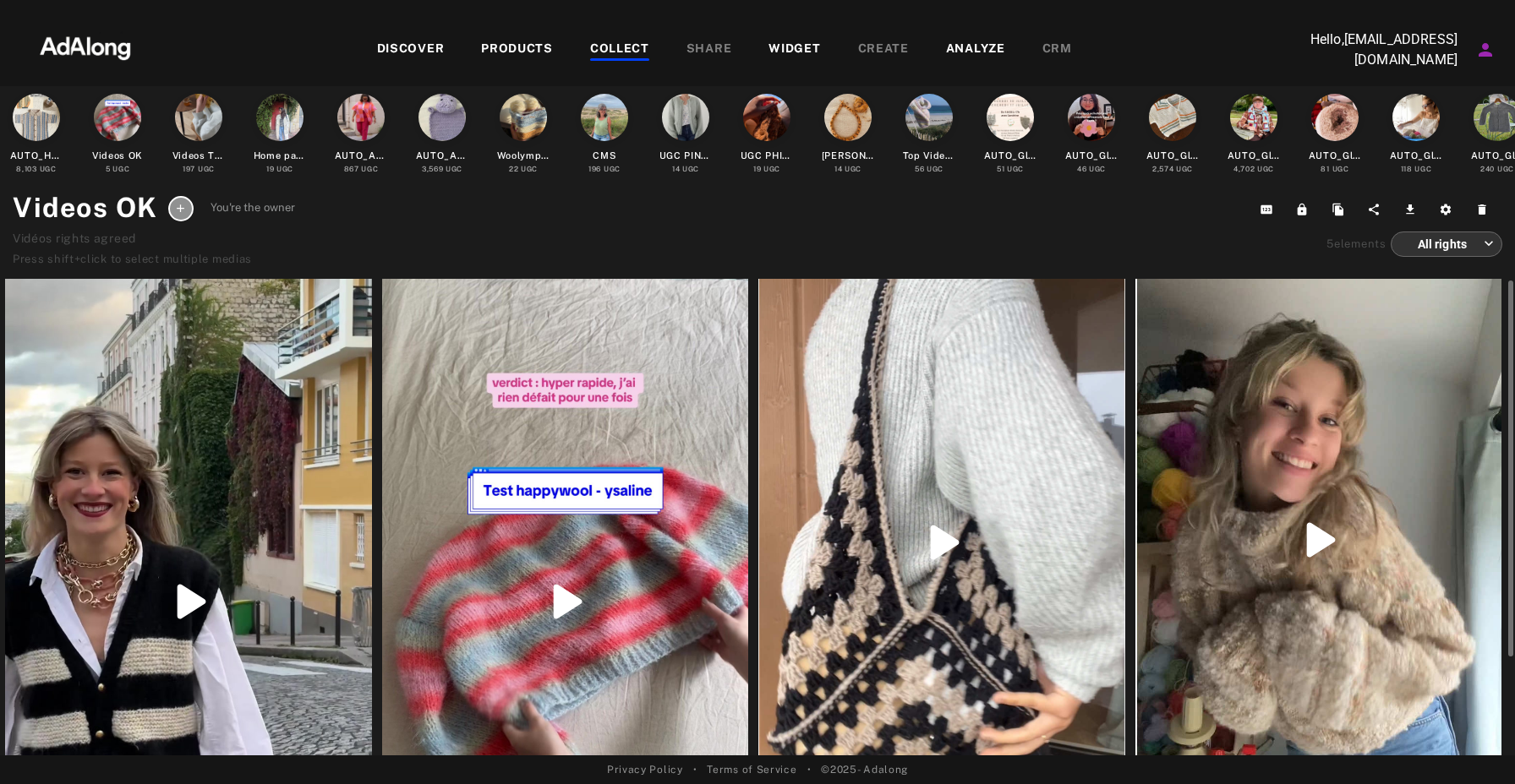
click at [997, 494] on div at bounding box center [941, 542] width 367 height 532
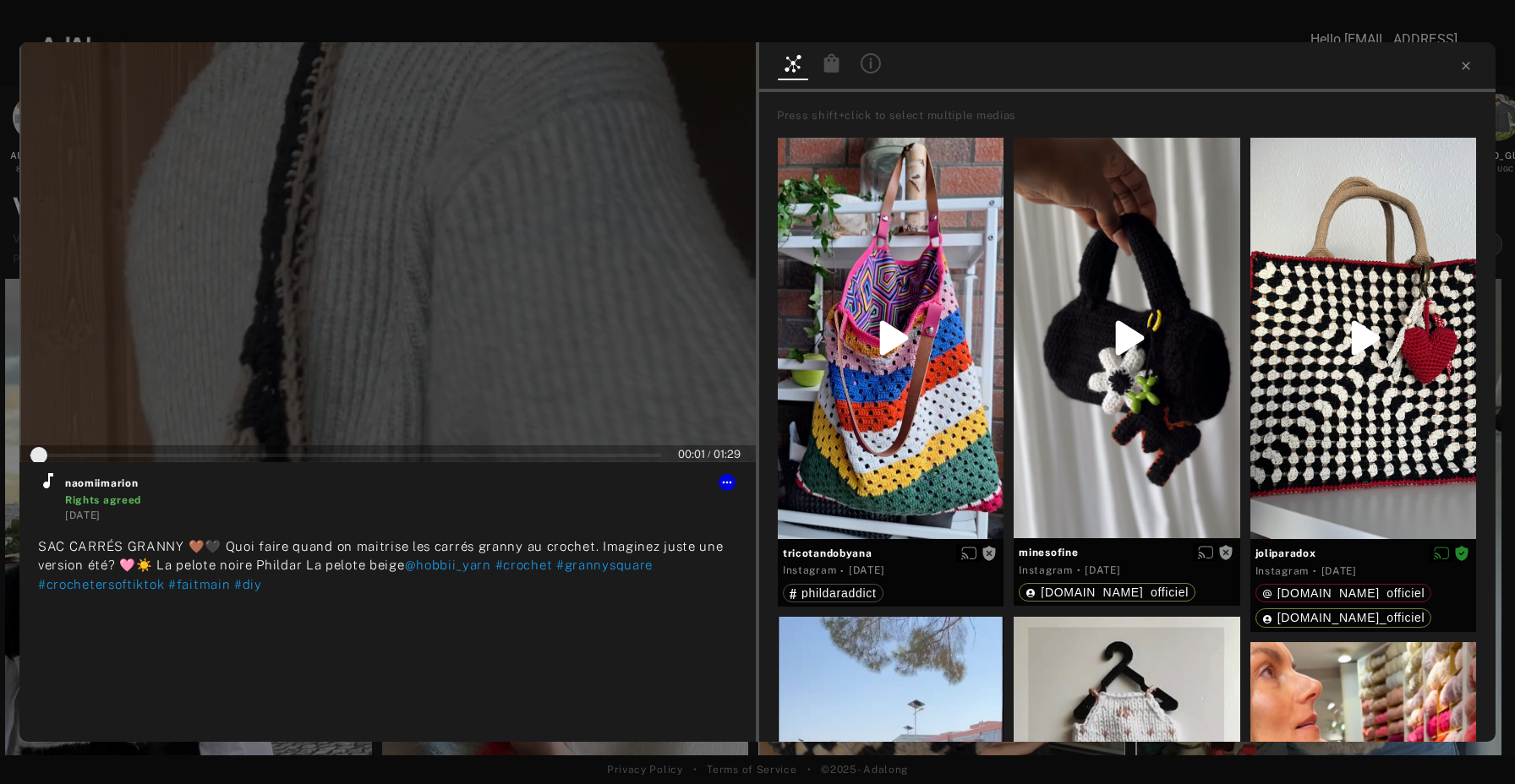
click at [84, 455] on span at bounding box center [345, 456] width 632 height 26
click at [165, 455] on span at bounding box center [345, 454] width 632 height 4
click at [241, 456] on span at bounding box center [345, 454] width 632 height 26
click at [326, 450] on span at bounding box center [345, 454] width 632 height 26
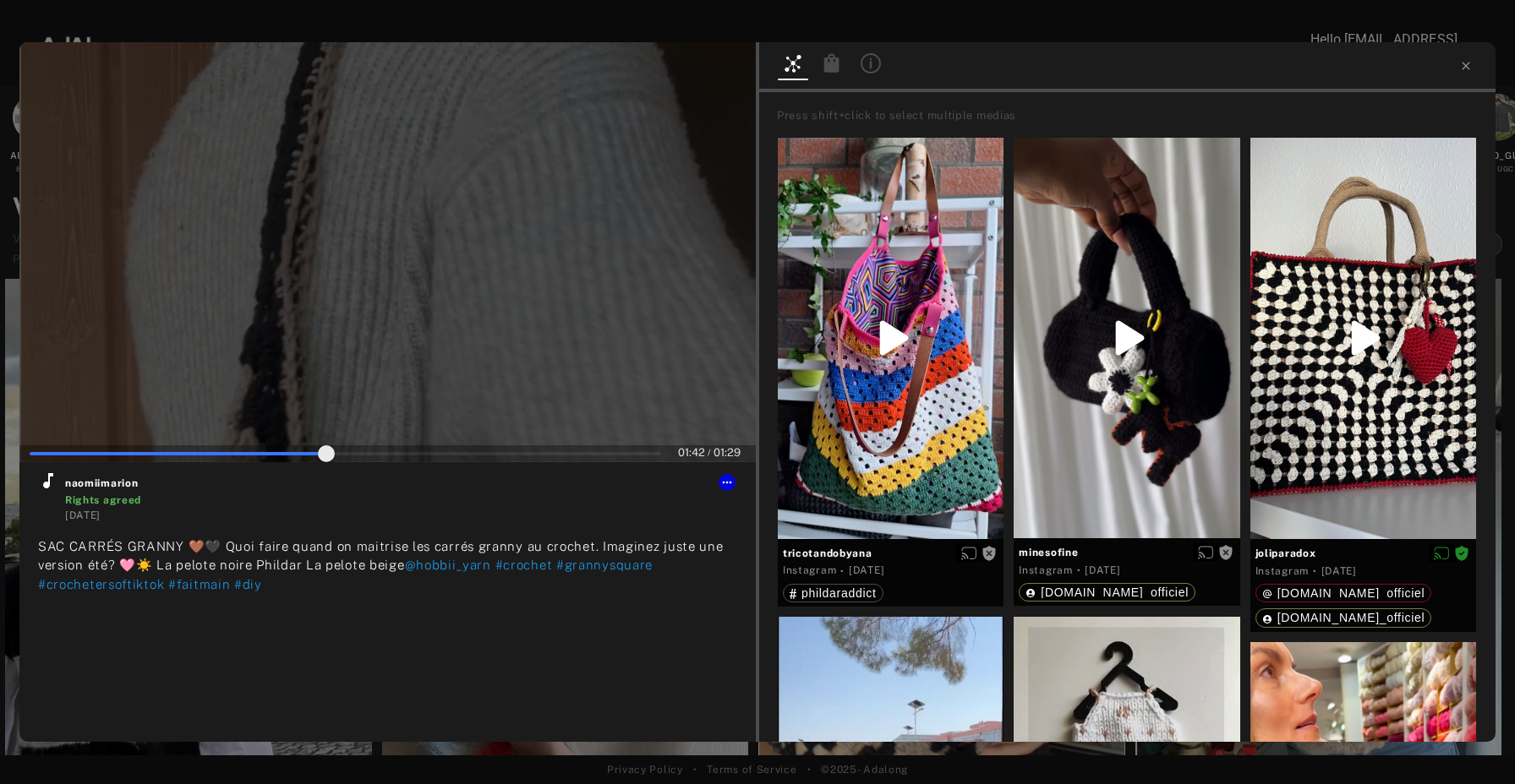
click at [405, 449] on span at bounding box center [345, 454] width 632 height 26
click at [488, 449] on span at bounding box center [345, 454] width 632 height 26
click at [561, 447] on span at bounding box center [345, 454] width 632 height 26
click at [612, 449] on span at bounding box center [345, 454] width 632 height 26
click at [644, 449] on span at bounding box center [345, 454] width 632 height 26
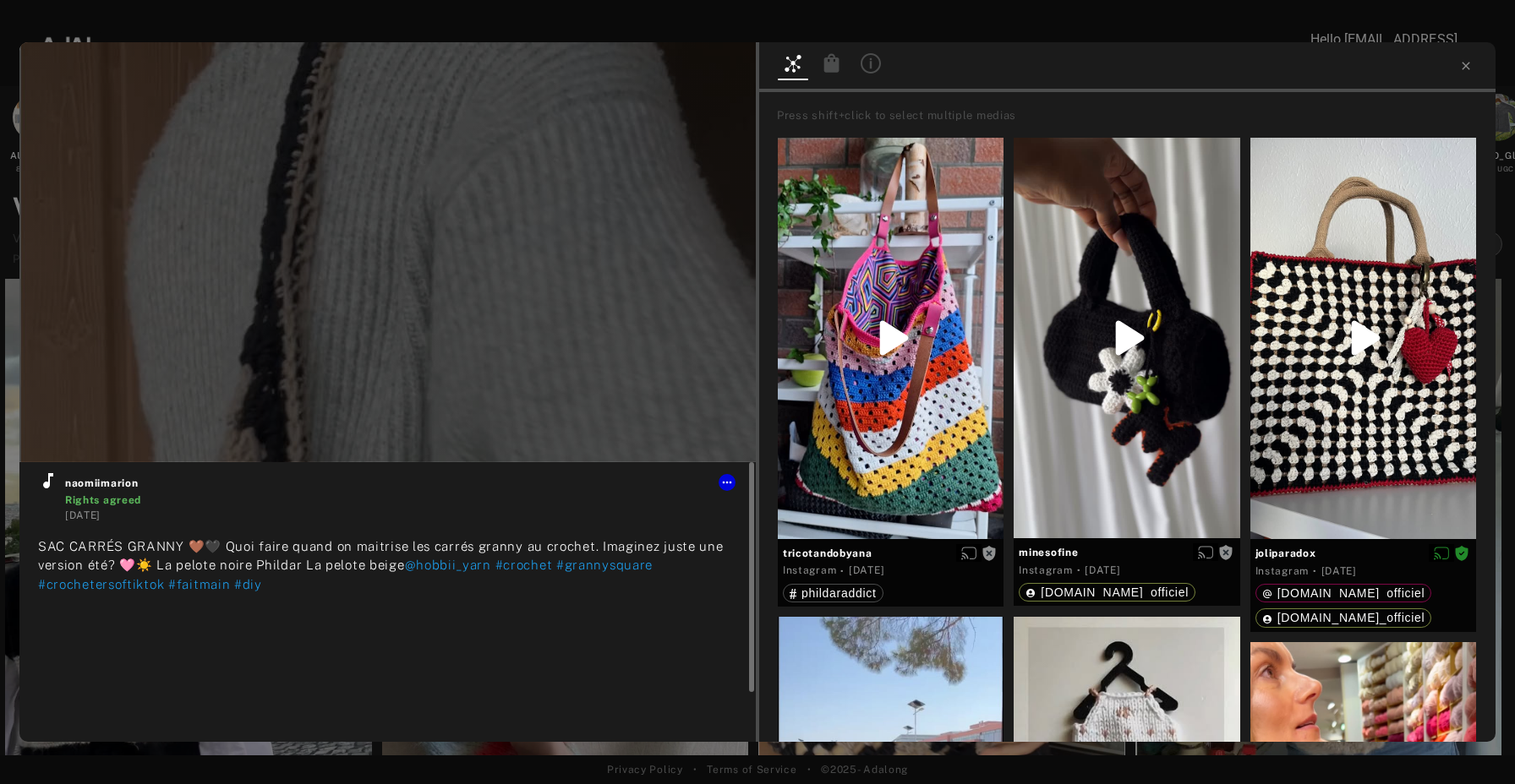
click at [731, 489] on div at bounding box center [727, 483] width 17 height 17
type input "***"
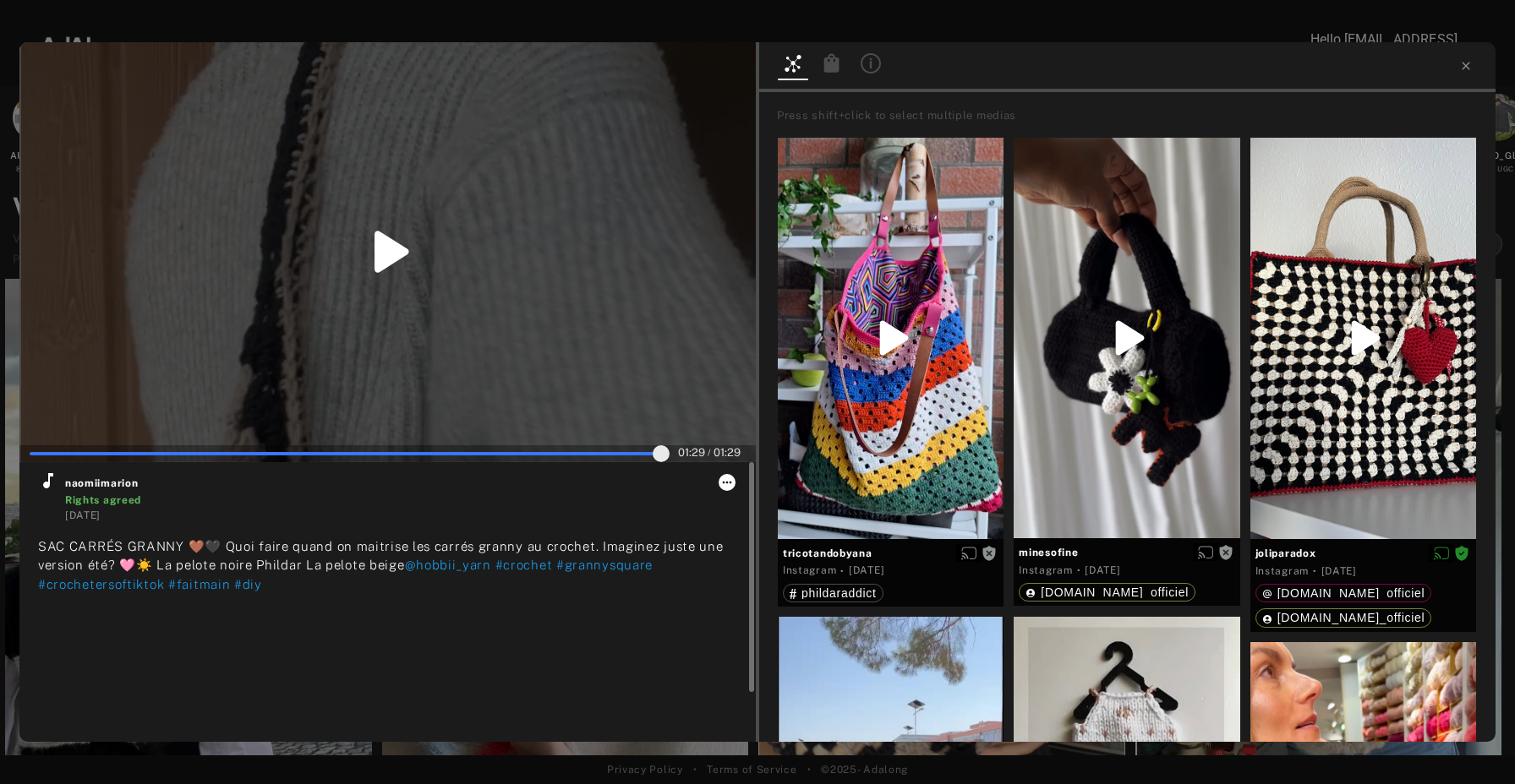
click at [725, 484] on icon at bounding box center [726, 483] width 14 height 14
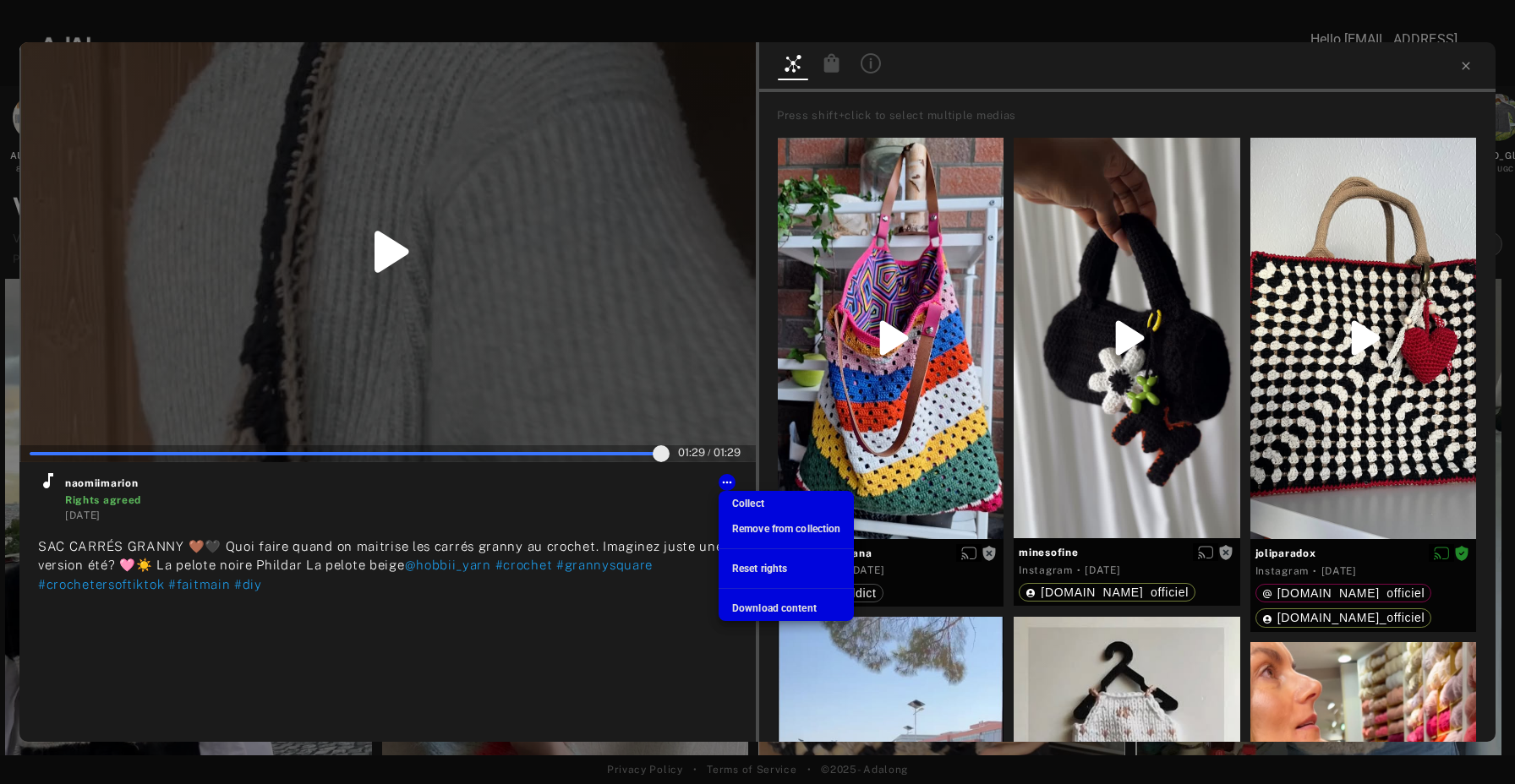
click at [769, 607] on span "Download content" at bounding box center [774, 608] width 85 height 12
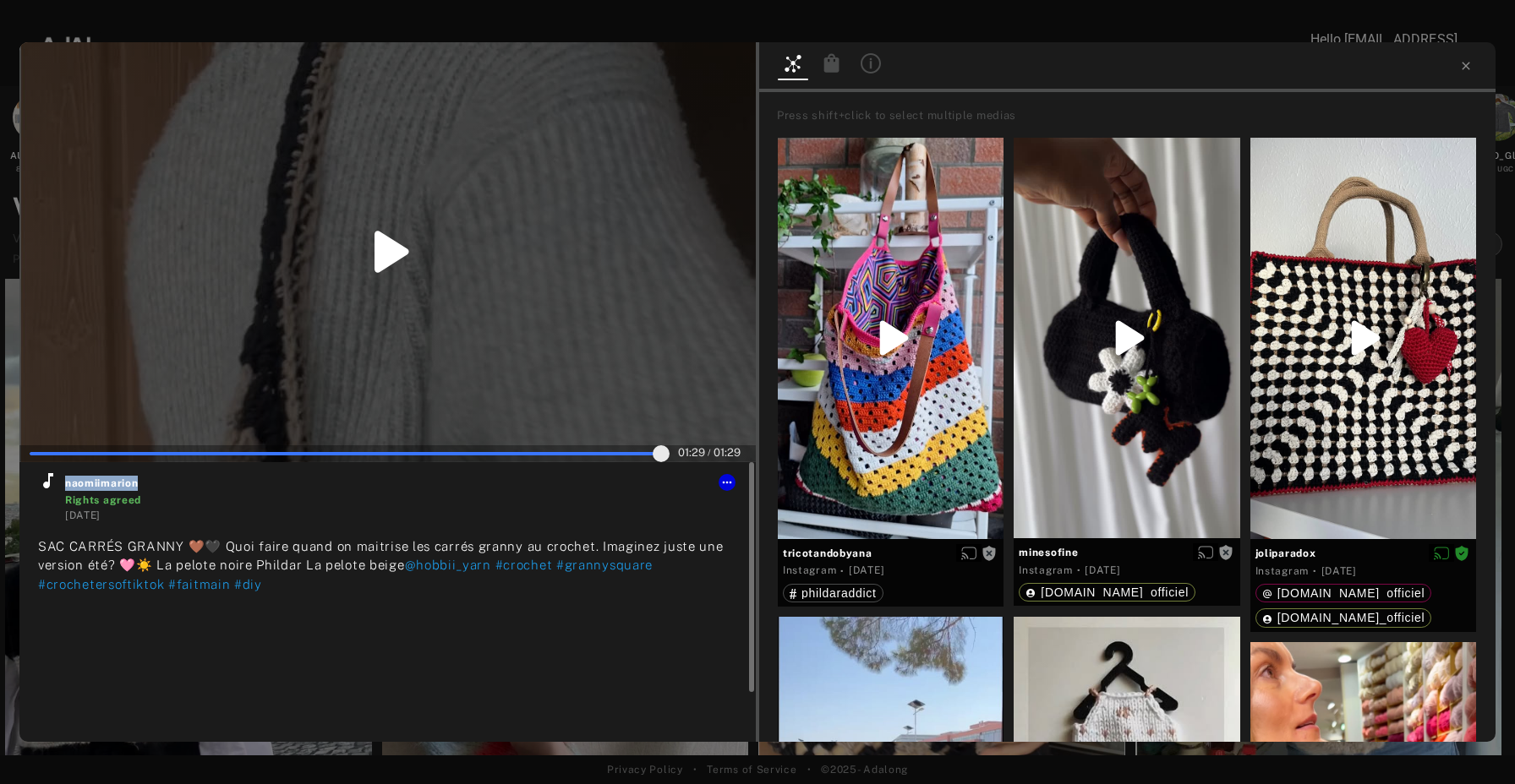
drag, startPoint x: 152, startPoint y: 484, endPoint x: 66, endPoint y: 485, distance: 86.0
click at [66, 485] on span "naomiimarion" at bounding box center [401, 483] width 672 height 16
copy span "naomiimarion"
click at [1464, 73] on div at bounding box center [1127, 67] width 736 height 50
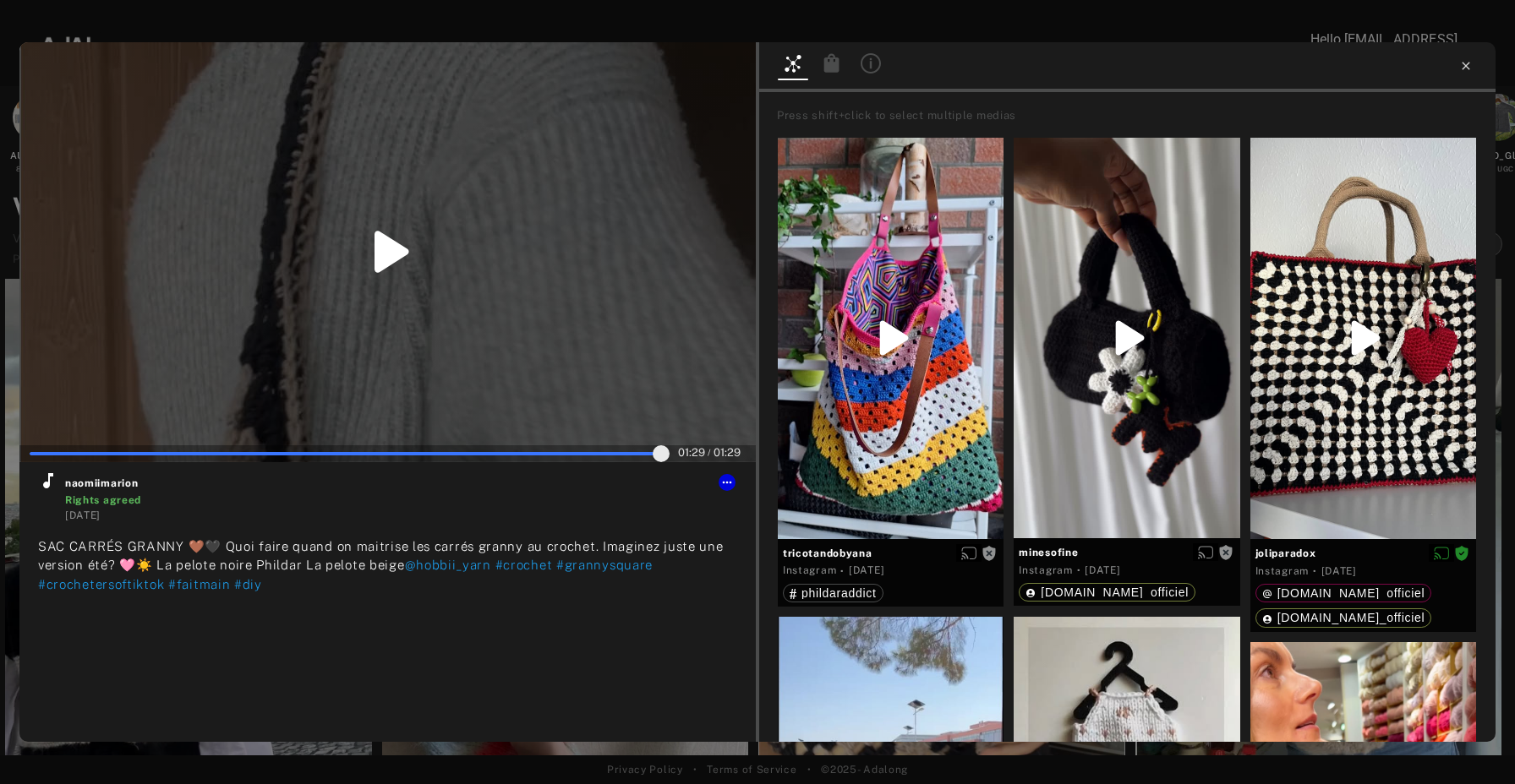
click at [1467, 70] on icon at bounding box center [1465, 65] width 14 height 14
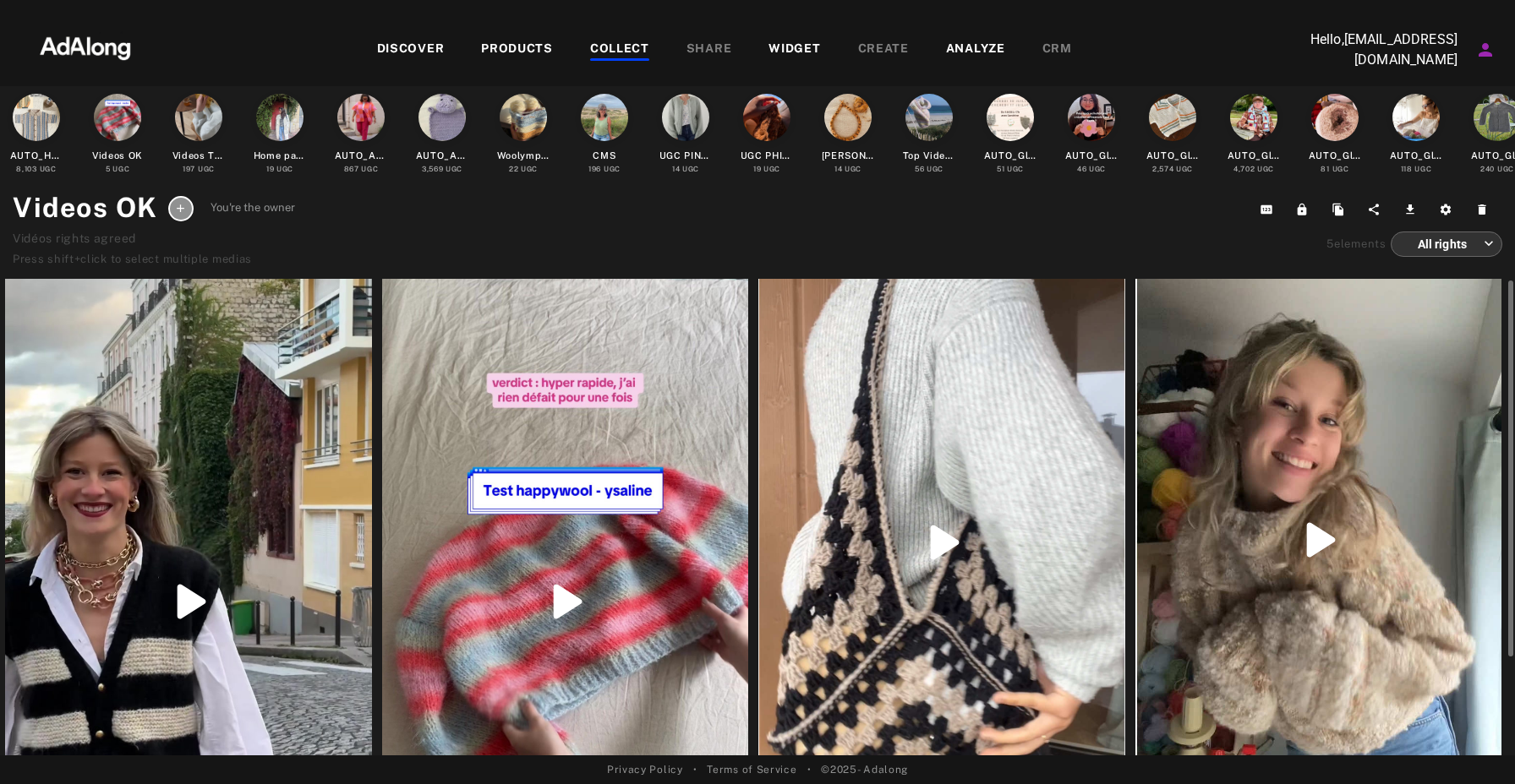
click at [494, 365] on div at bounding box center [565, 602] width 367 height 652
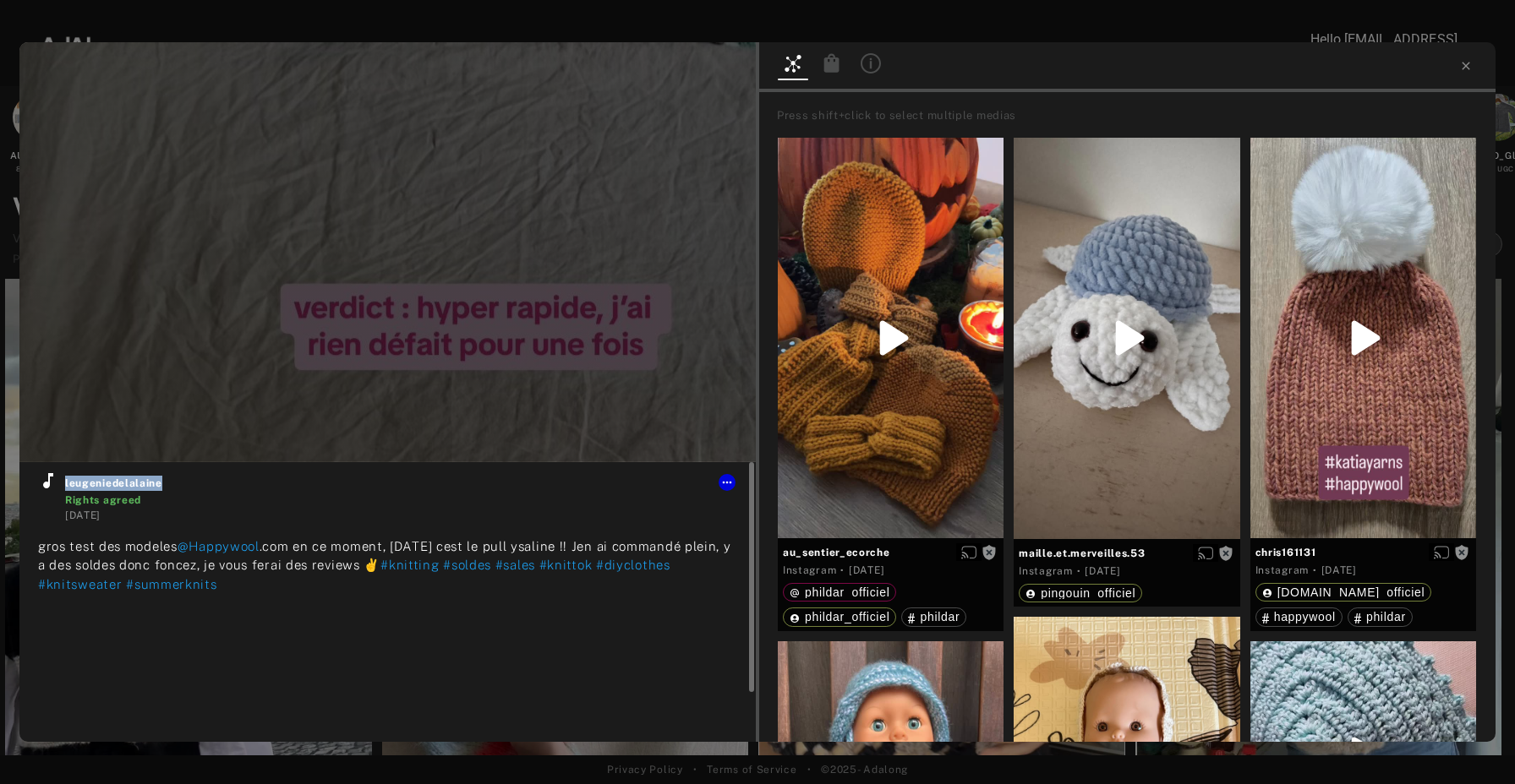
drag, startPoint x: 175, startPoint y: 486, endPoint x: 66, endPoint y: 483, distance: 109.0
click at [66, 483] on span "leugeniedelalaine" at bounding box center [401, 483] width 672 height 16
copy span "leugeniedelalaine"
type input "**"
click at [1465, 64] on icon at bounding box center [1465, 65] width 7 height 7
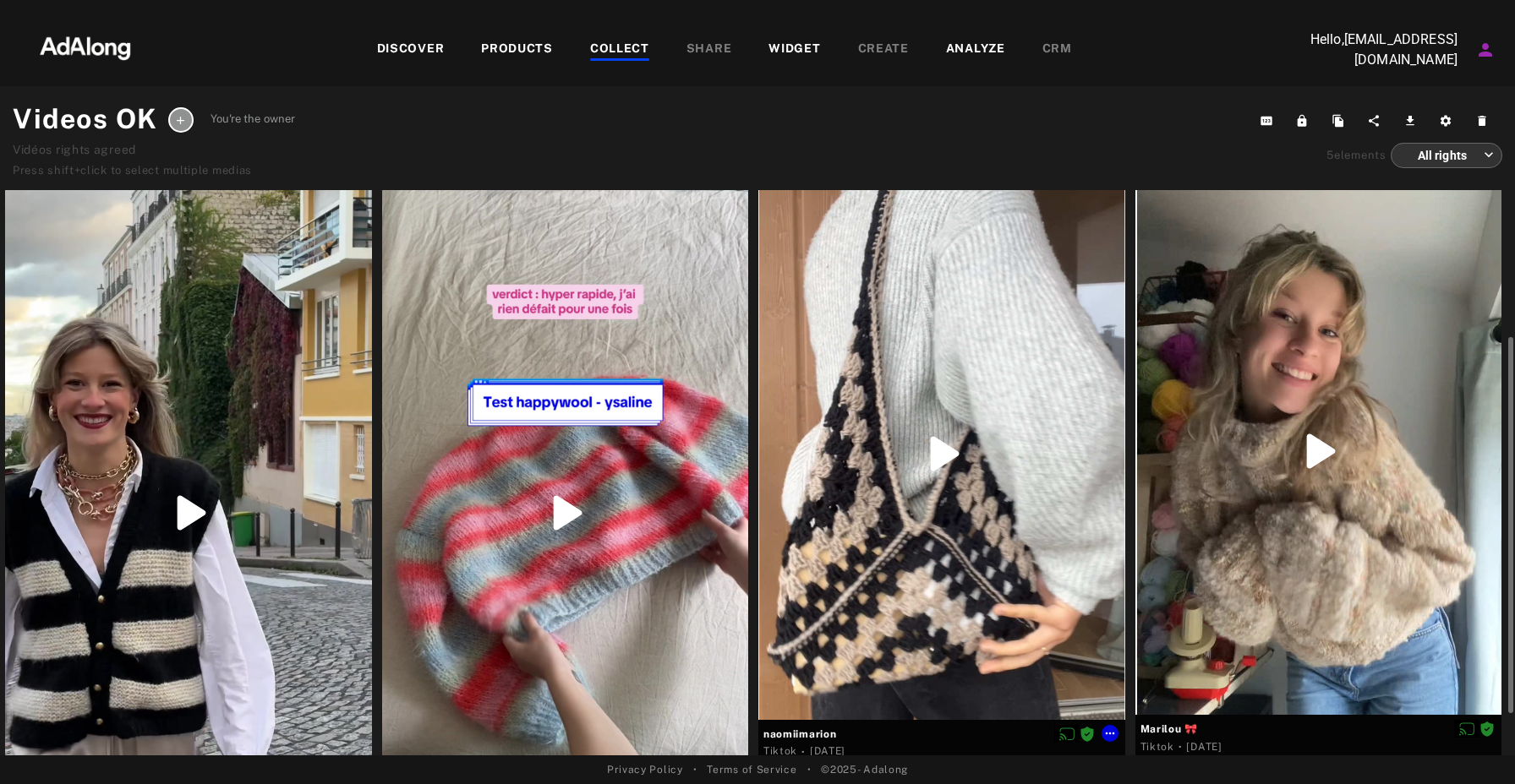
scroll to position [520, 0]
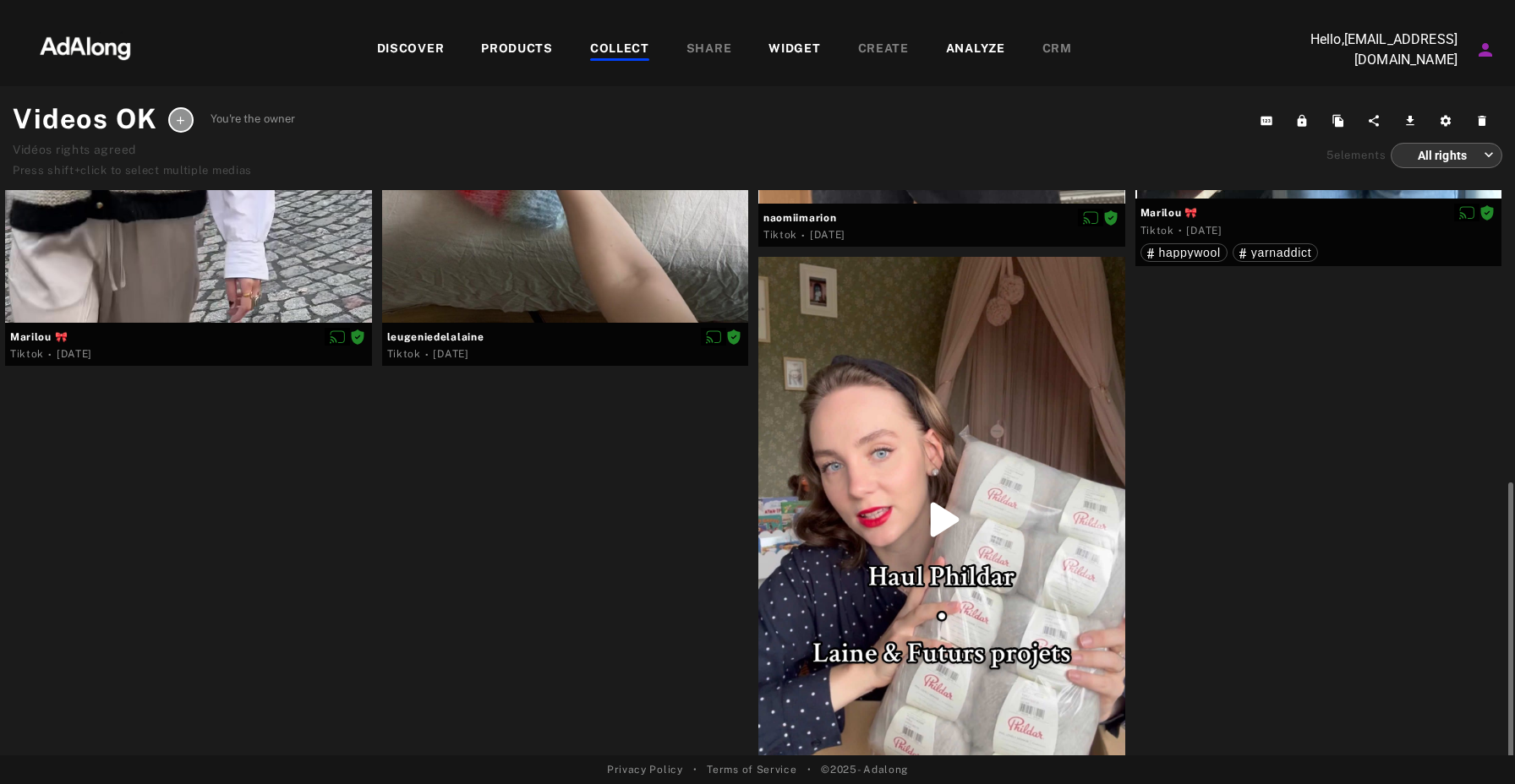
click at [1071, 577] on div at bounding box center [941, 520] width 367 height 526
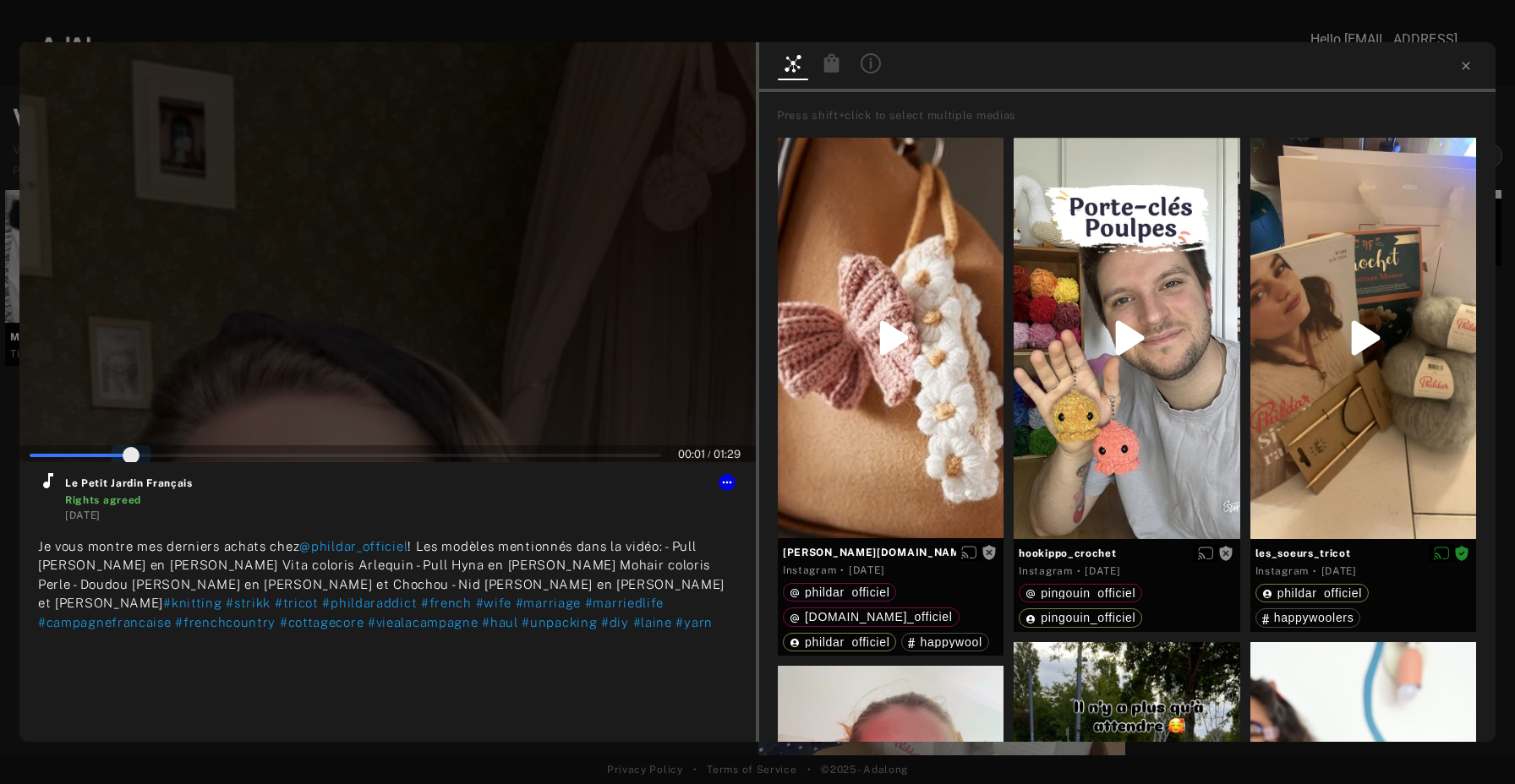
click at [132, 457] on span at bounding box center [345, 456] width 632 height 26
click at [277, 460] on span at bounding box center [345, 454] width 632 height 26
click at [361, 454] on span at bounding box center [345, 454] width 632 height 4
click at [445, 452] on span at bounding box center [345, 454] width 632 height 26
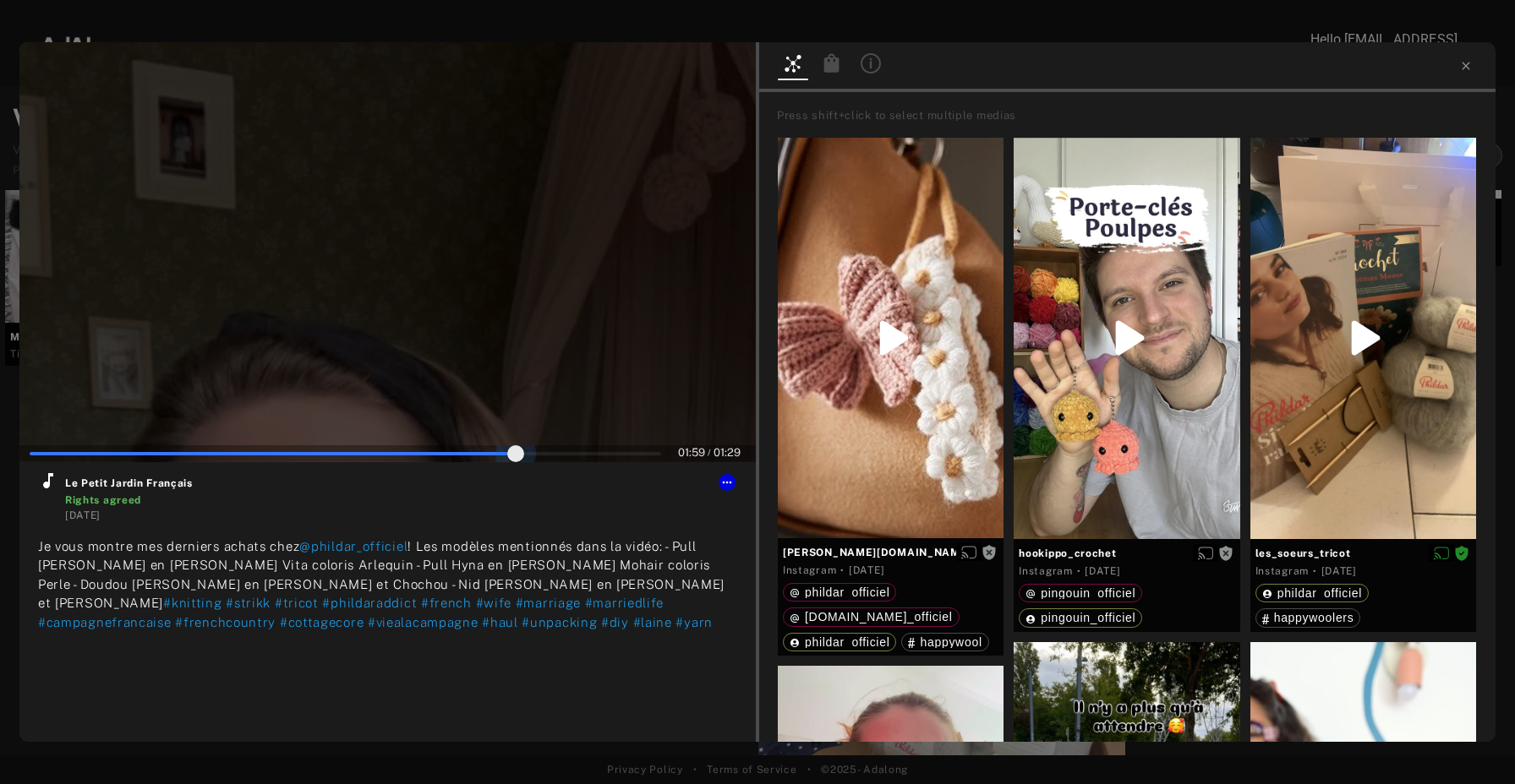
click at [518, 456] on span at bounding box center [345, 454] width 632 height 26
click at [582, 452] on span at bounding box center [345, 454] width 632 height 4
click at [620, 450] on span at bounding box center [345, 454] width 632 height 26
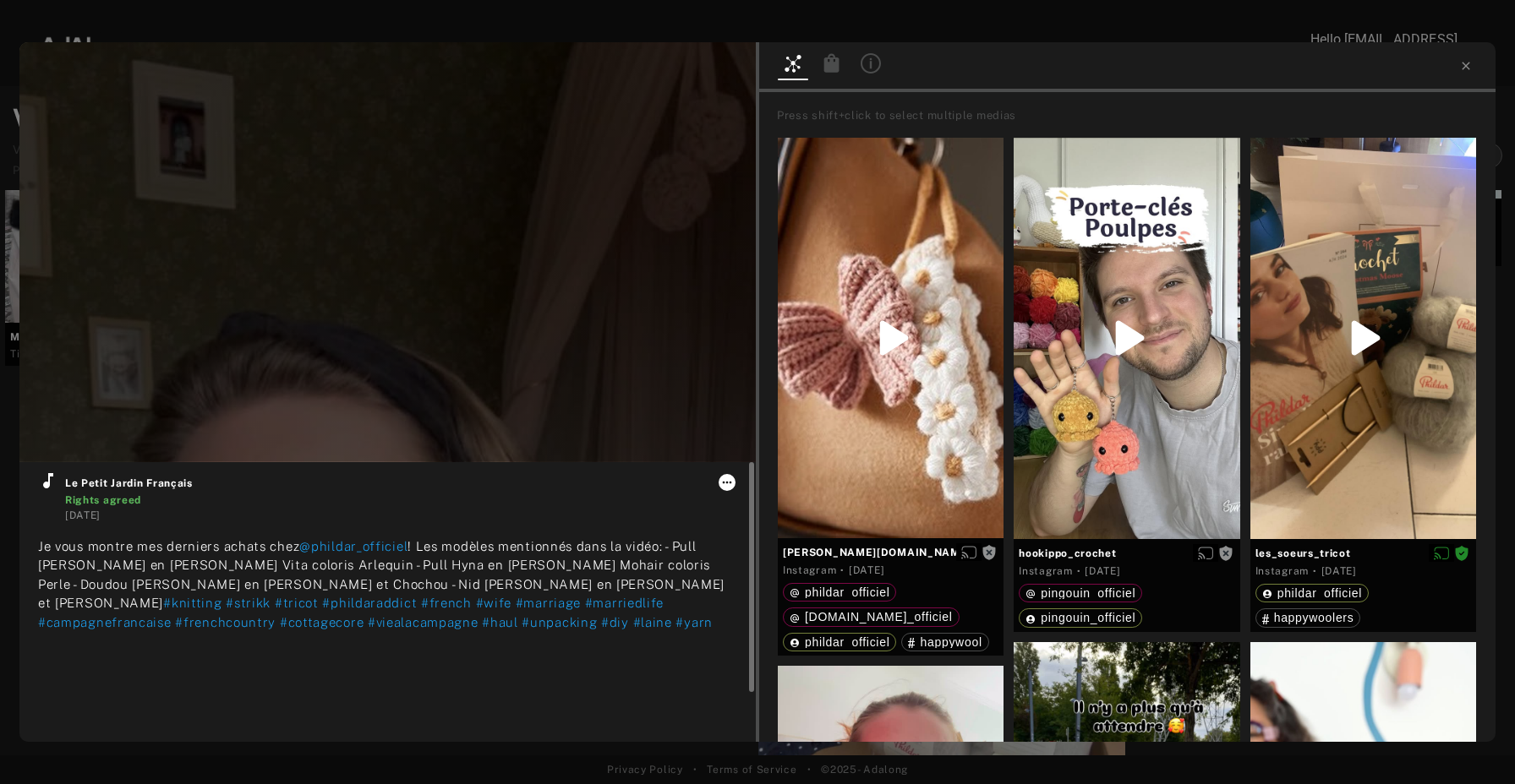
click at [729, 480] on icon at bounding box center [726, 483] width 14 height 14
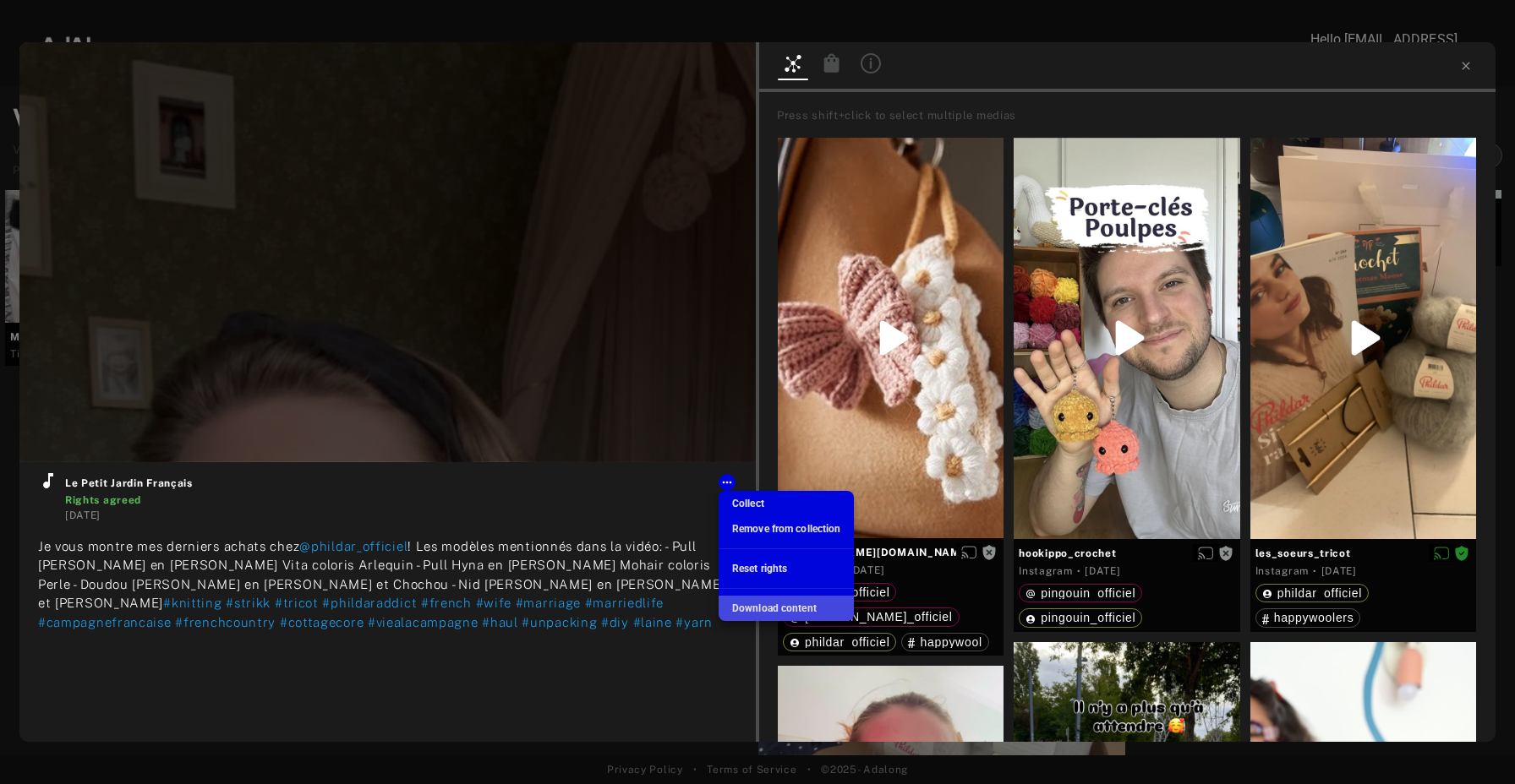
click at [789, 606] on span "Download content" at bounding box center [774, 608] width 85 height 12
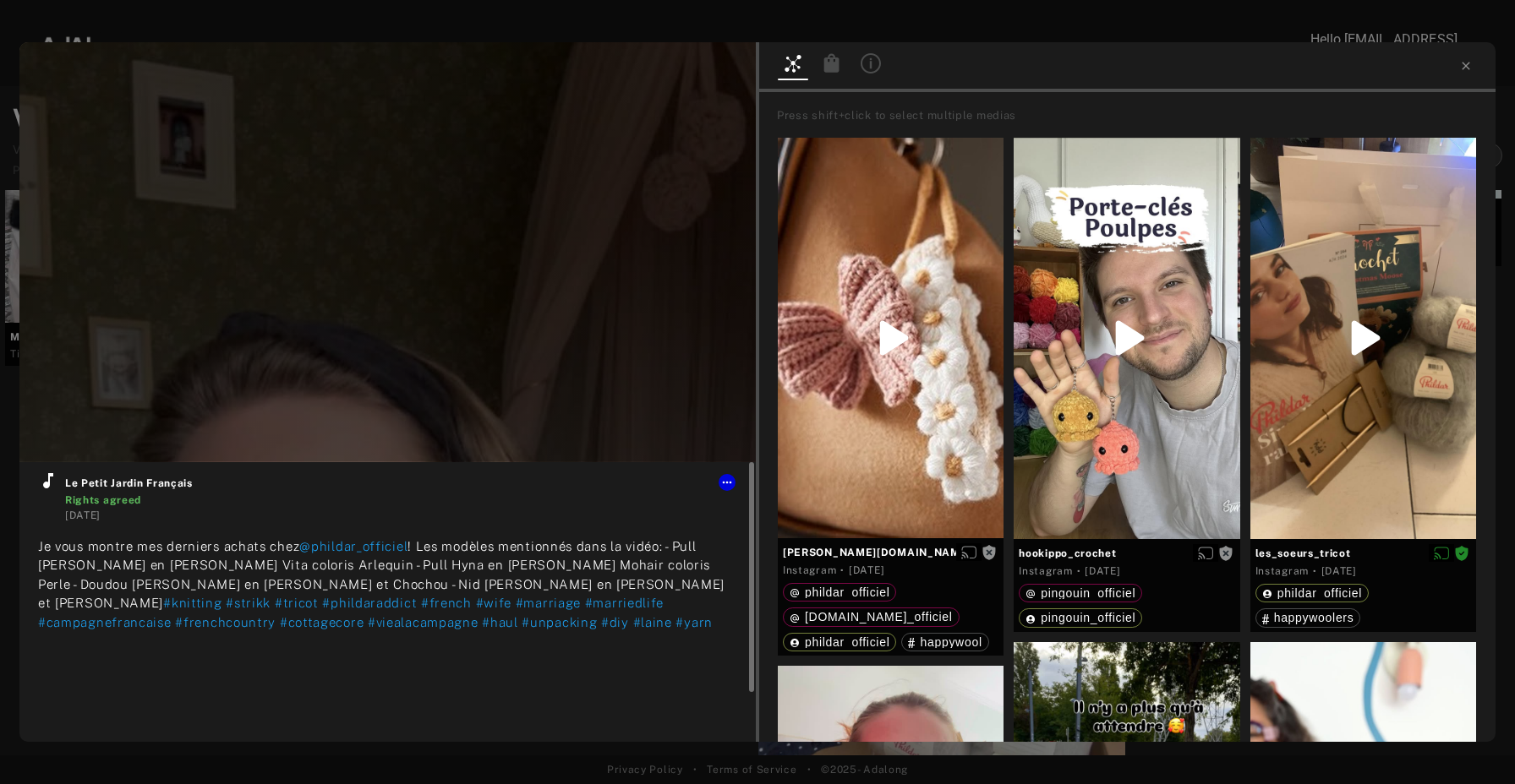
type input "***"
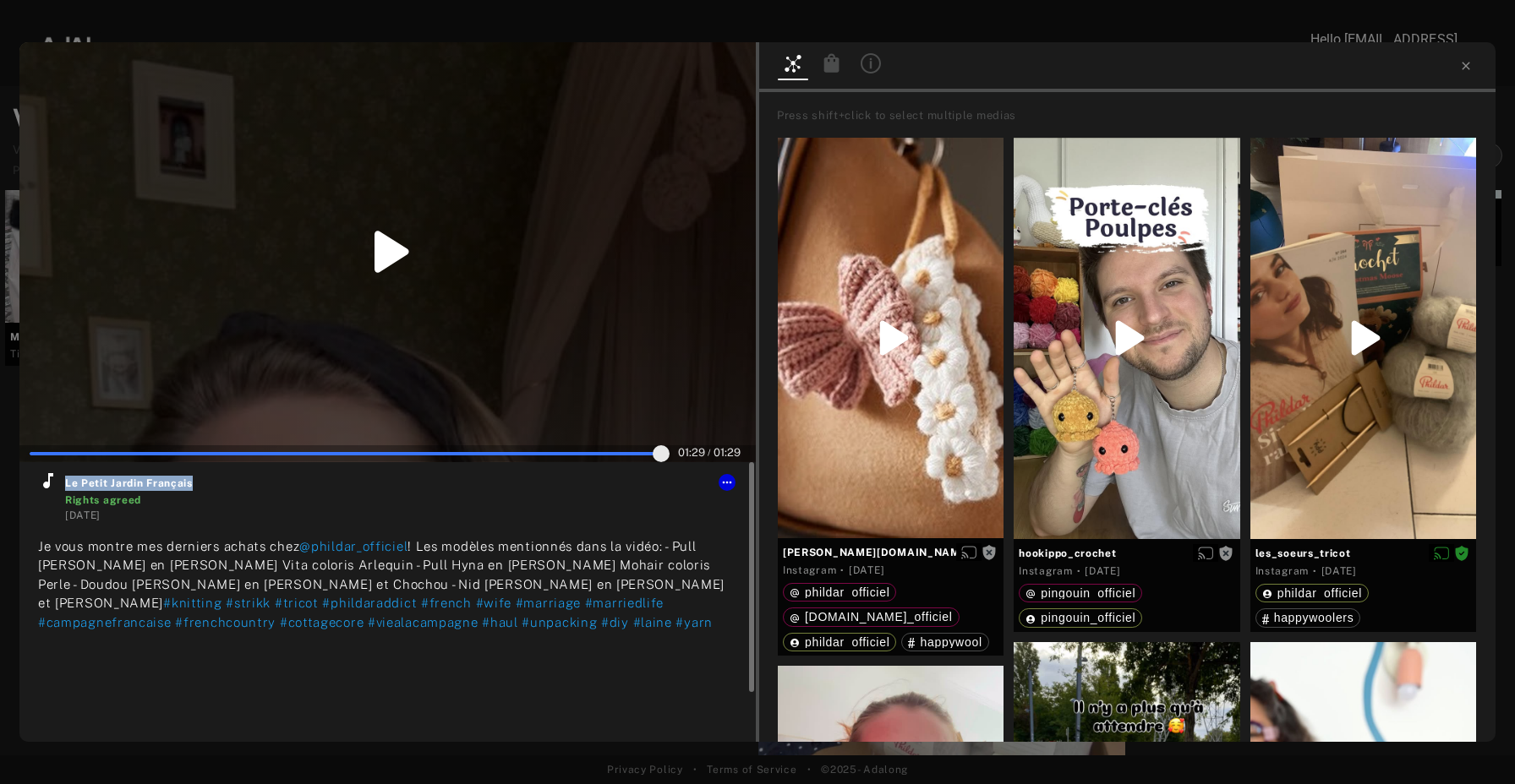
drag, startPoint x: 206, startPoint y: 484, endPoint x: 62, endPoint y: 484, distance: 144.0
click at [62, 484] on div "Le Petit Jardin Français Rights agreed [DATE]" at bounding box center [387, 496] width 699 height 52
copy span "Le Petit Jardin Français"
click at [1464, 61] on icon at bounding box center [1465, 65] width 14 height 14
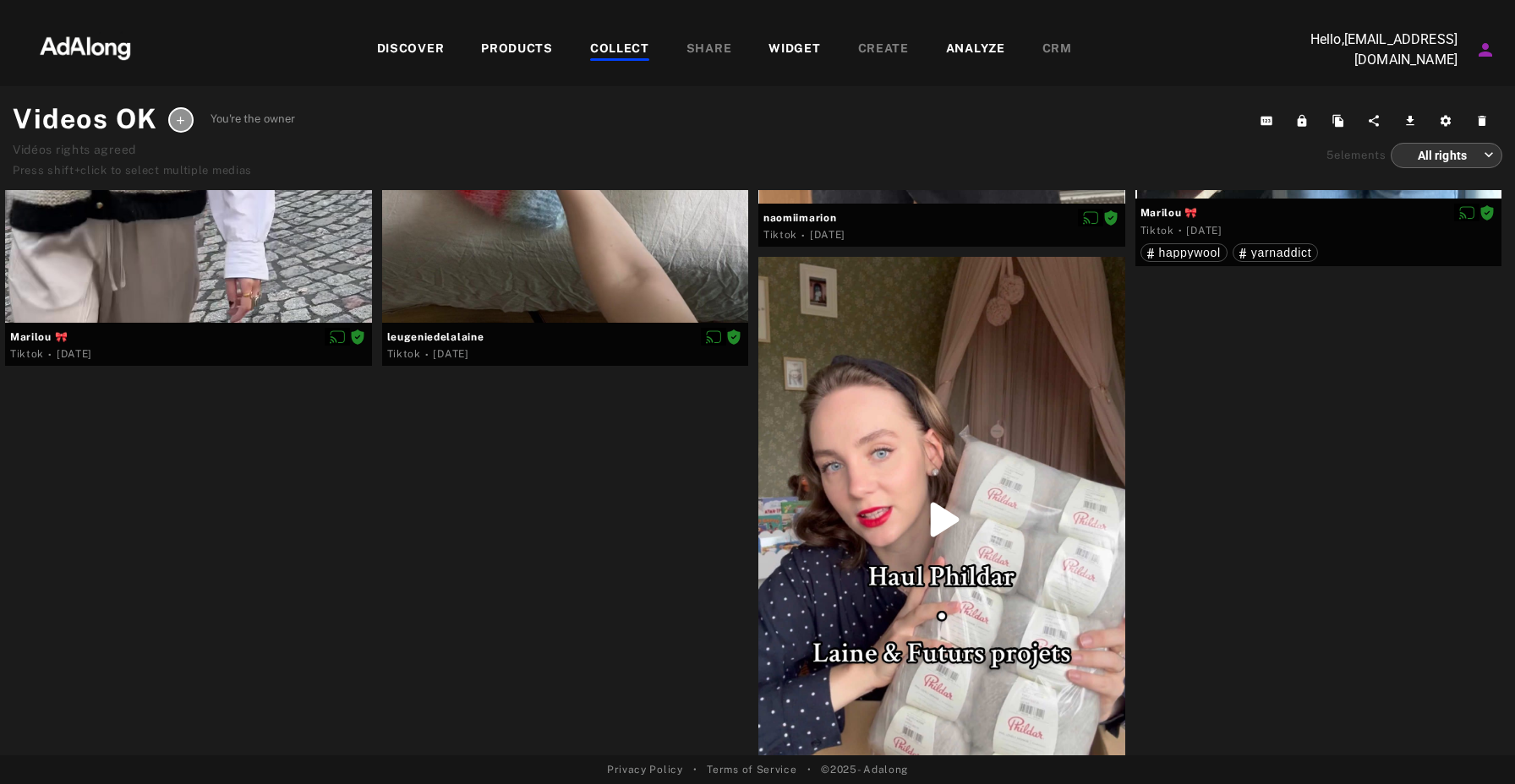
click at [616, 43] on div "COLLECT" at bounding box center [620, 50] width 59 height 20
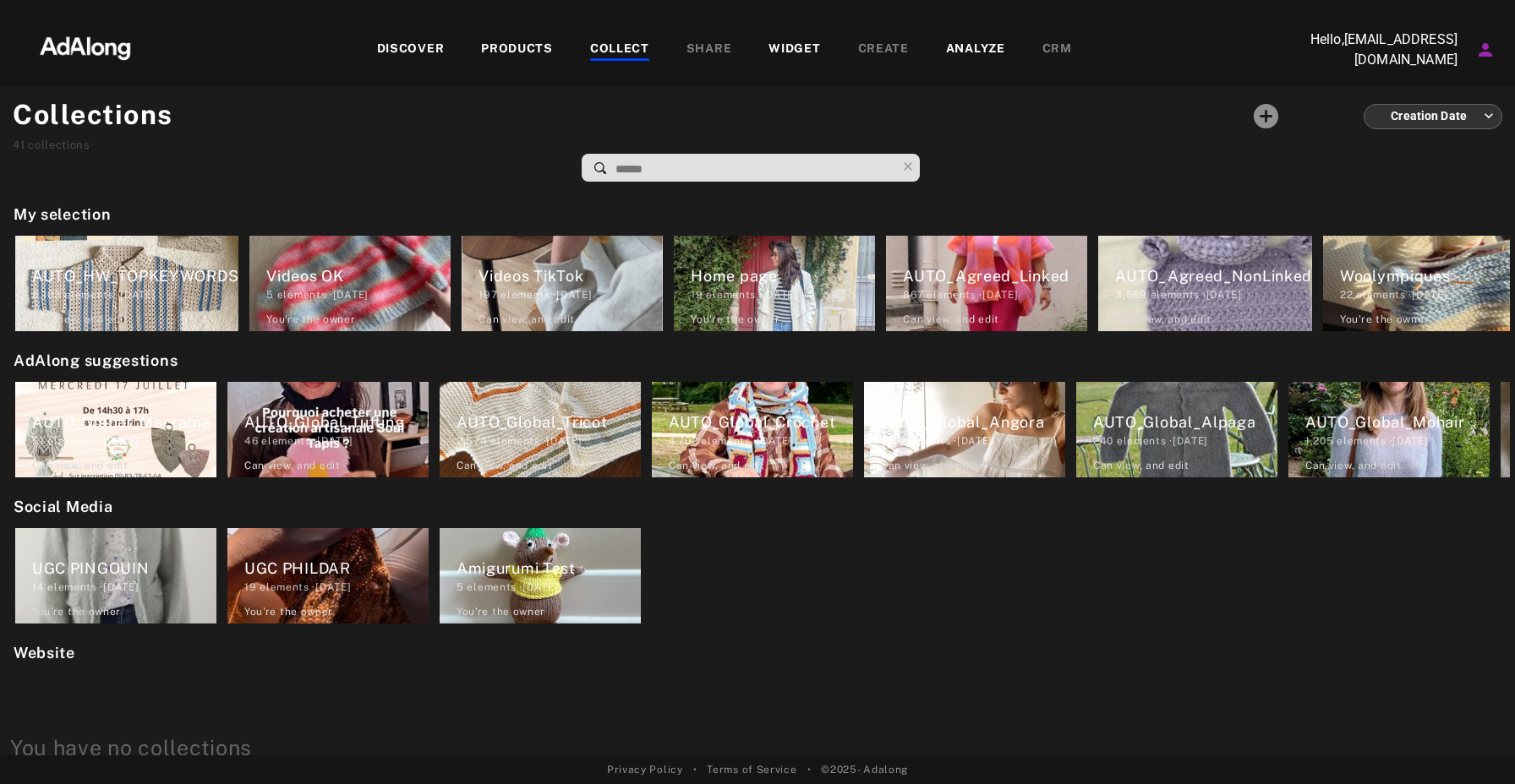
click at [427, 56] on div "DISCOVER" at bounding box center [411, 50] width 68 height 20
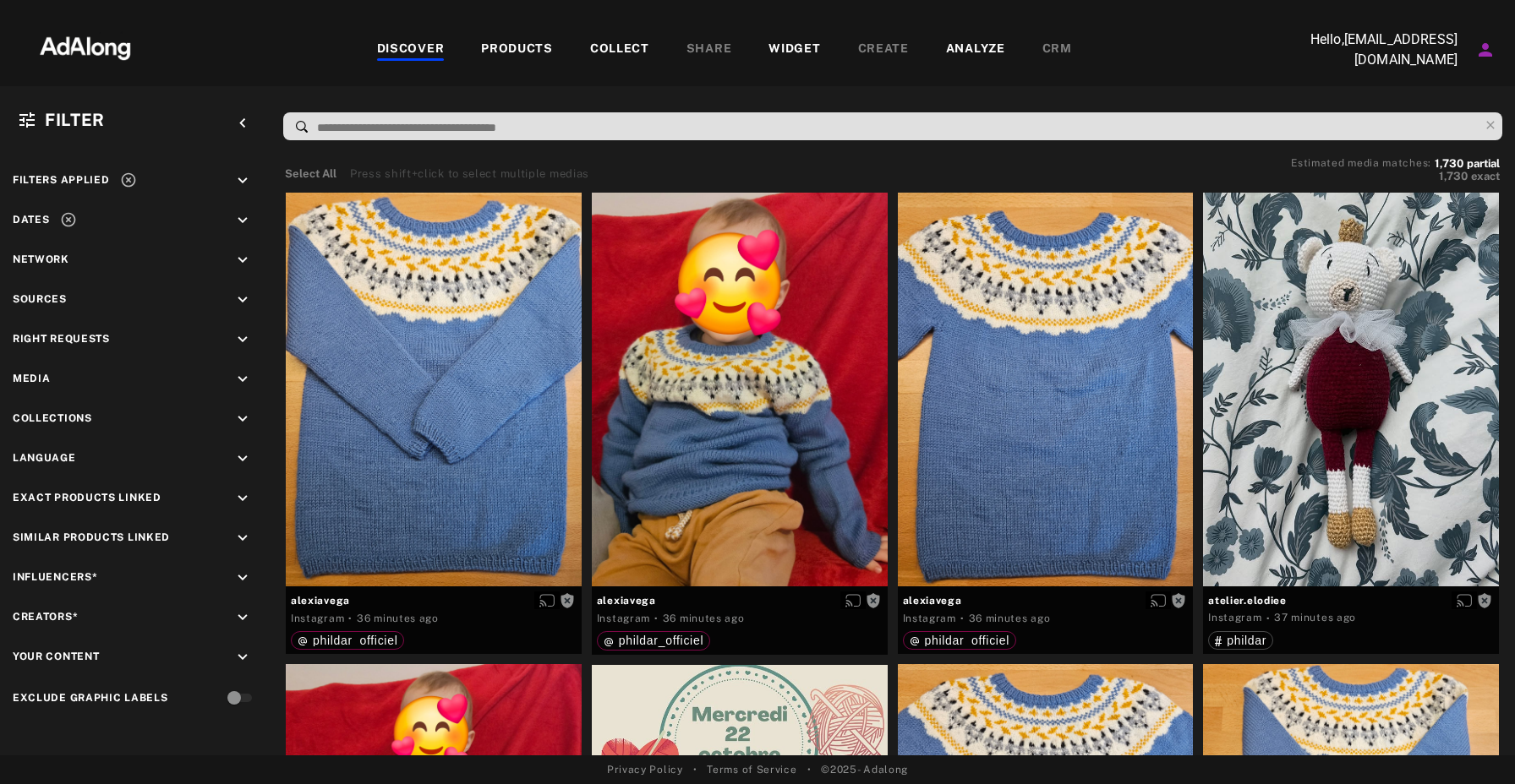
click at [240, 300] on icon "keyboard_arrow_down" at bounding box center [243, 300] width 18 height 18
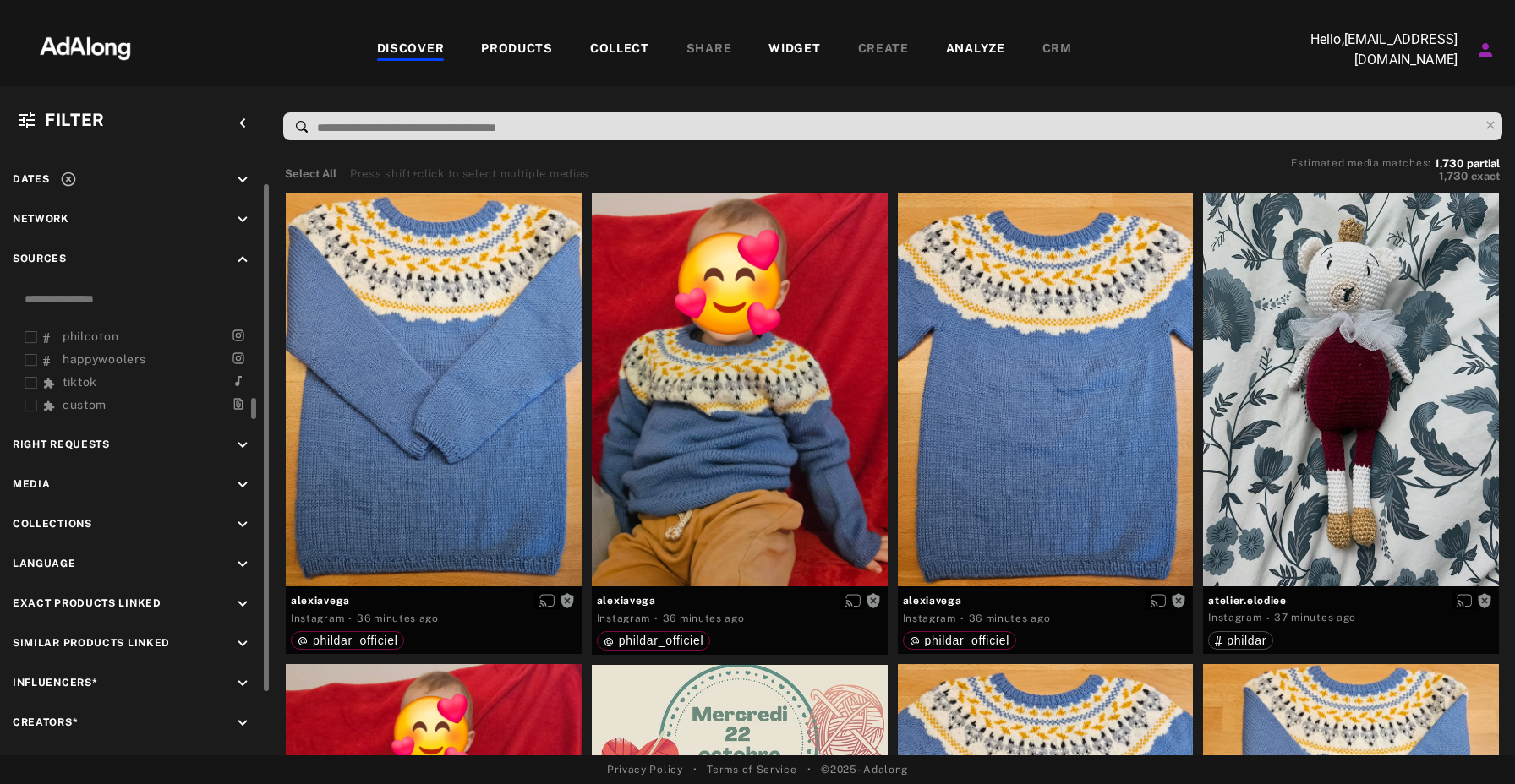
scroll to position [40, 0]
click at [29, 381] on icon at bounding box center [31, 383] width 13 height 13
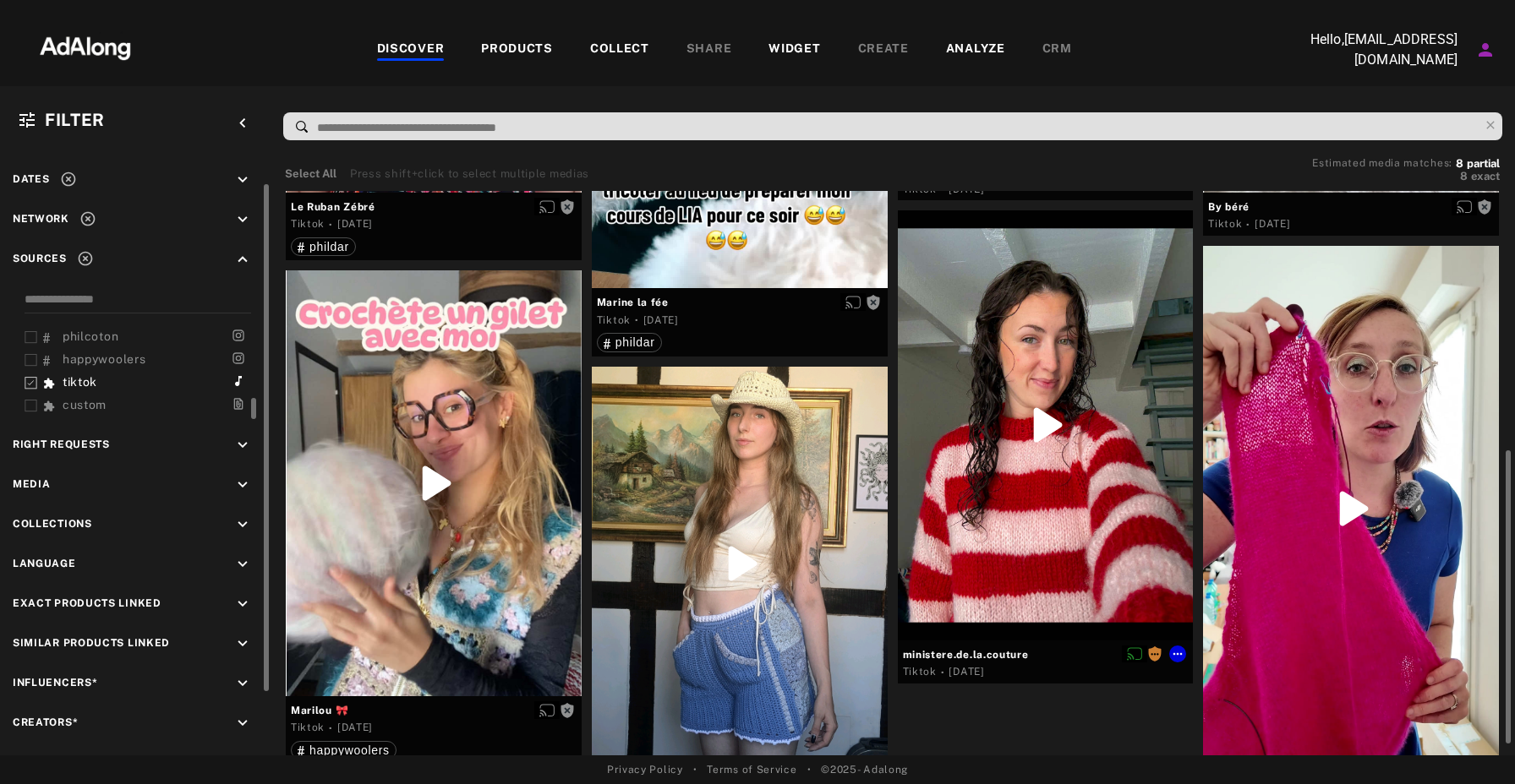
scroll to position [458, 0]
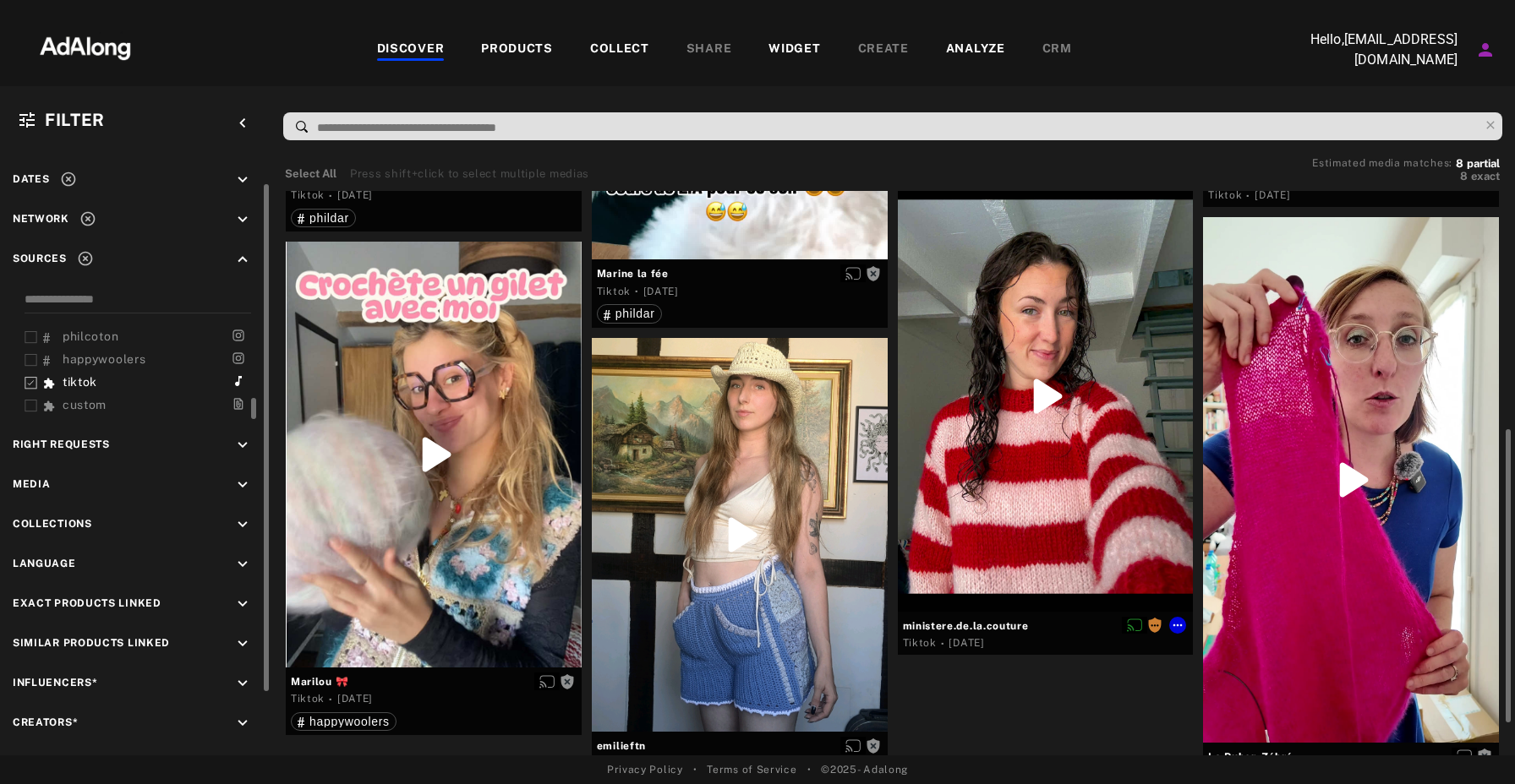
click at [1072, 508] on div at bounding box center [1045, 396] width 296 height 429
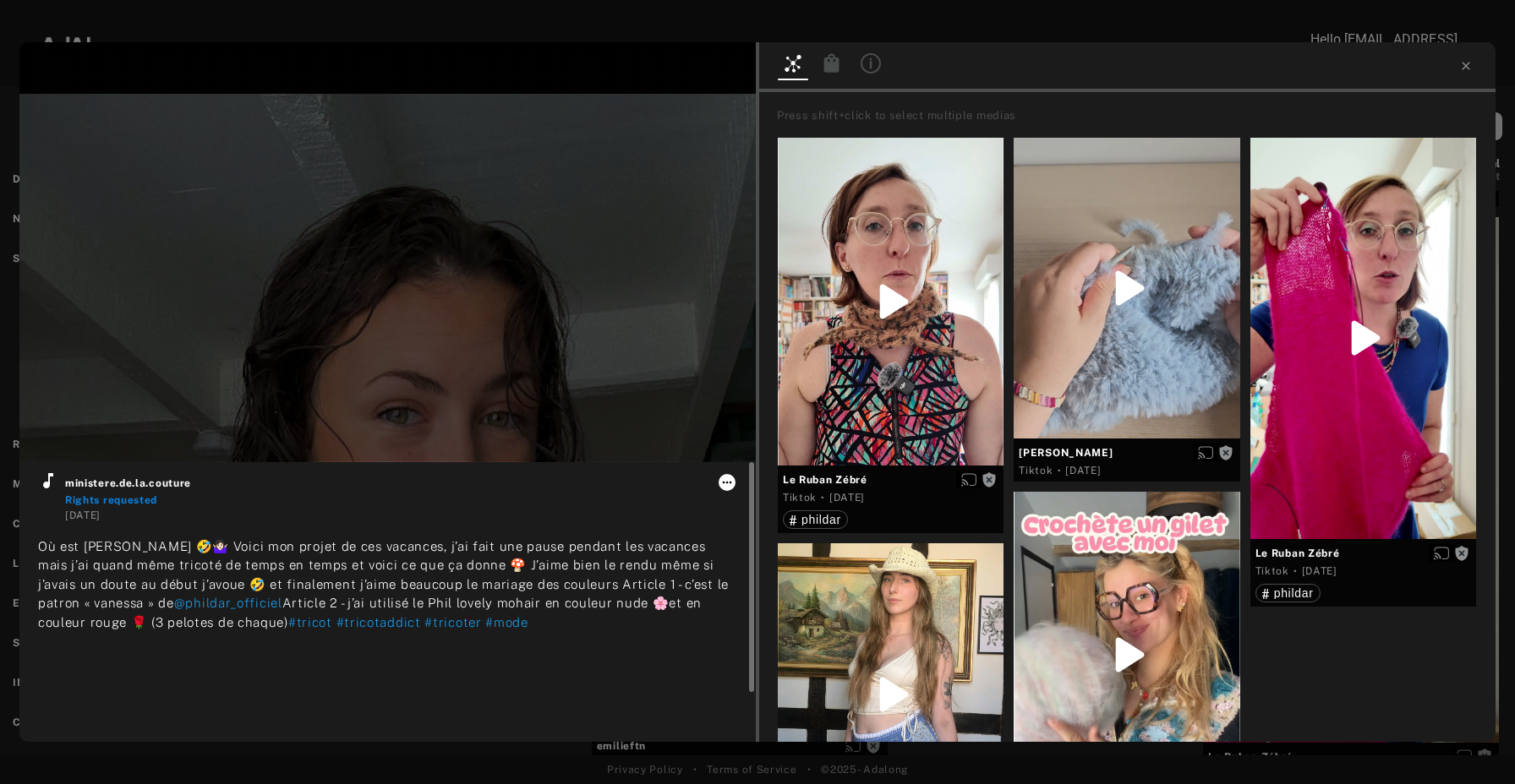
click at [729, 479] on icon at bounding box center [726, 483] width 14 height 14
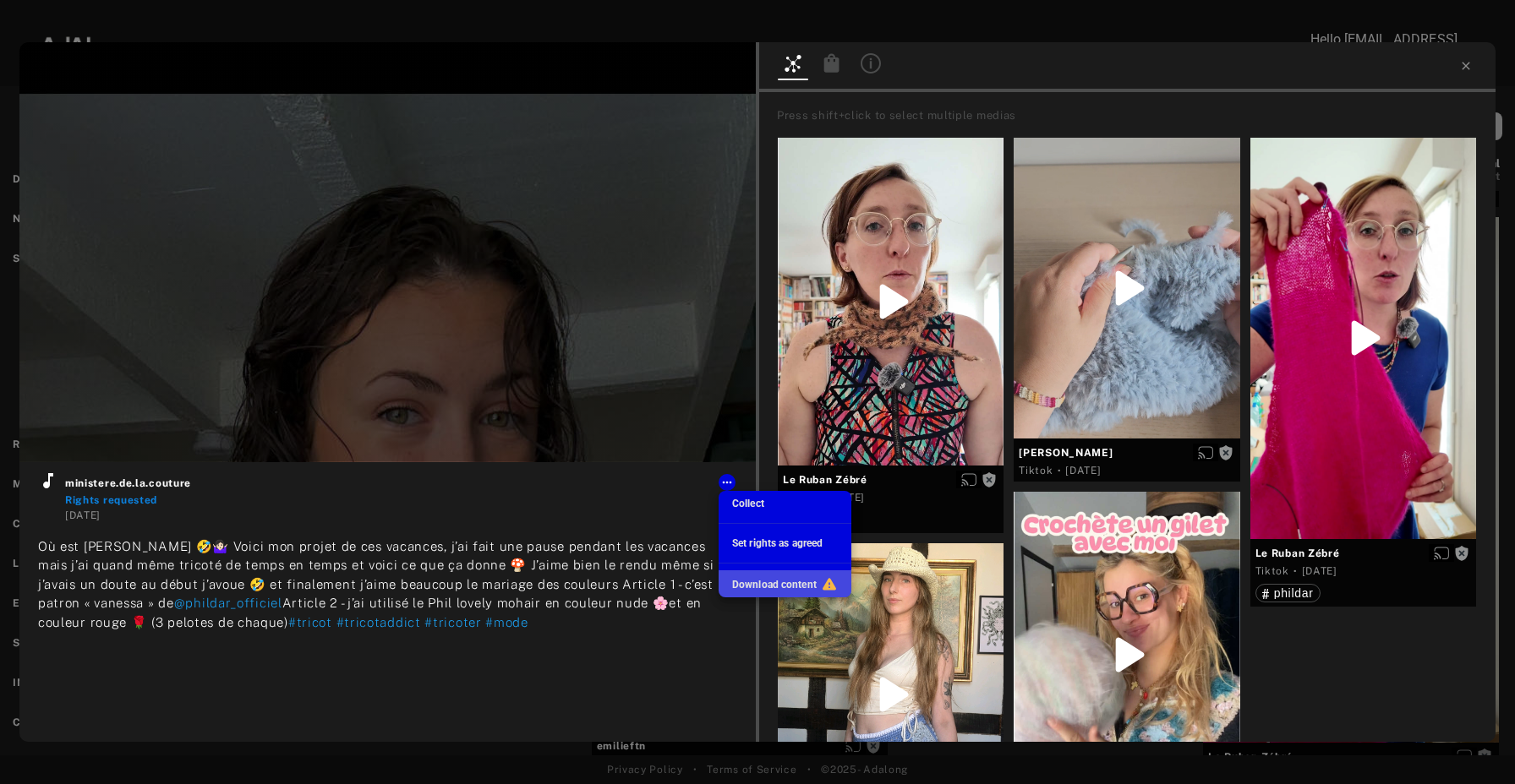
click at [775, 585] on span "Download content" at bounding box center [774, 585] width 85 height 12
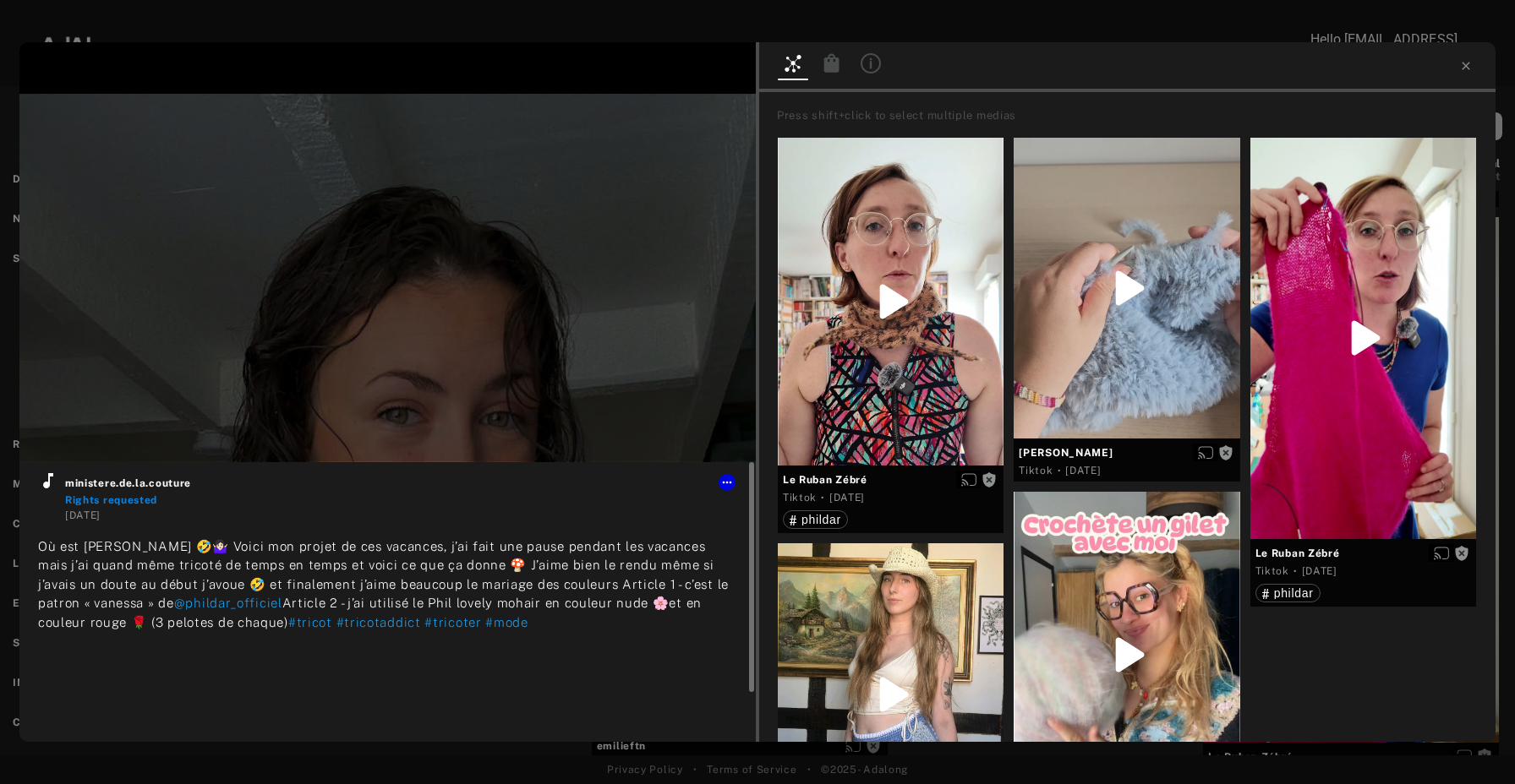
click at [722, 491] on div "ministere.de.la.couture Rights requested" at bounding box center [401, 489] width 672 height 37
click at [725, 486] on icon at bounding box center [726, 483] width 14 height 14
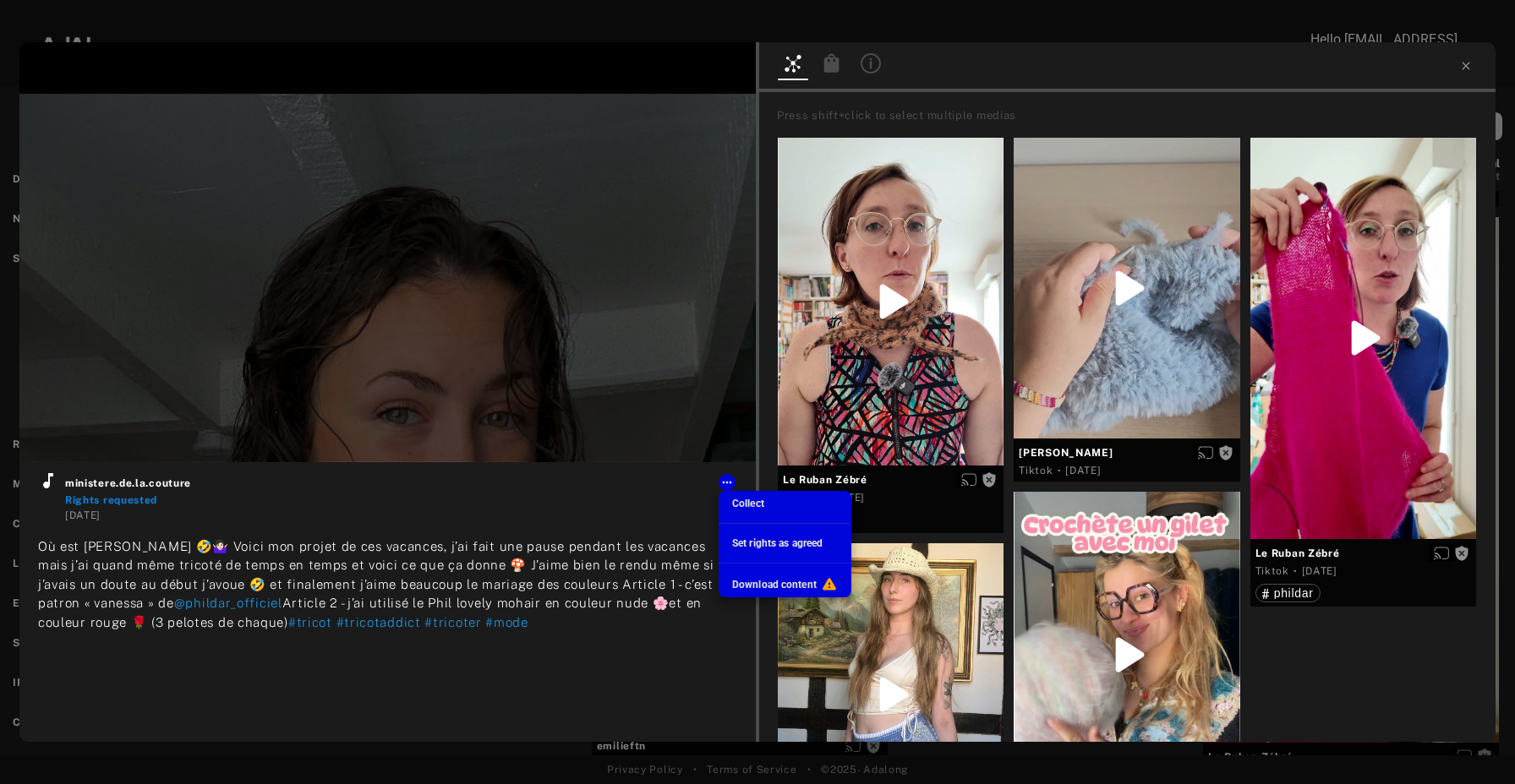
click at [613, 537] on div at bounding box center [758, 392] width 1515 height 784
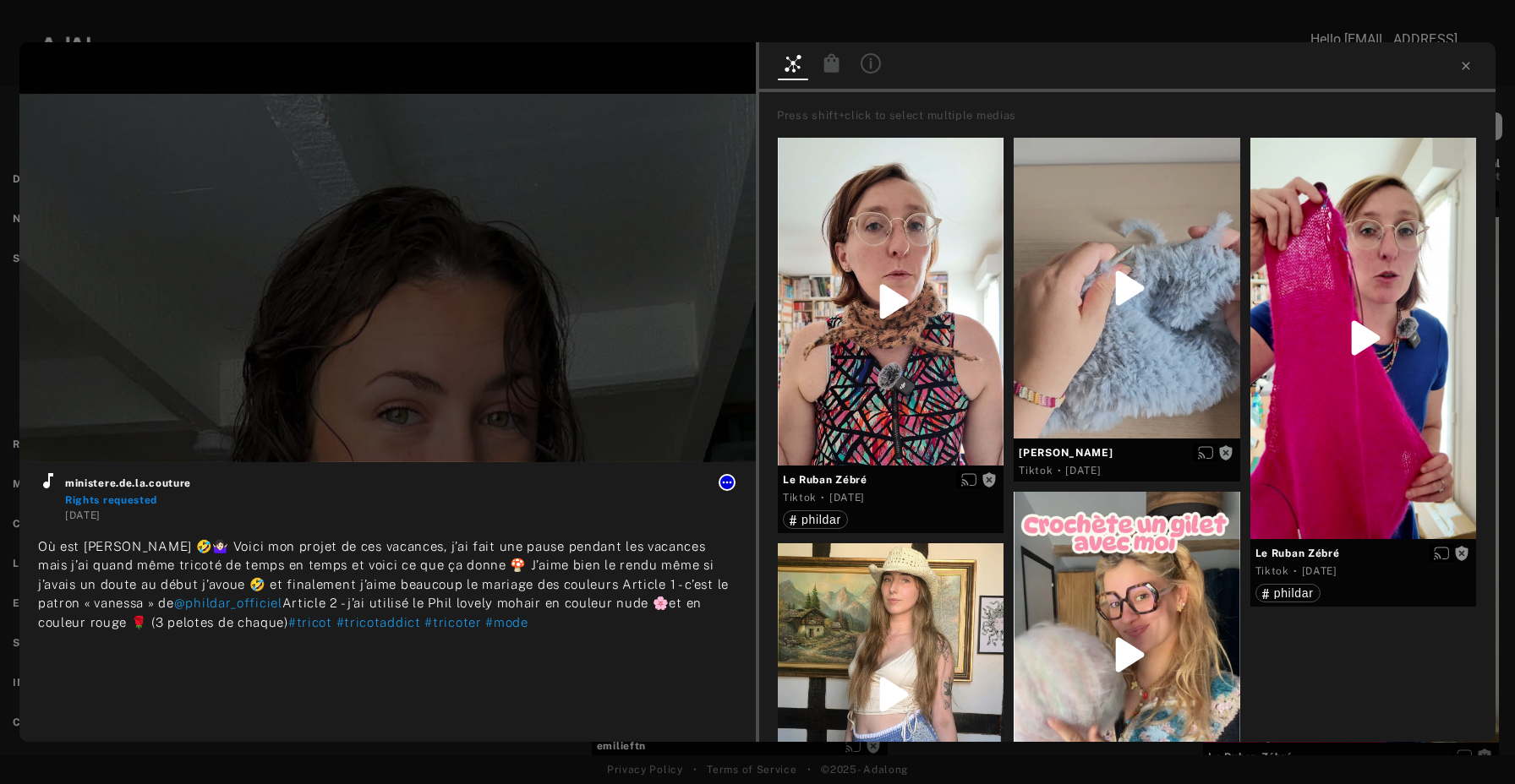
type input "***"
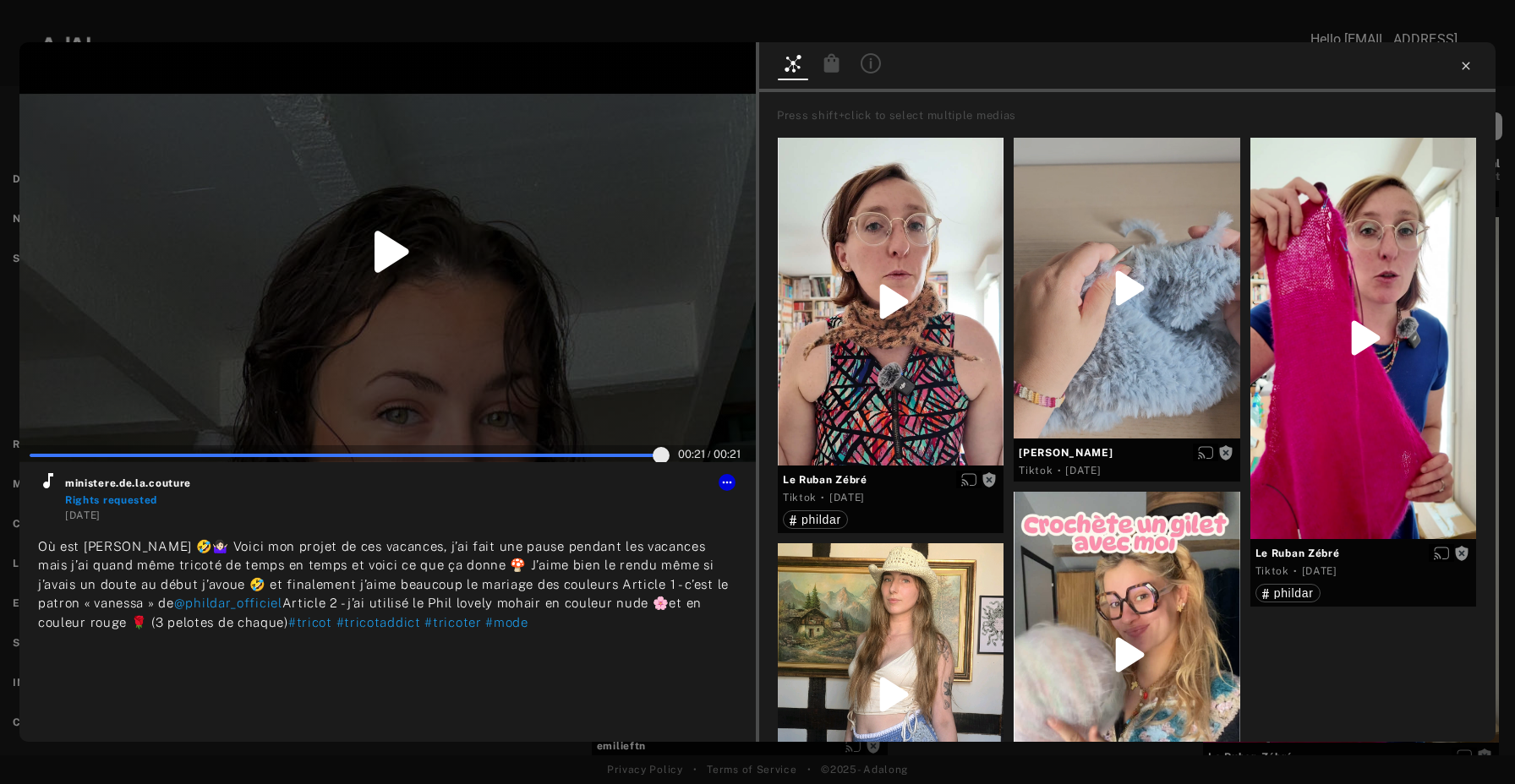
click at [1463, 63] on icon at bounding box center [1465, 65] width 14 height 14
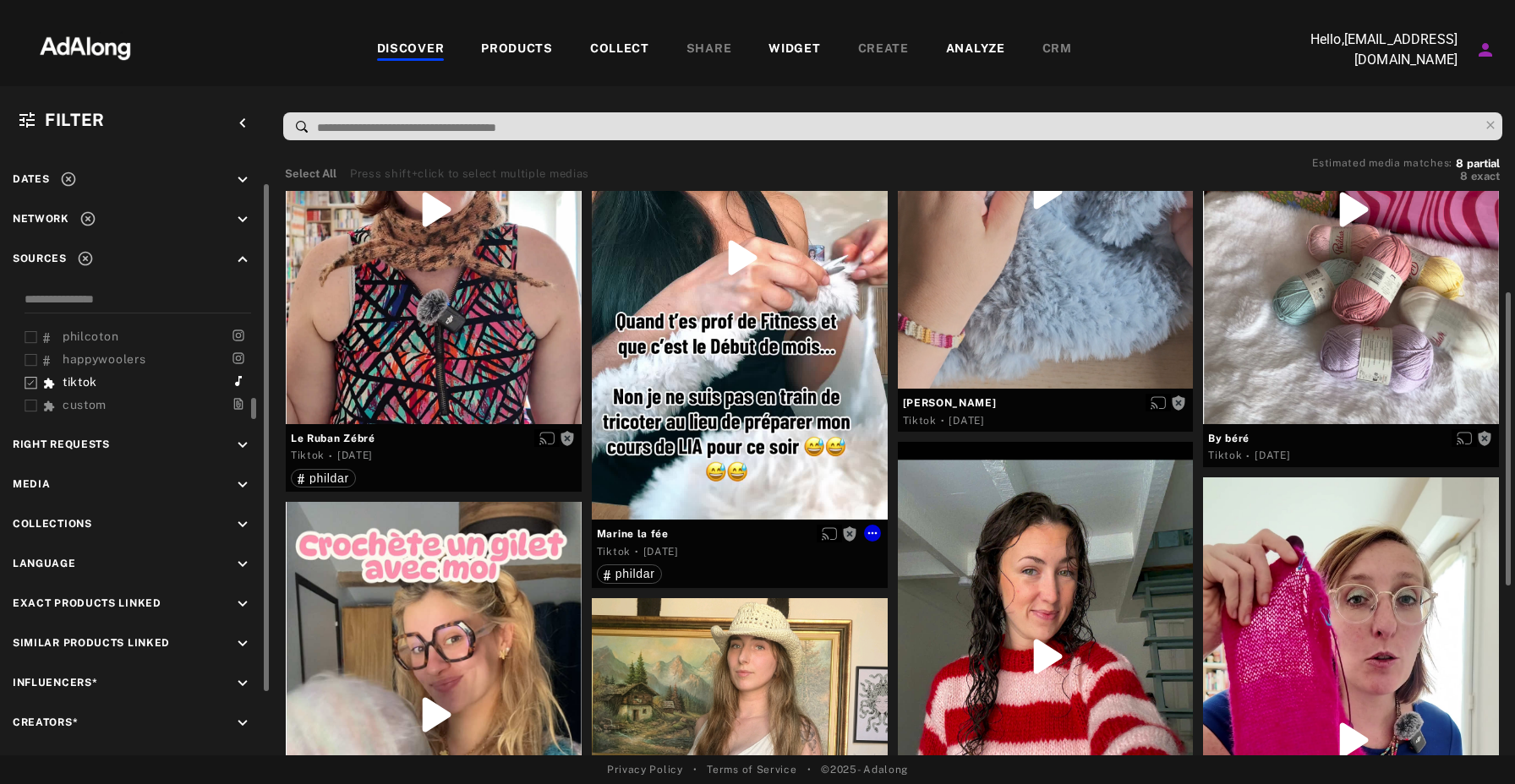
scroll to position [197, 0]
click at [484, 610] on div at bounding box center [434, 715] width 296 height 425
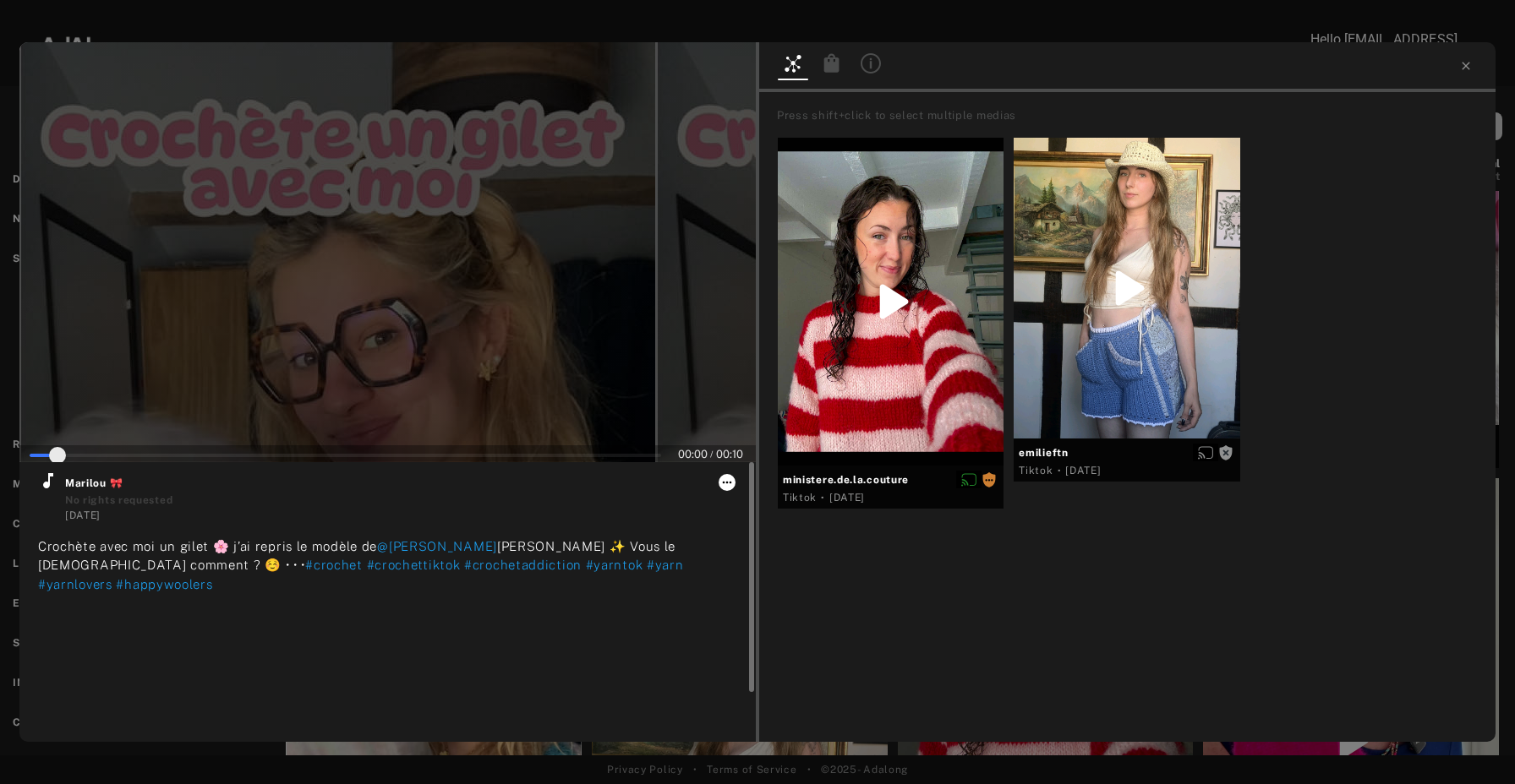
click at [730, 483] on icon at bounding box center [727, 482] width 9 height 3
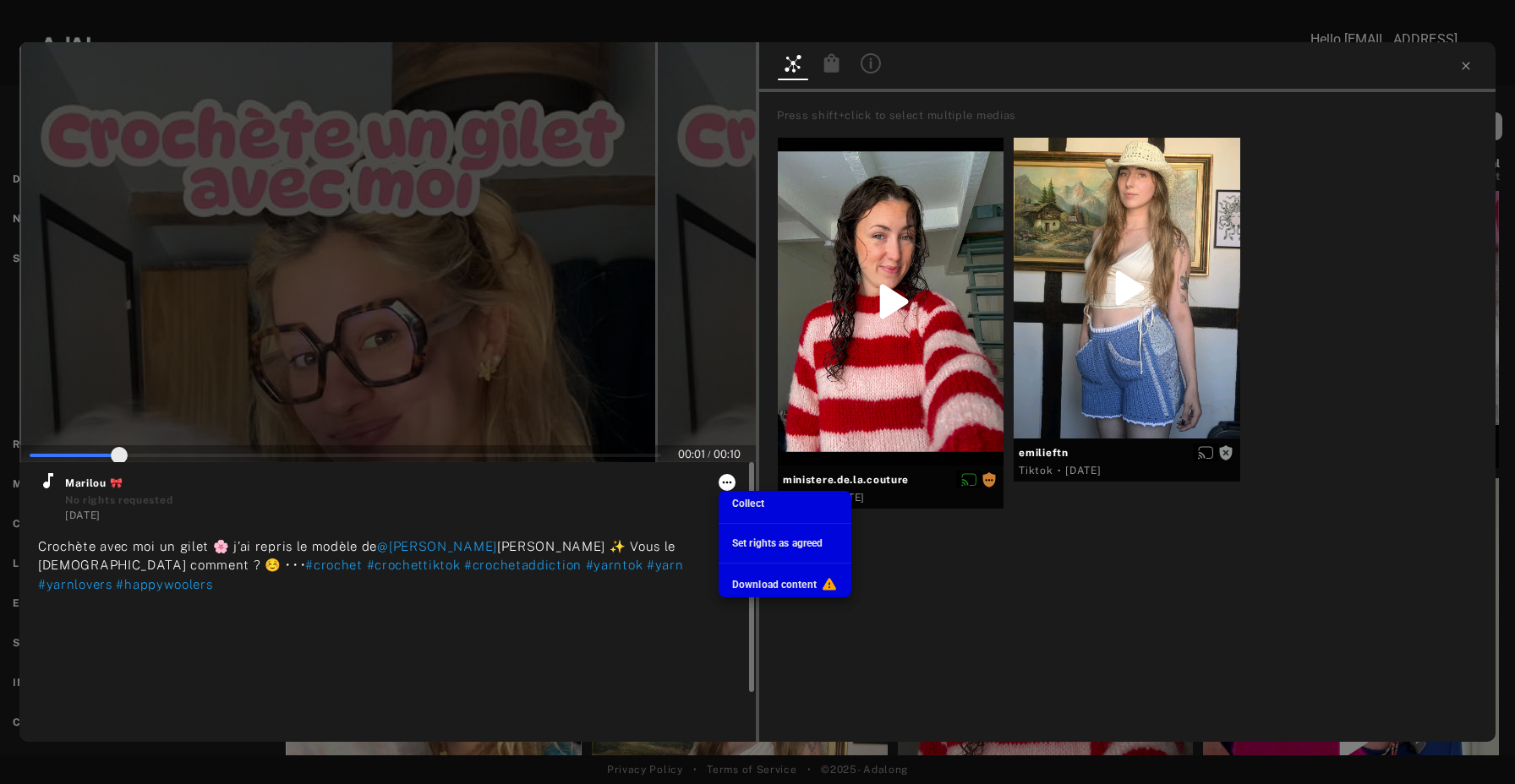
click at [730, 483] on div at bounding box center [758, 392] width 1515 height 784
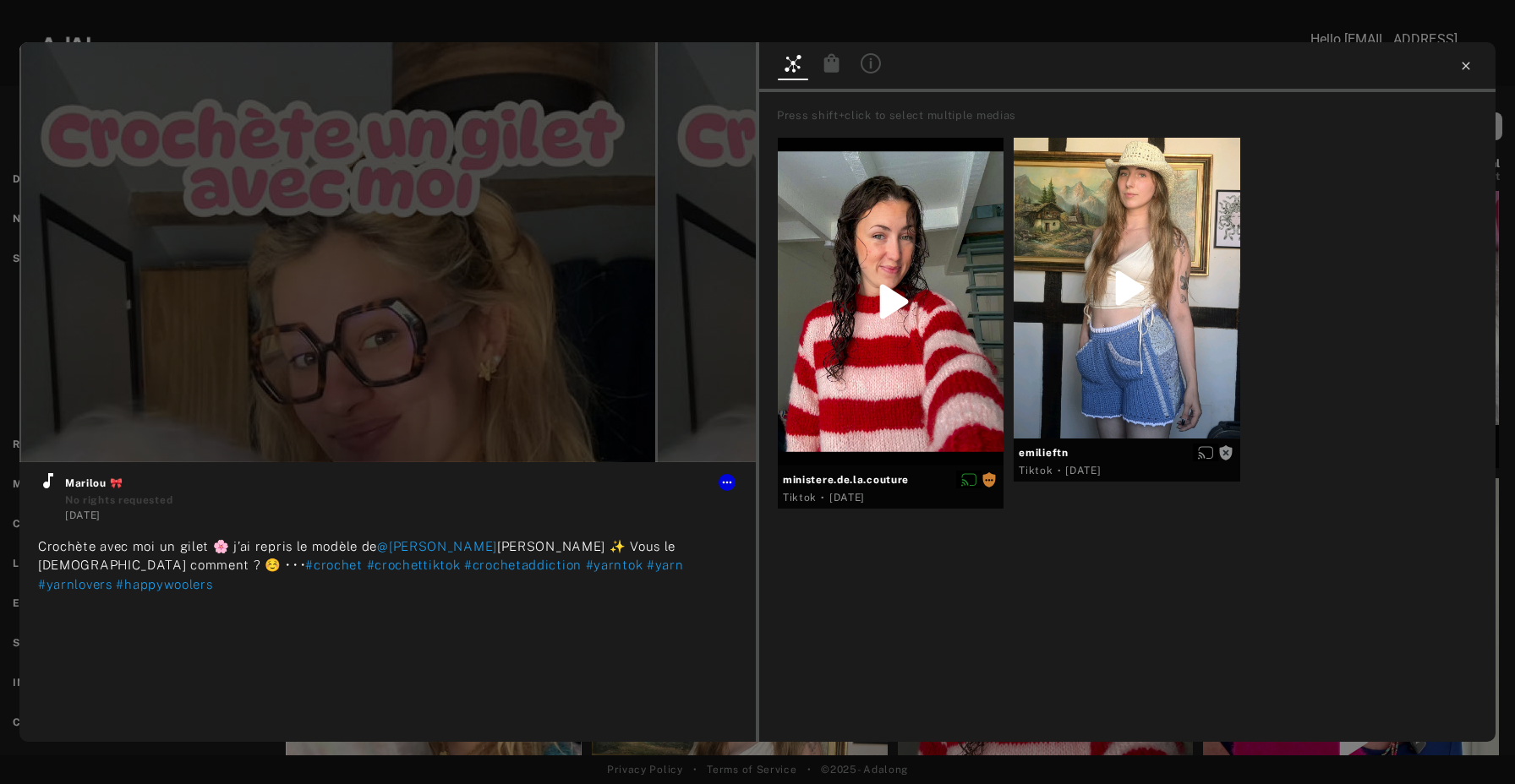
type input "**"
click at [1464, 64] on icon at bounding box center [1465, 65] width 7 height 7
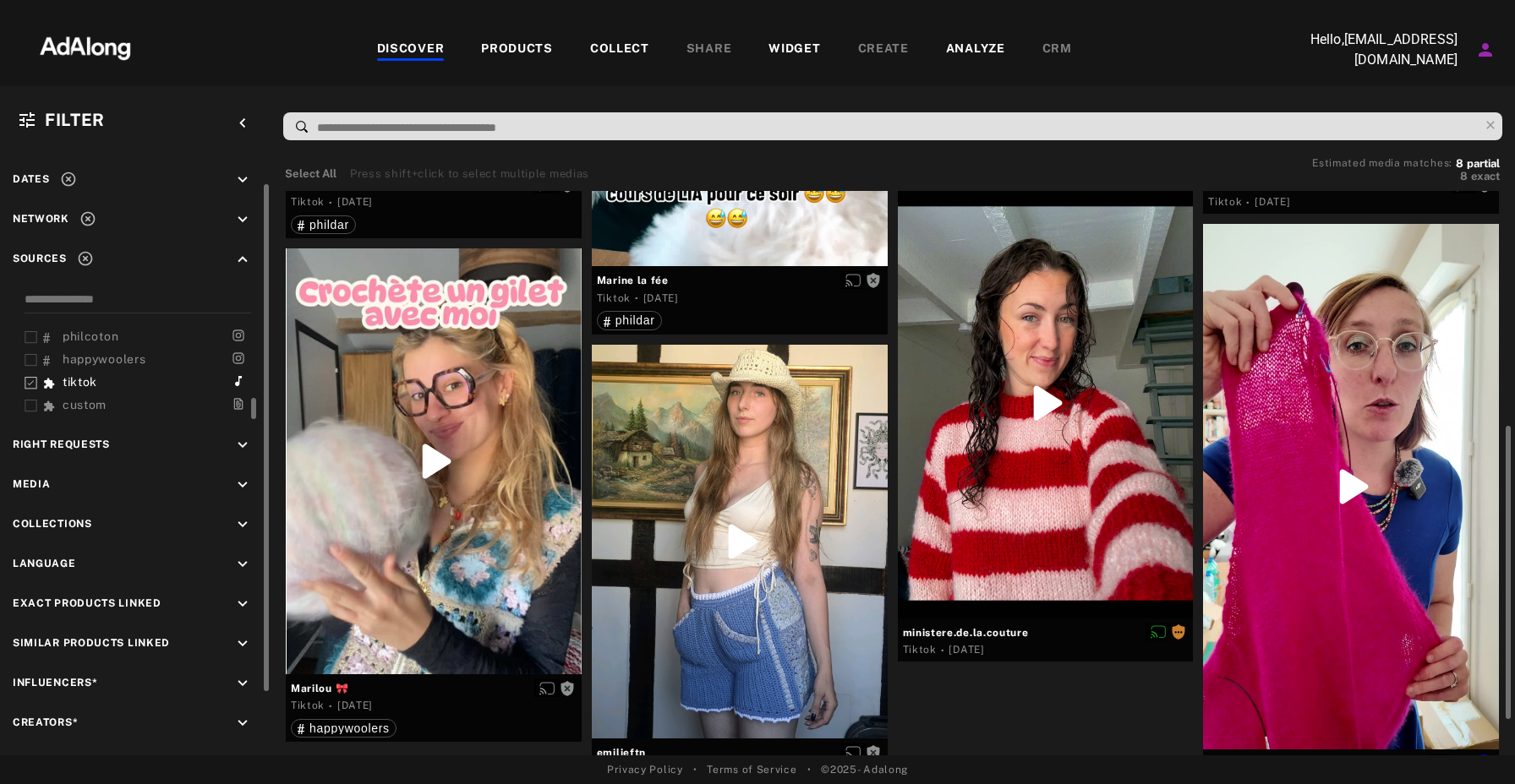
scroll to position [438, 0]
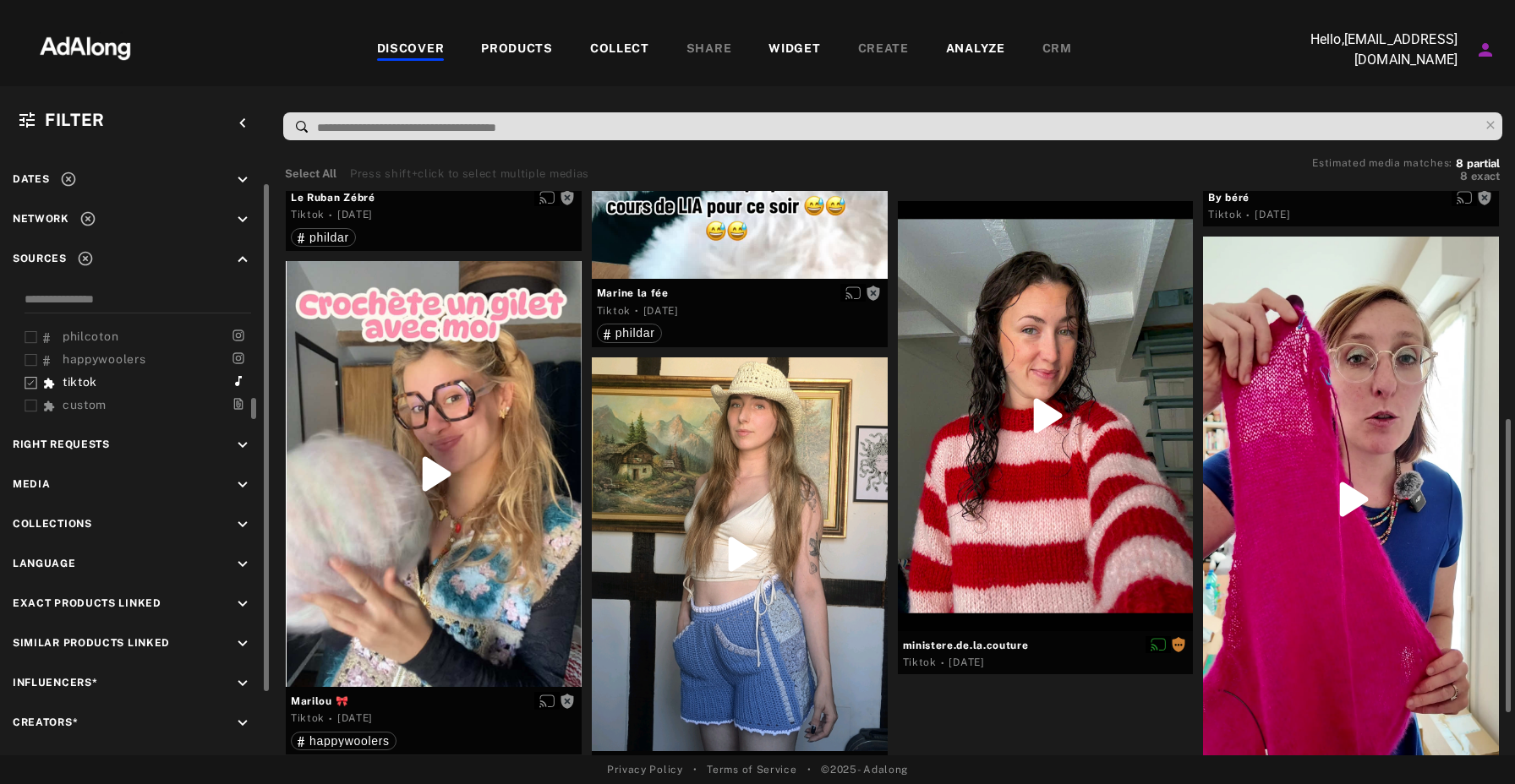
click at [1359, 370] on div at bounding box center [1350, 499] width 296 height 526
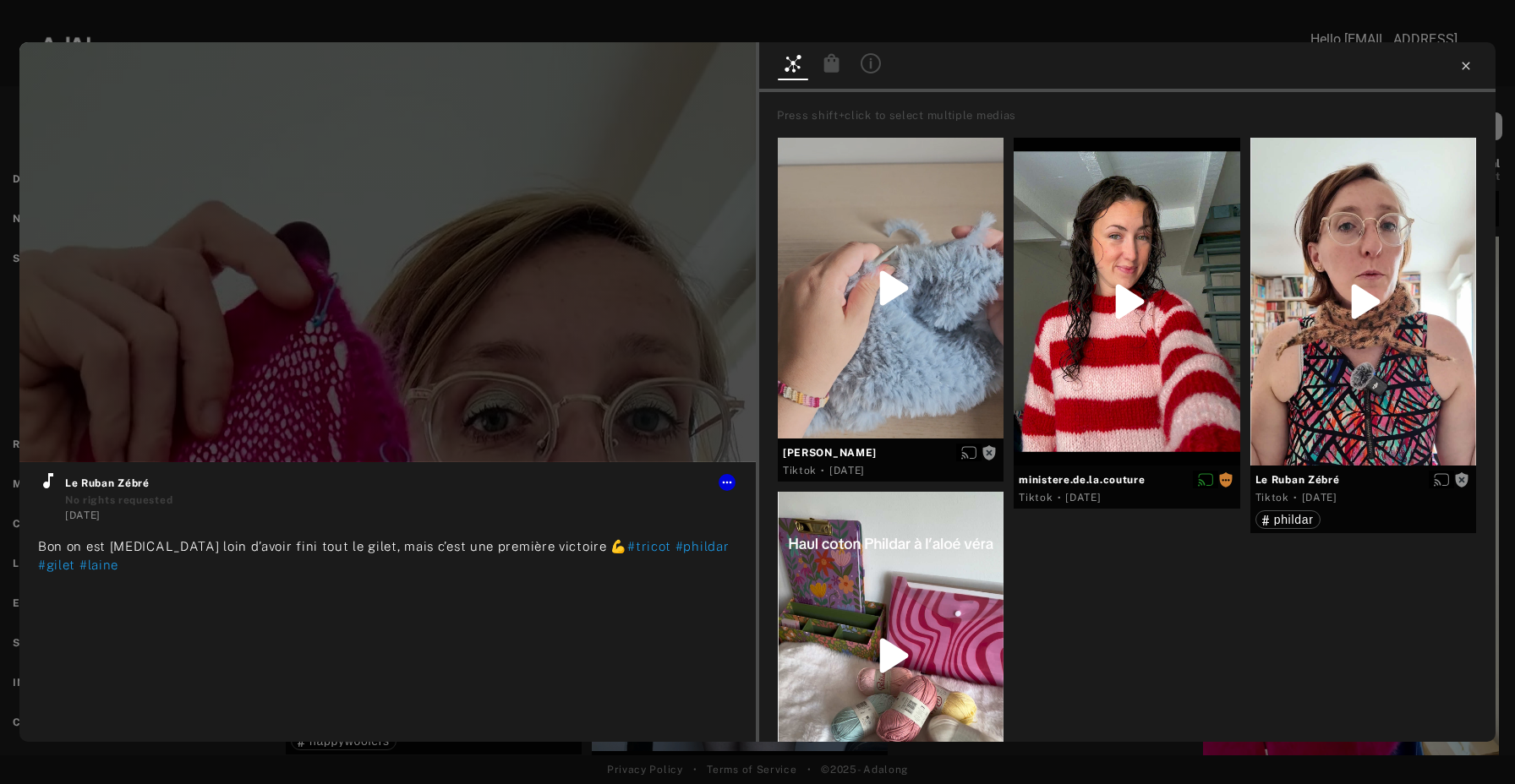
type input "*"
click at [1462, 69] on icon at bounding box center [1465, 65] width 7 height 7
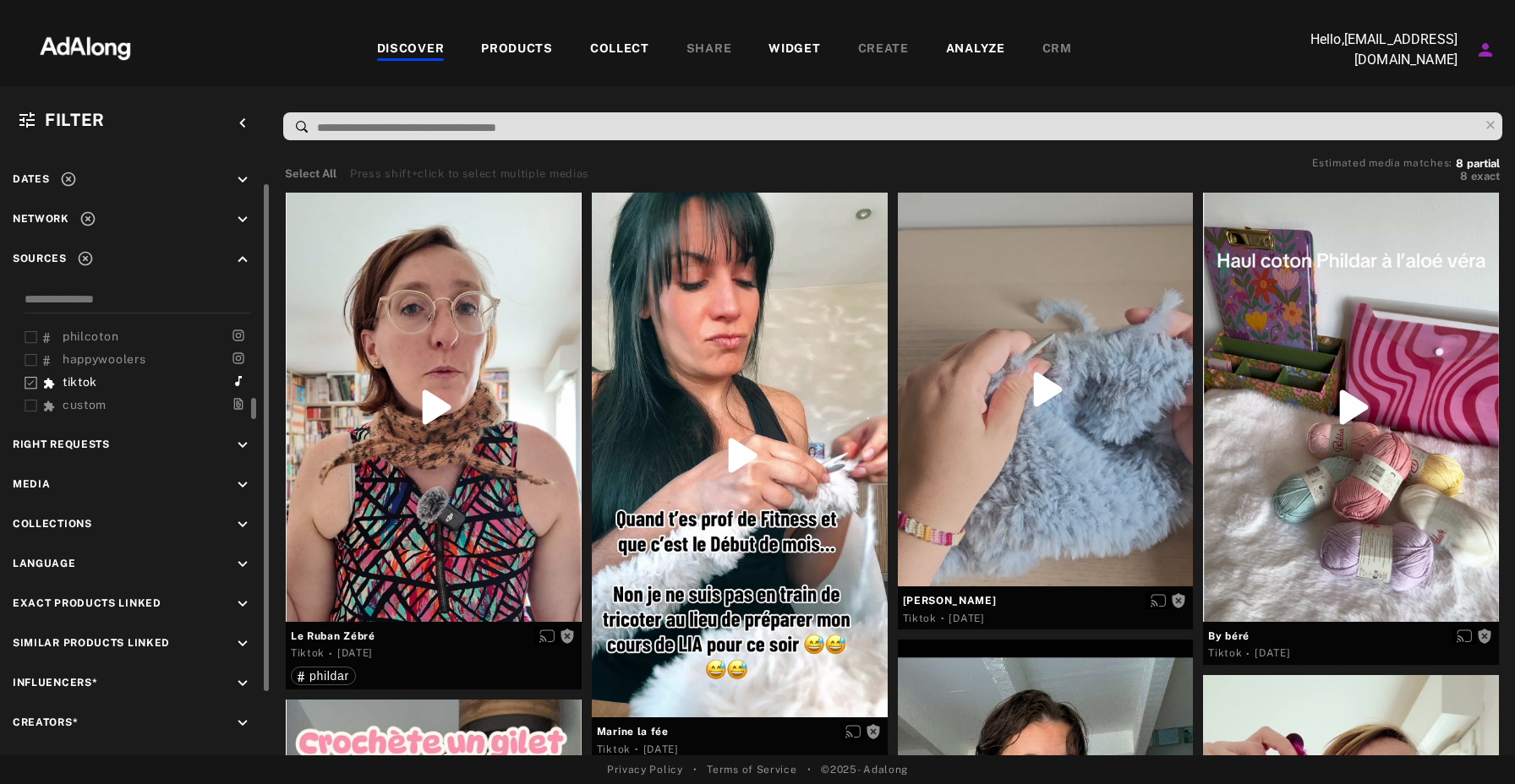
click at [622, 40] on div "COLLECT" at bounding box center [620, 50] width 59 height 20
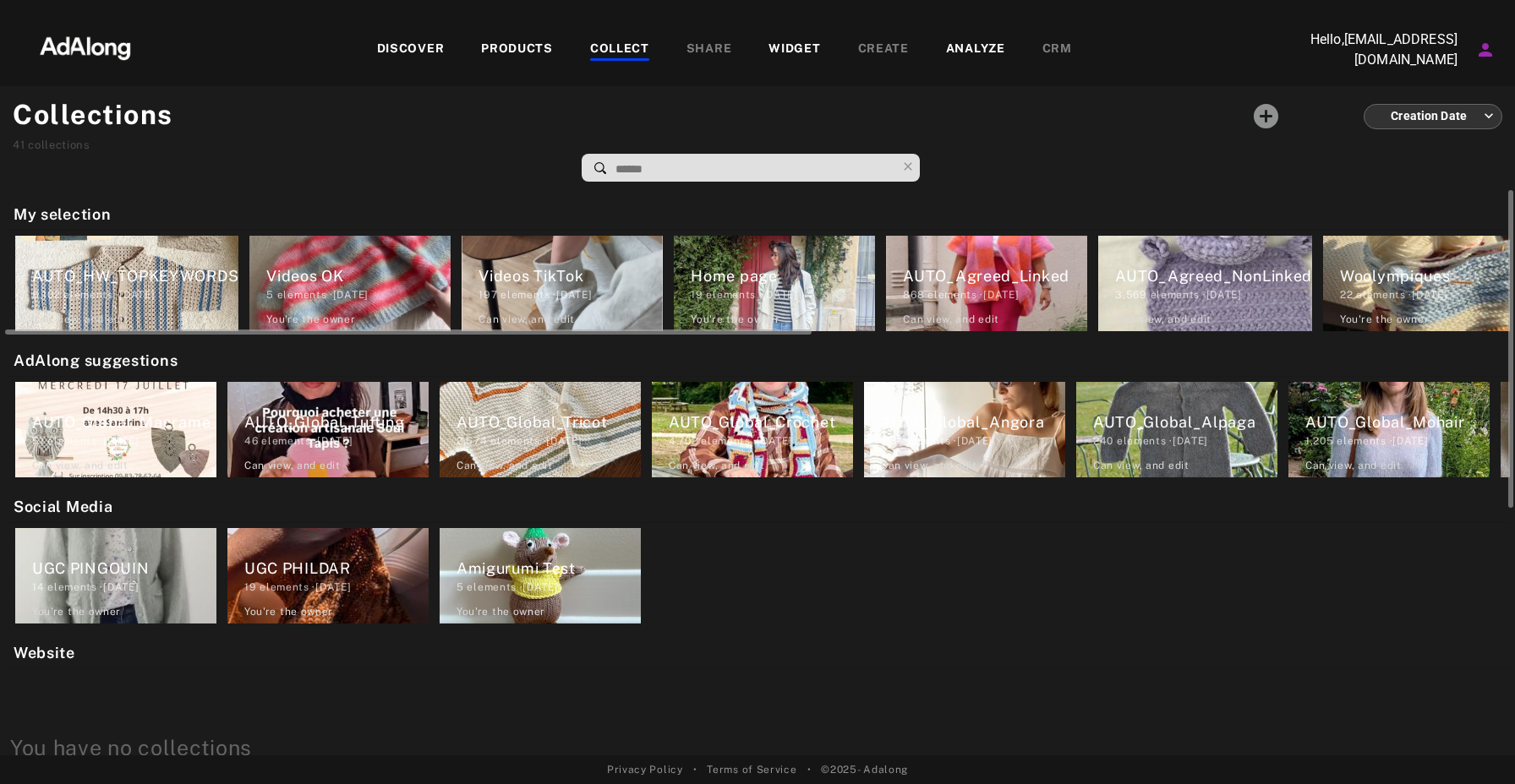
click at [1198, 284] on div "AUTO_Agreed_NonLinked" at bounding box center [1213, 276] width 197 height 23
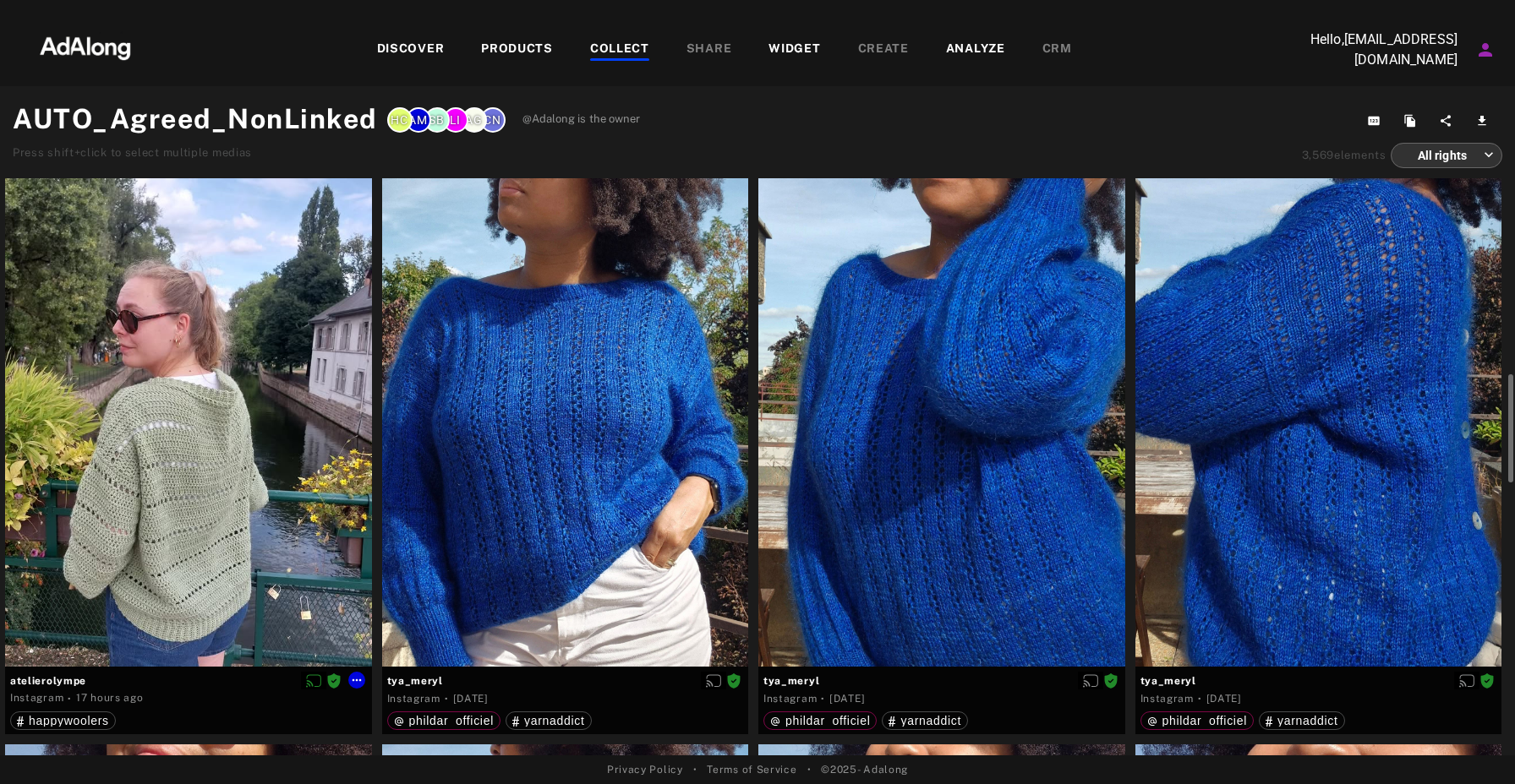
scroll to position [218, 0]
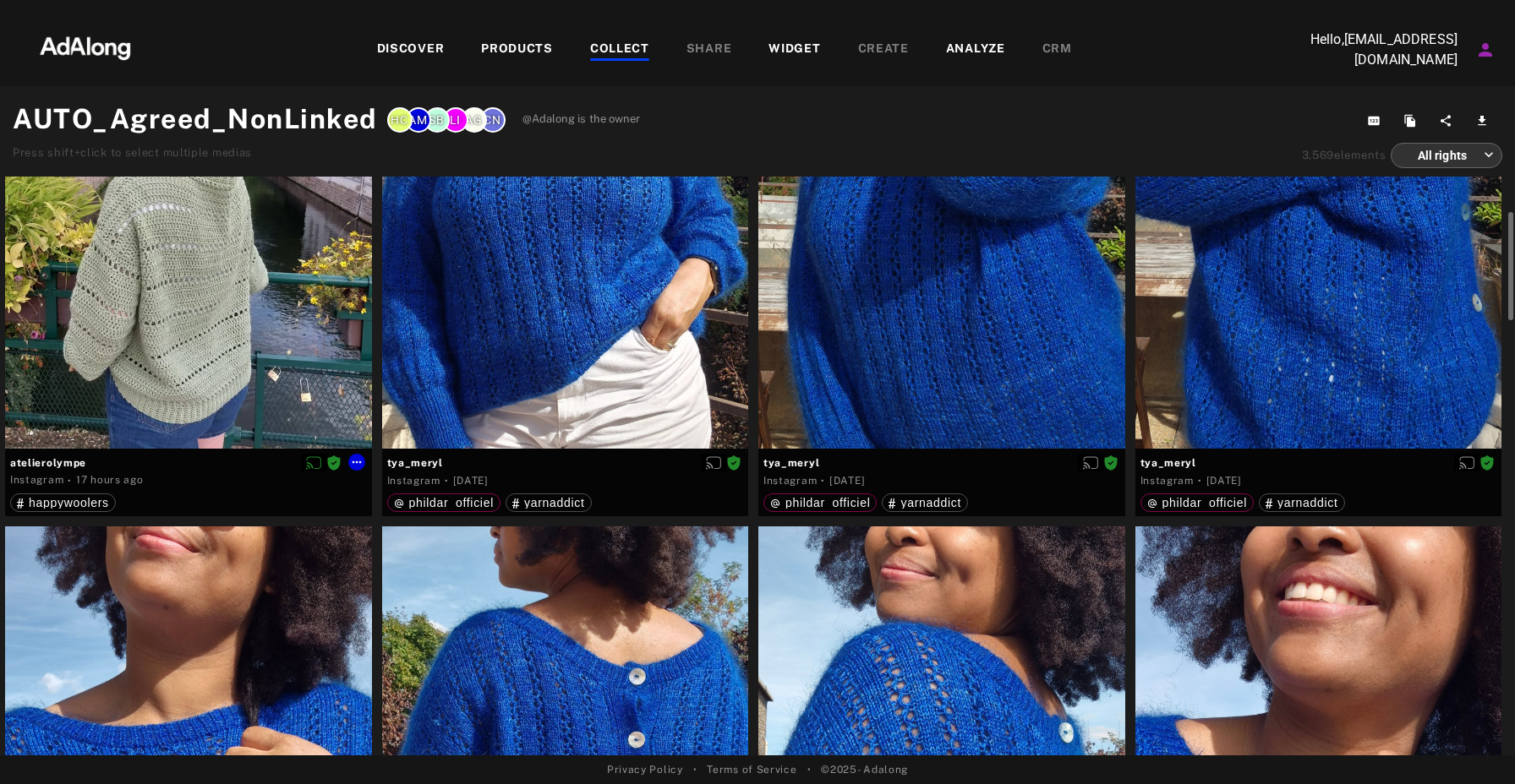
click at [246, 323] on div at bounding box center [188, 204] width 367 height 488
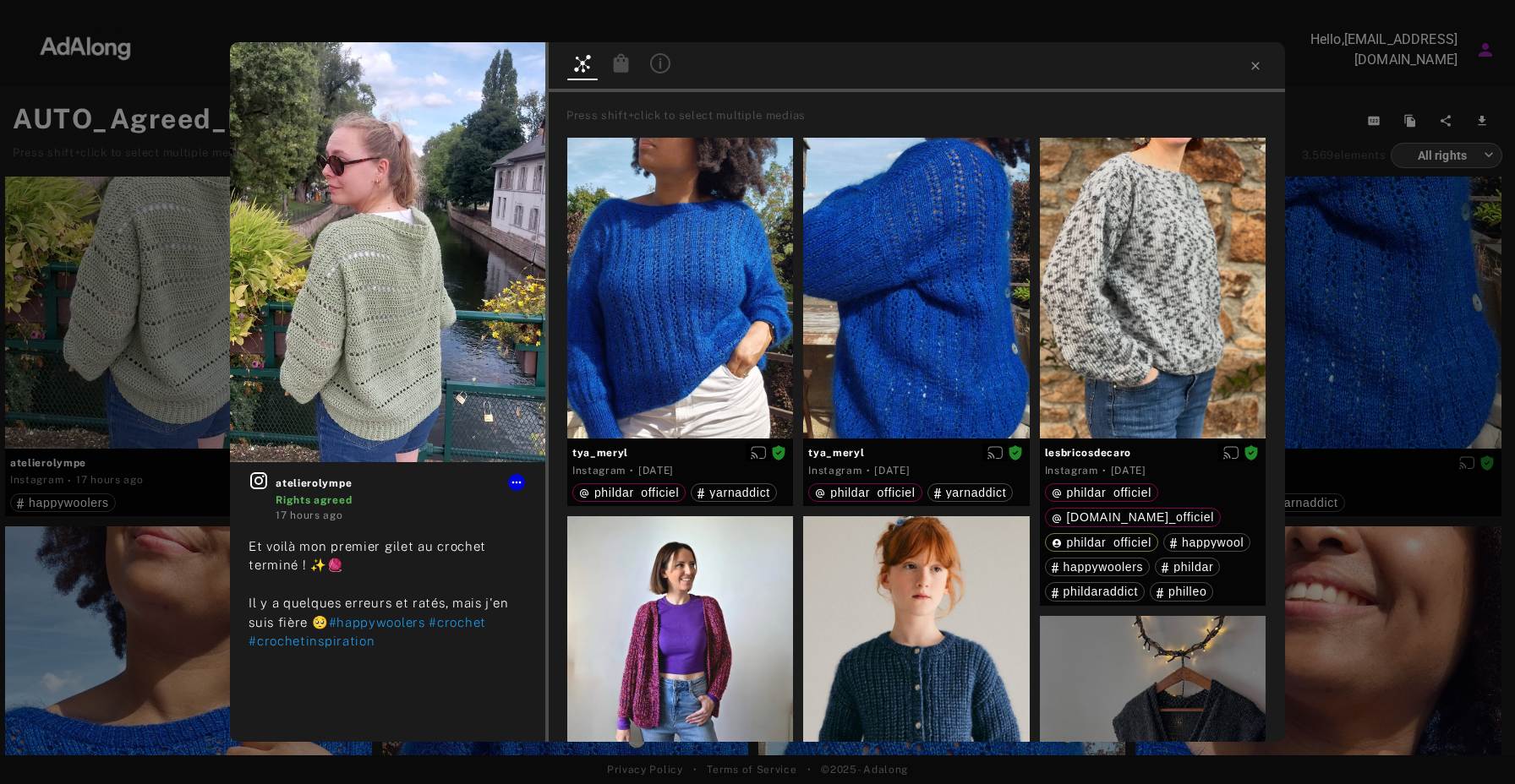
click at [623, 65] on icon at bounding box center [621, 62] width 16 height 18
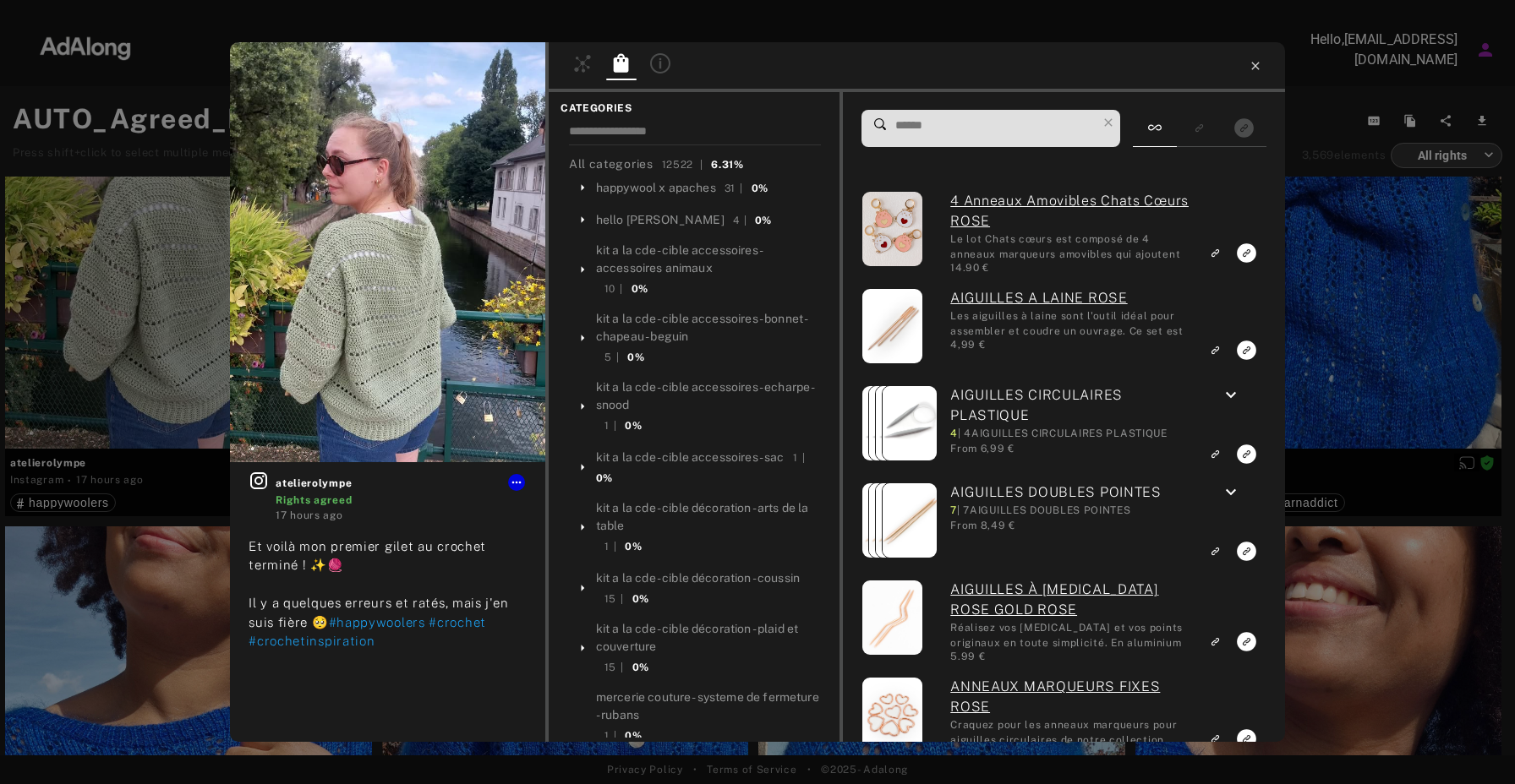
click at [1259, 71] on icon at bounding box center [1255, 65] width 14 height 14
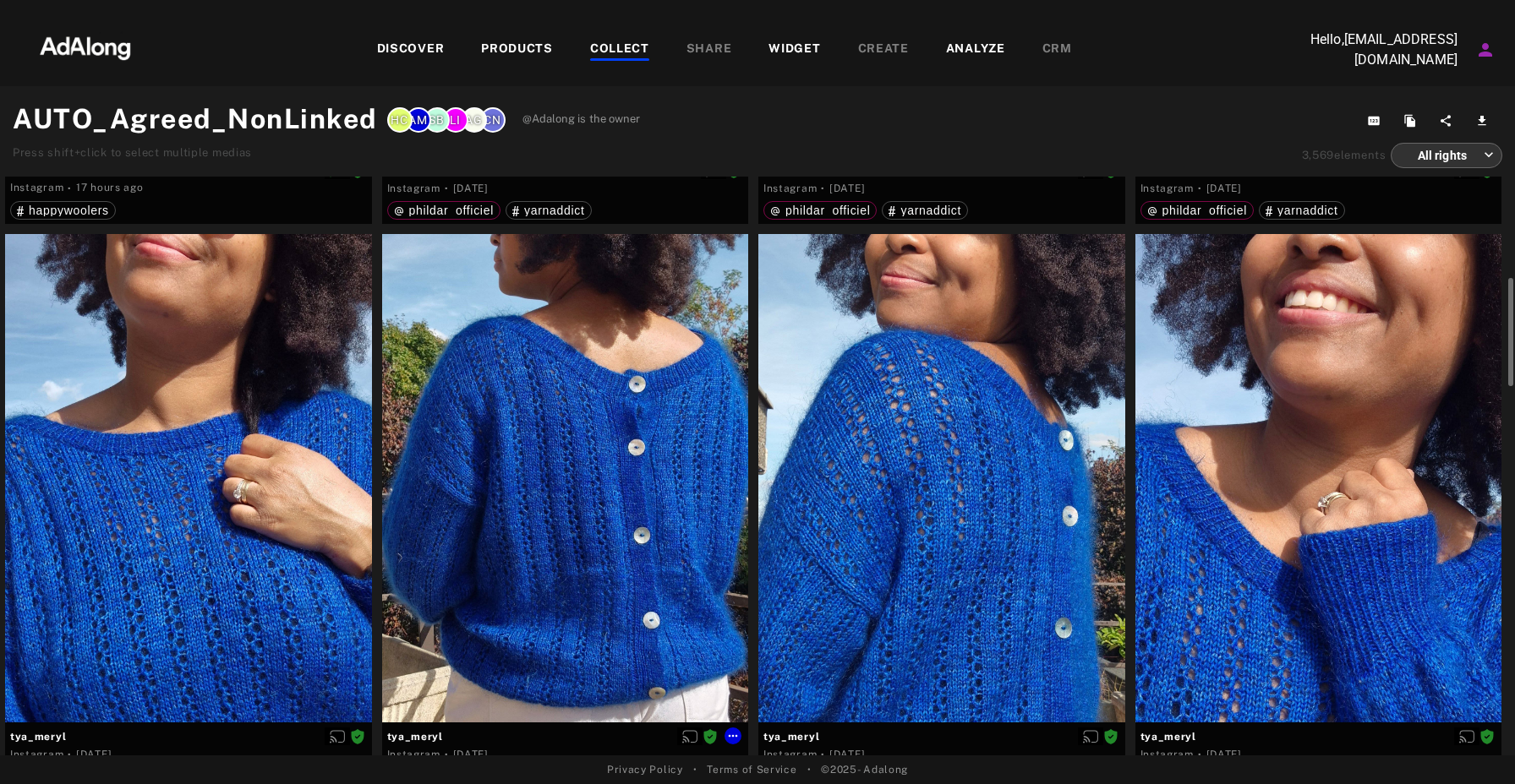
scroll to position [529, 0]
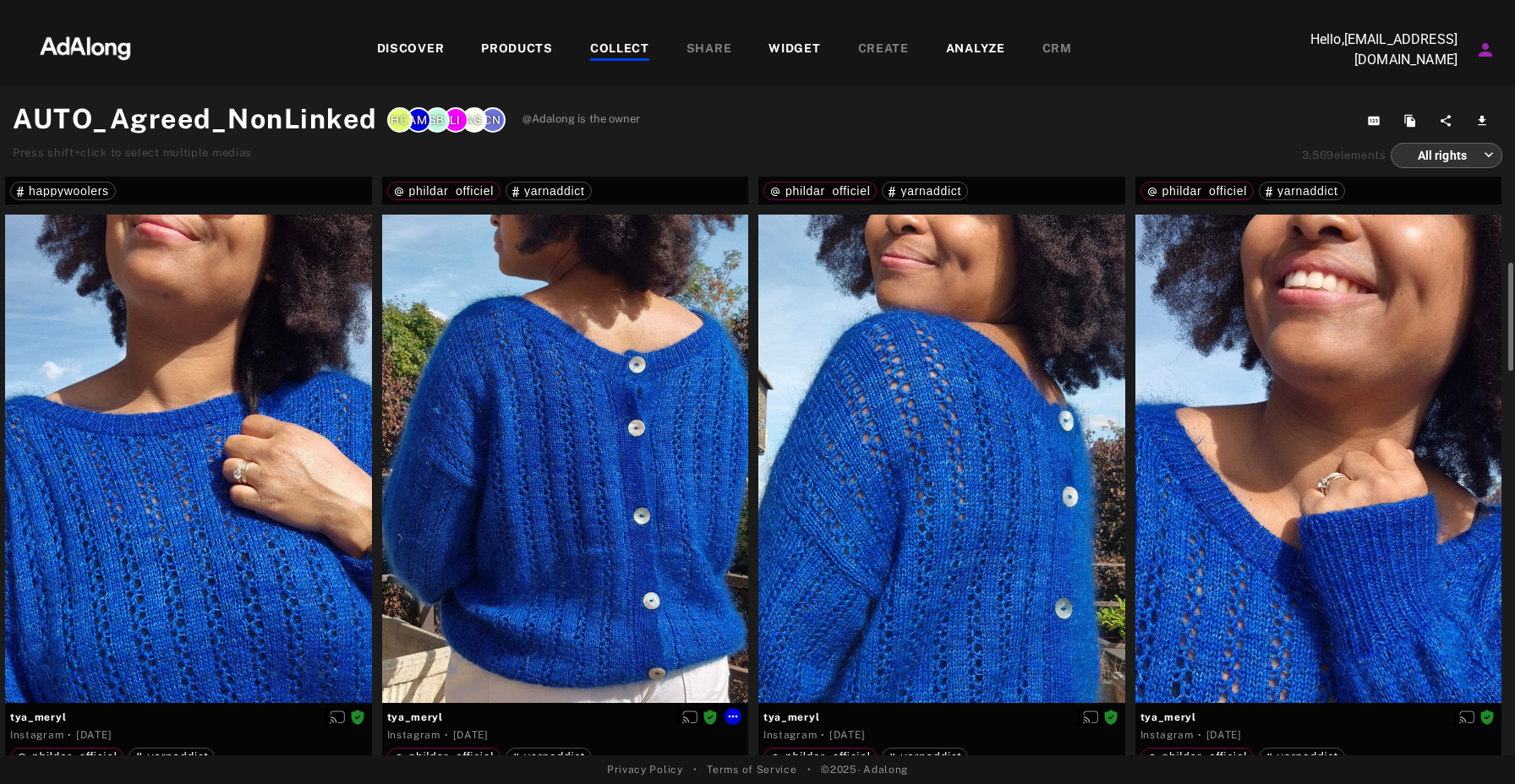
click at [669, 403] on div at bounding box center [565, 459] width 367 height 488
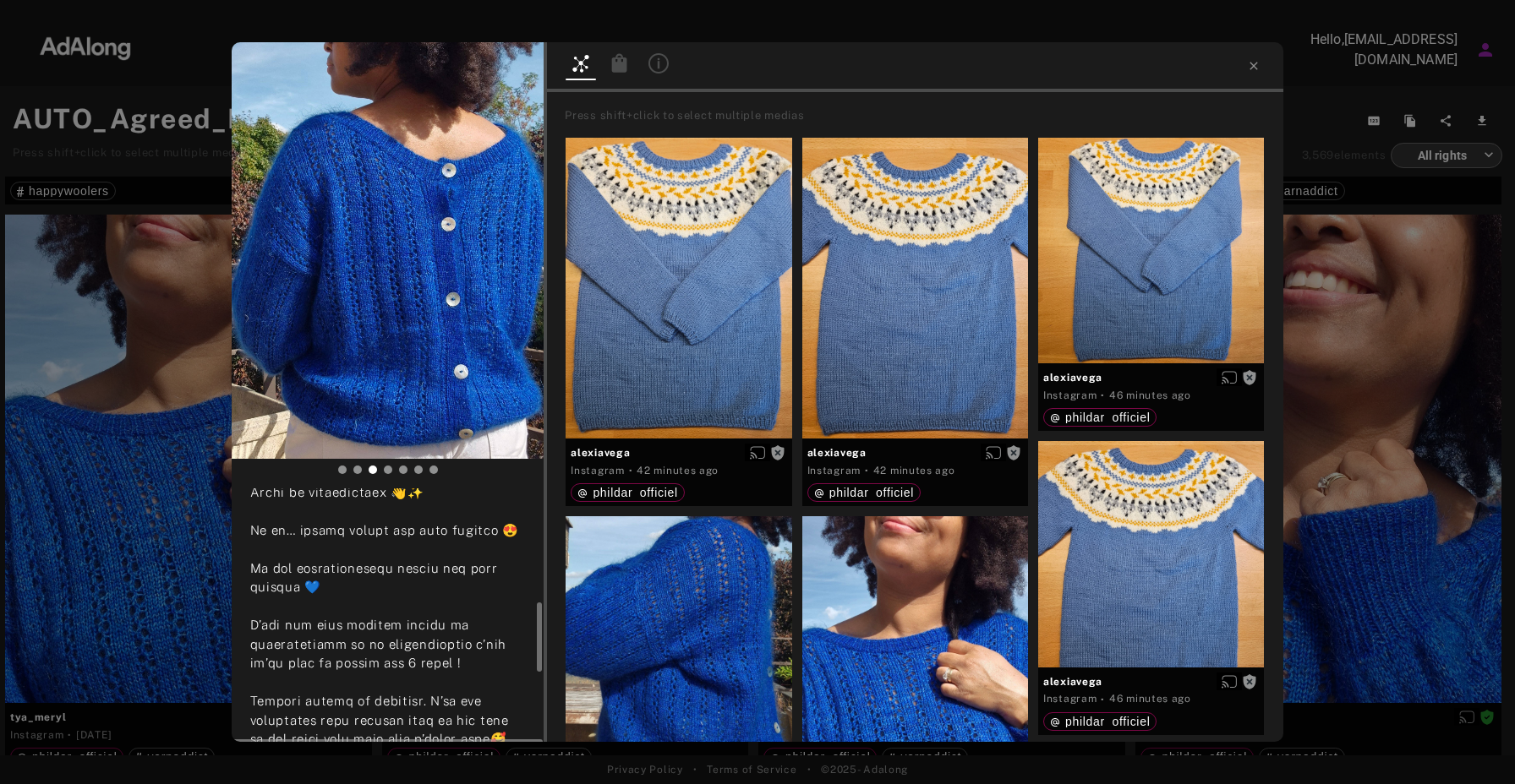
scroll to position [442, 0]
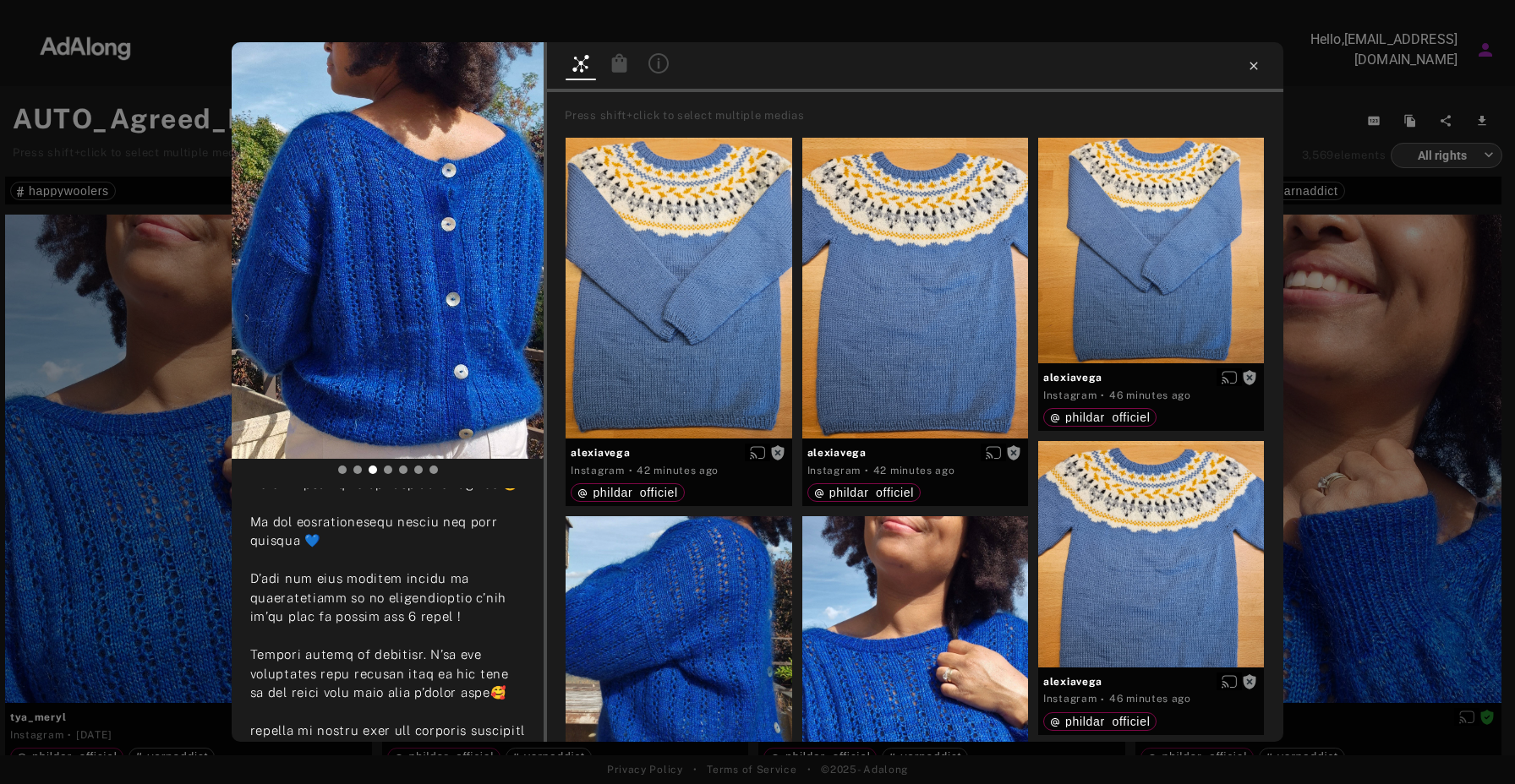
click at [1254, 64] on icon at bounding box center [1254, 65] width 7 height 7
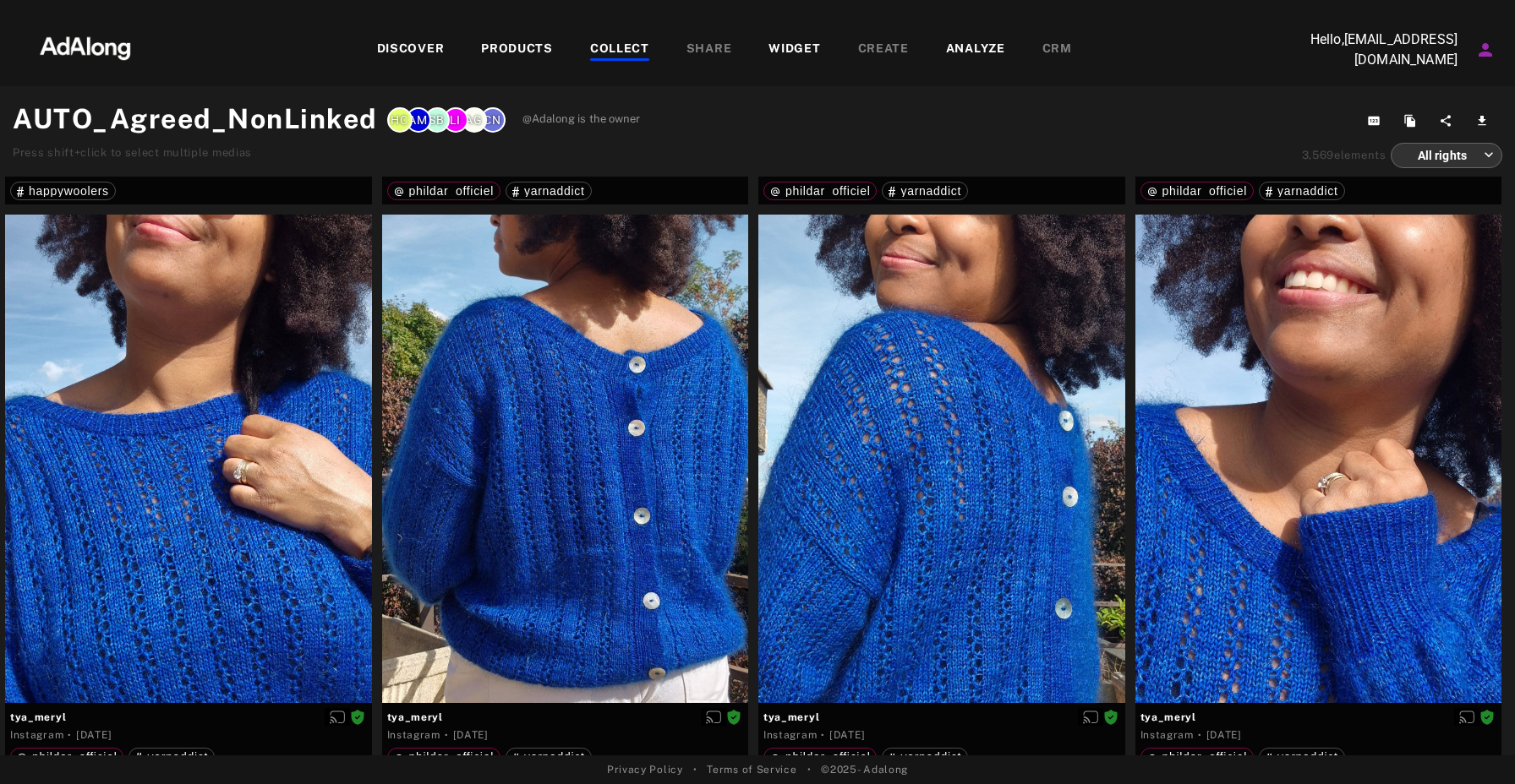
click at [642, 51] on div "COLLECT" at bounding box center [620, 50] width 59 height 20
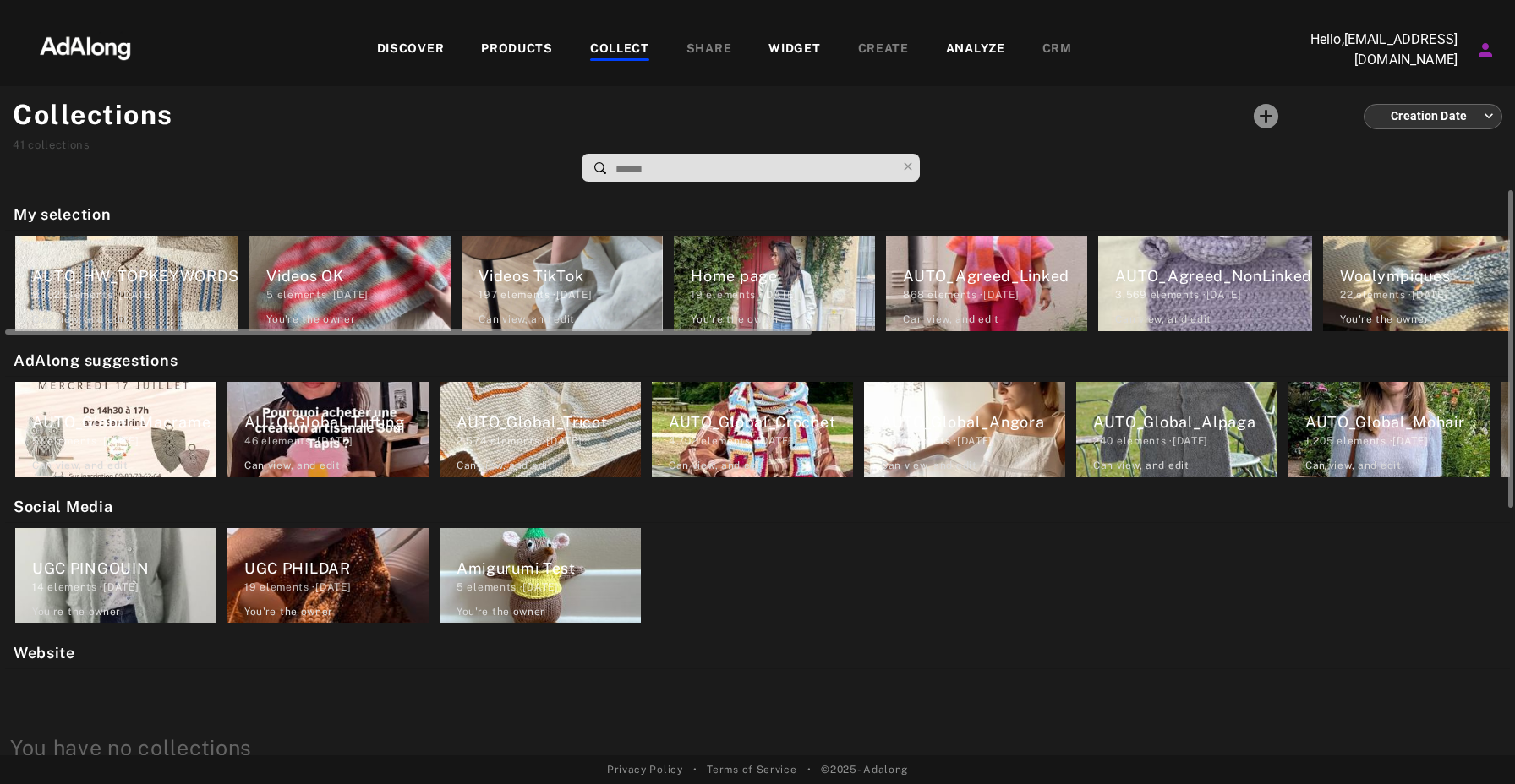
click at [1008, 282] on div "AUTO_Agreed_Linked" at bounding box center [995, 276] width 184 height 23
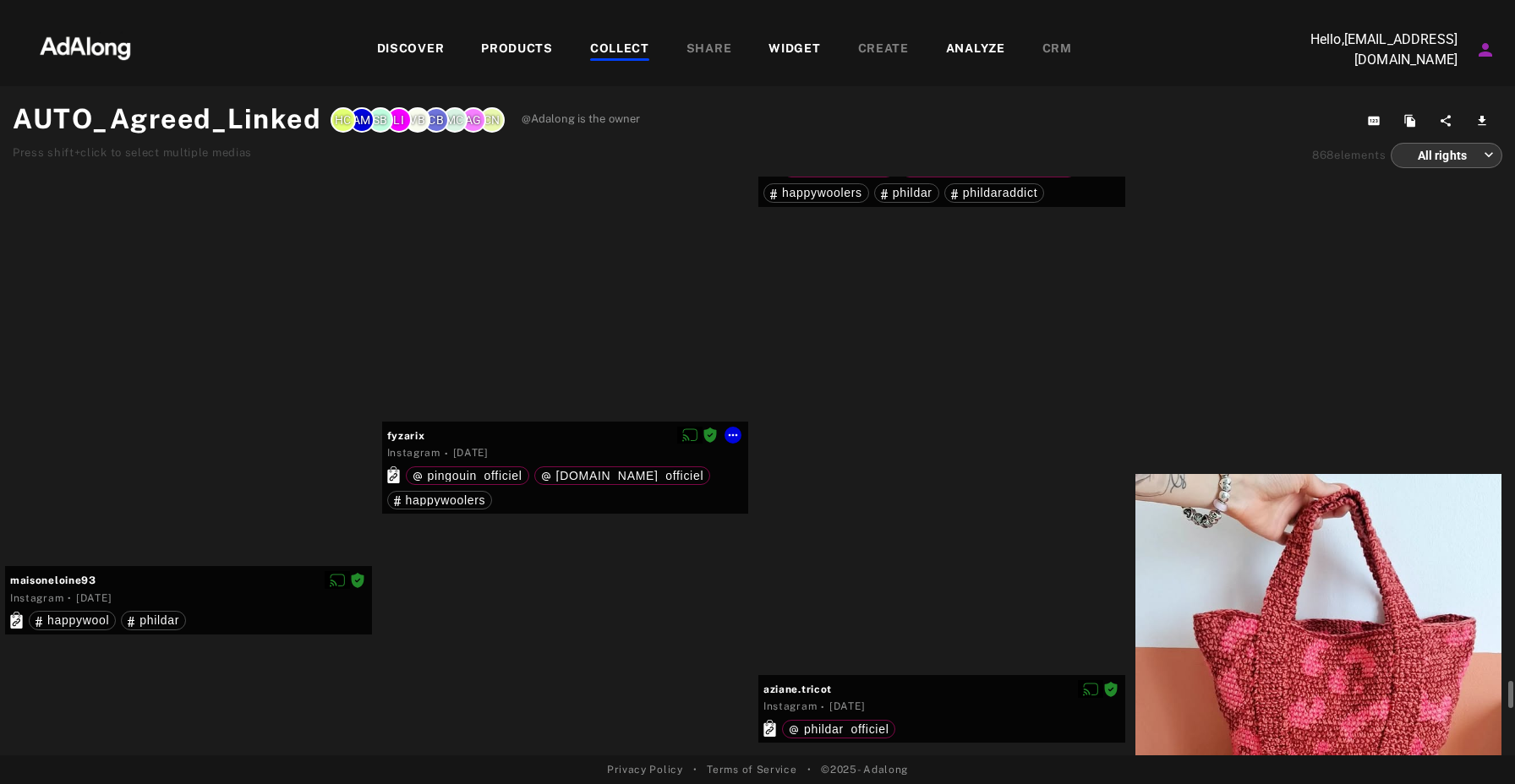
scroll to position [11704, 0]
